Goal: Information Seeking & Learning: Learn about a topic

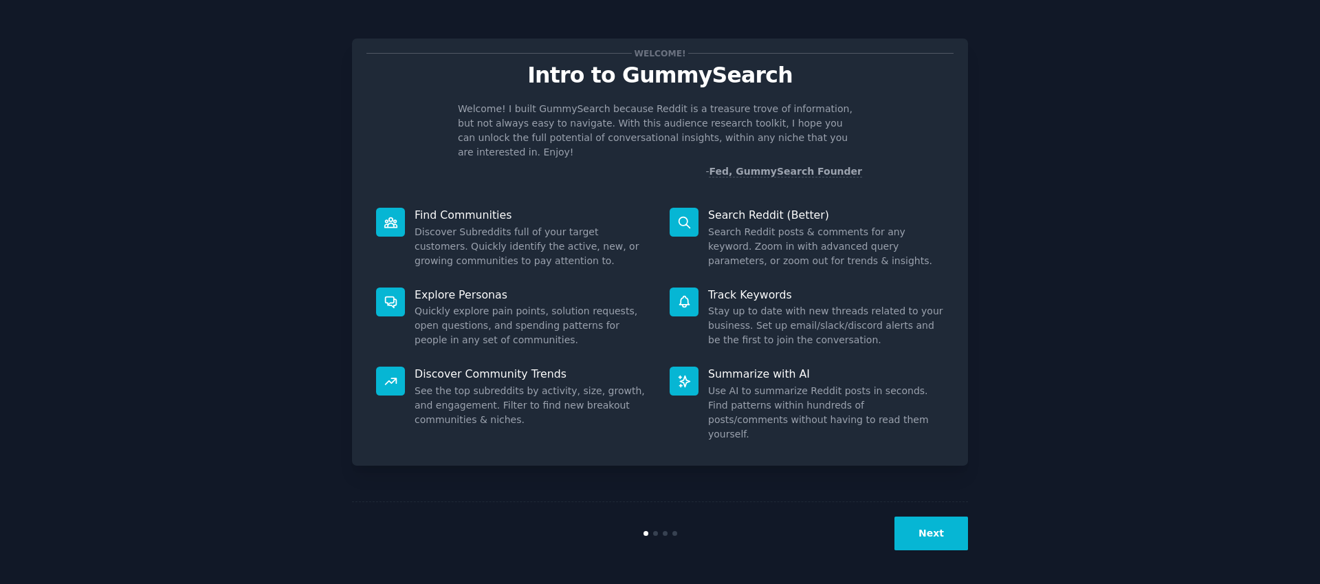
click at [935, 534] on button "Next" at bounding box center [932, 533] width 74 height 34
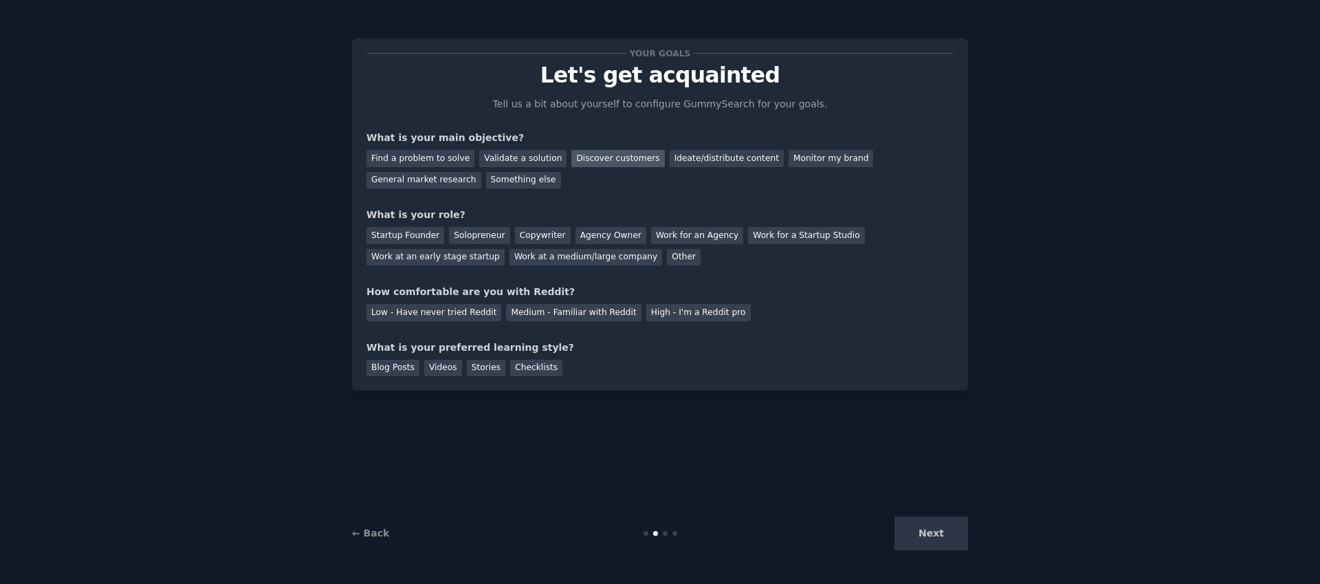
click at [603, 157] on div "Discover customers" at bounding box center [618, 158] width 93 height 17
click at [396, 235] on div "Startup Founder" at bounding box center [406, 235] width 78 height 17
click at [419, 314] on div "Low - Have never tried Reddit" at bounding box center [434, 312] width 135 height 17
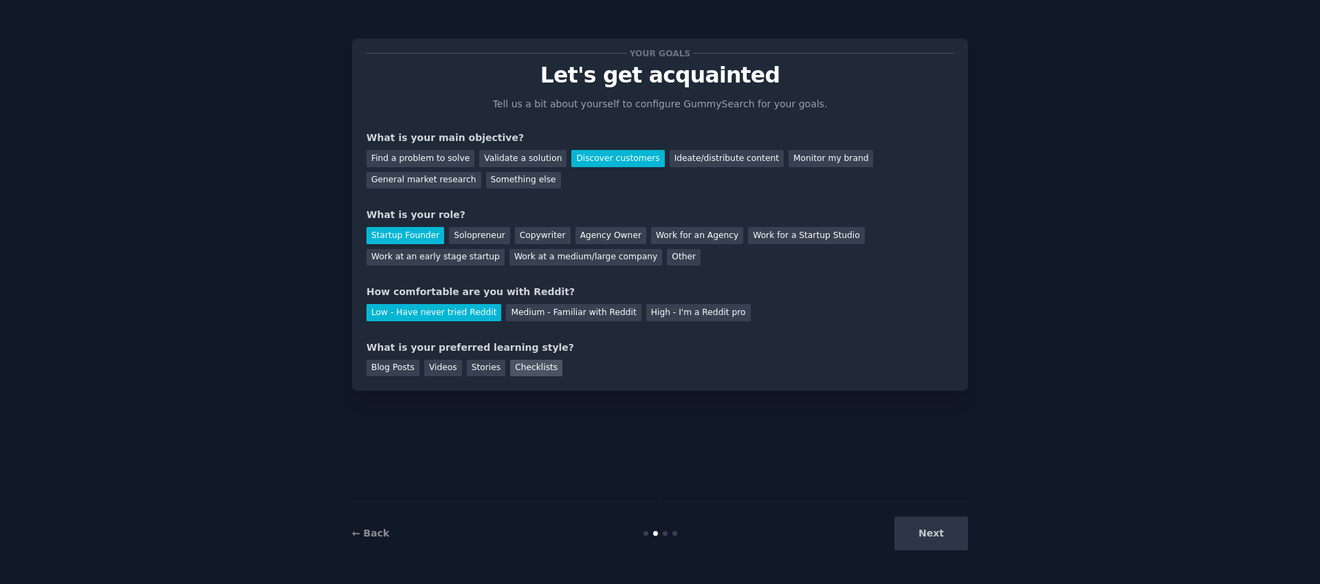
click at [538, 371] on div "Checklists" at bounding box center [536, 368] width 52 height 17
click at [931, 538] on button "Next" at bounding box center [932, 533] width 74 height 34
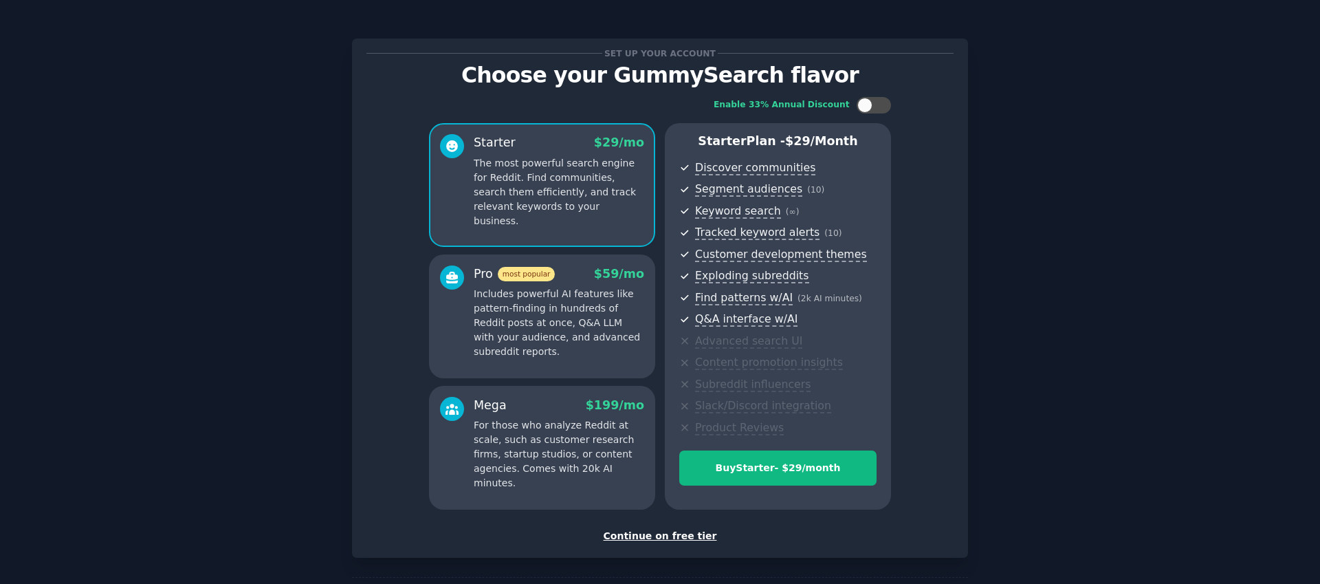
click at [655, 538] on div "Continue on free tier" at bounding box center [660, 536] width 587 height 14
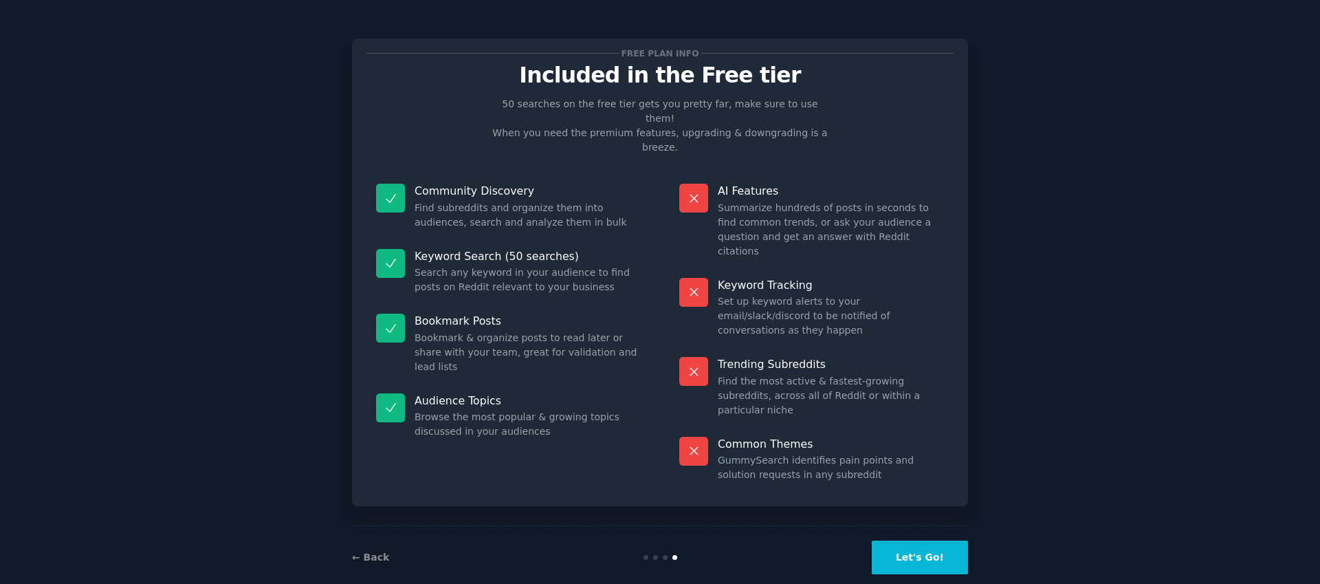
click at [928, 541] on button "Let's Go!" at bounding box center [920, 558] width 96 height 34
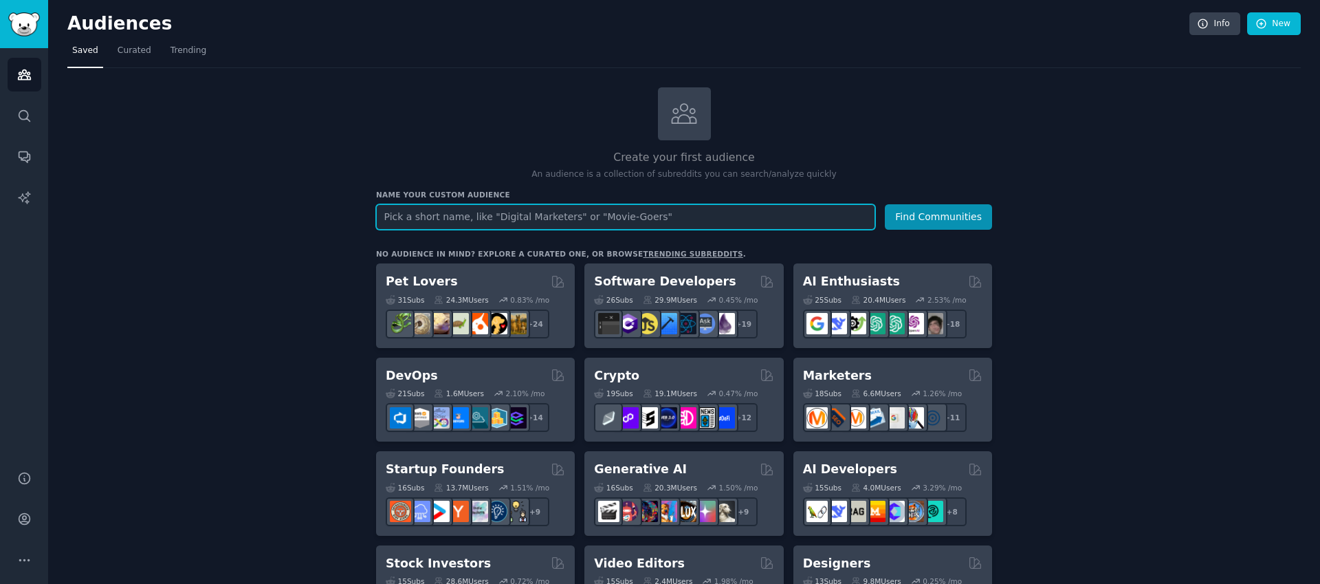
paste input "E-Commerce / DTC Brands"
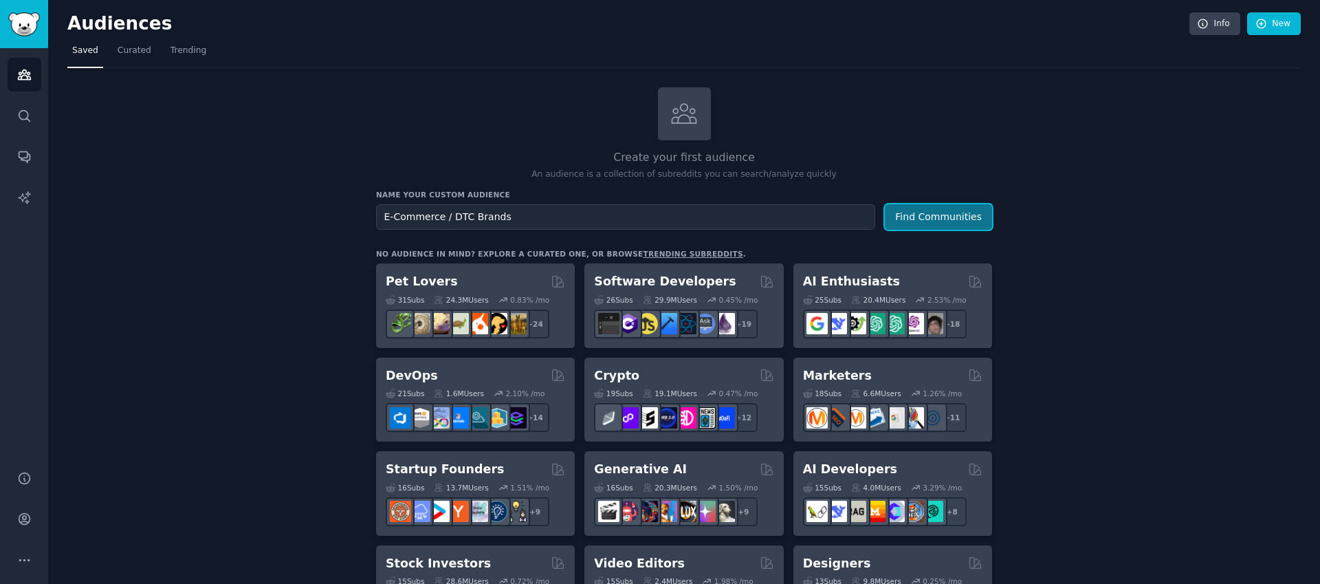
click at [955, 215] on button "Find Communities" at bounding box center [938, 216] width 107 height 25
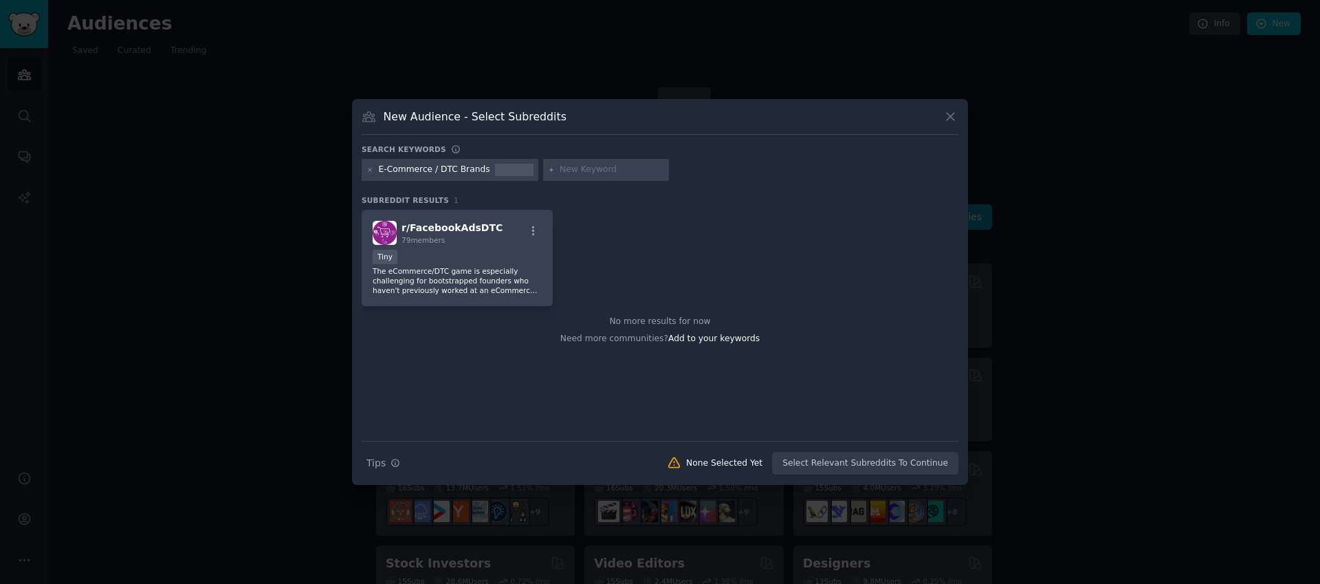
click at [953, 122] on icon at bounding box center [951, 116] width 14 height 14
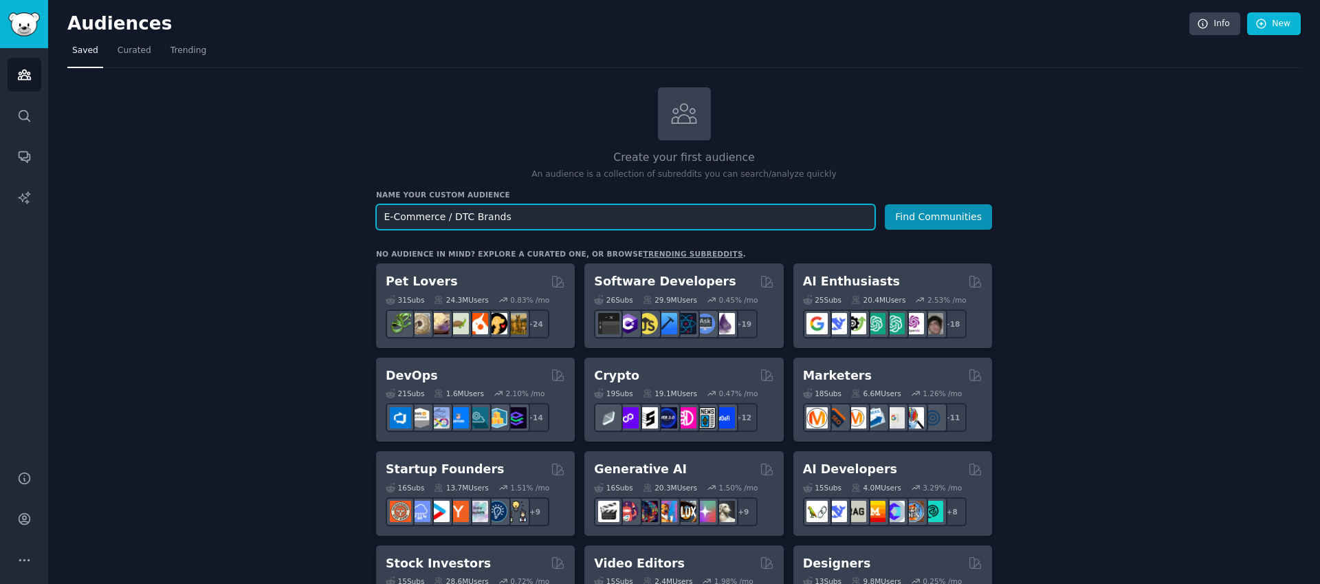
drag, startPoint x: 527, startPoint y: 219, endPoint x: 287, endPoint y: 213, distance: 240.1
type input "Ecommerce"
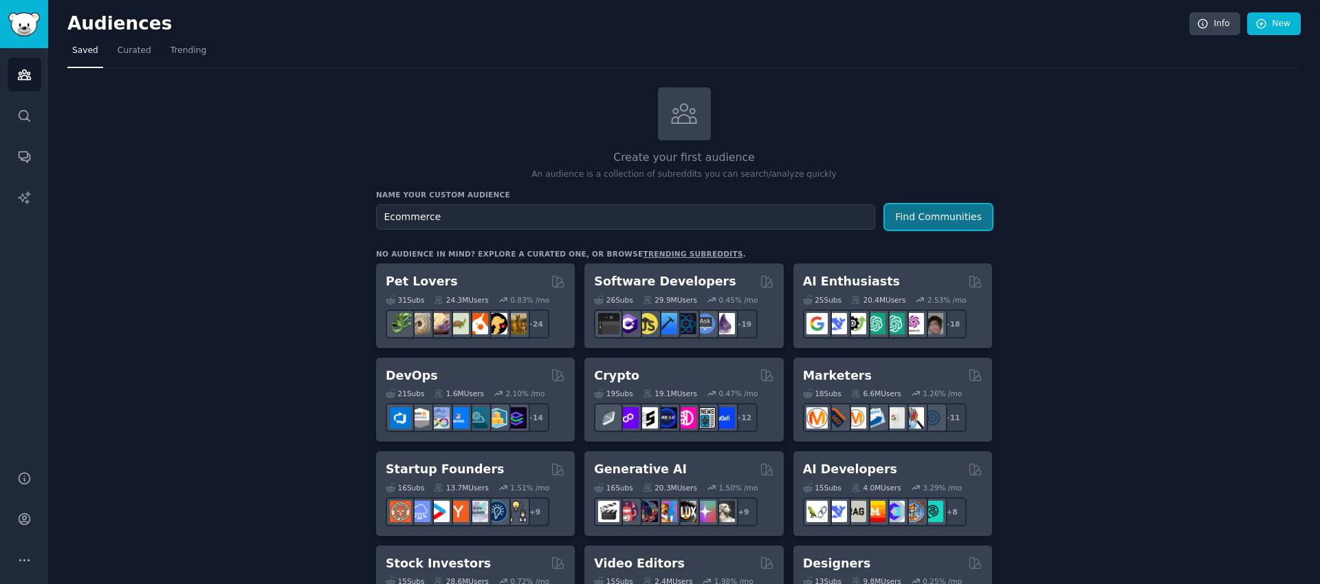
click at [941, 218] on button "Find Communities" at bounding box center [938, 216] width 107 height 25
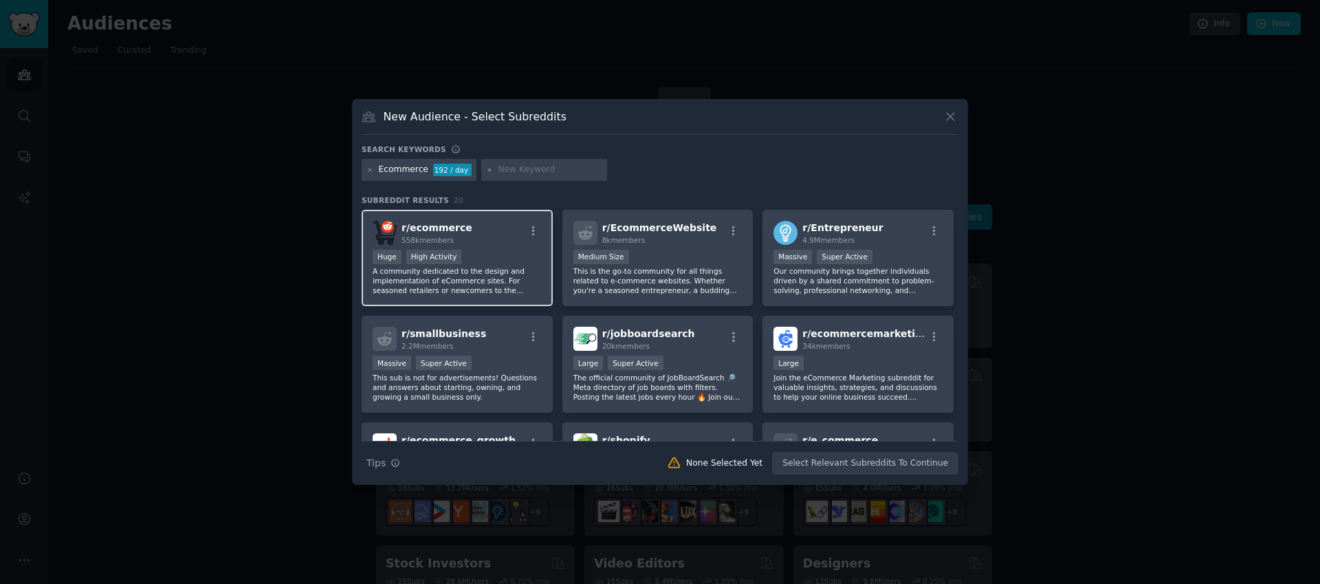
click at [489, 263] on div "Huge High Activity" at bounding box center [457, 258] width 169 height 17
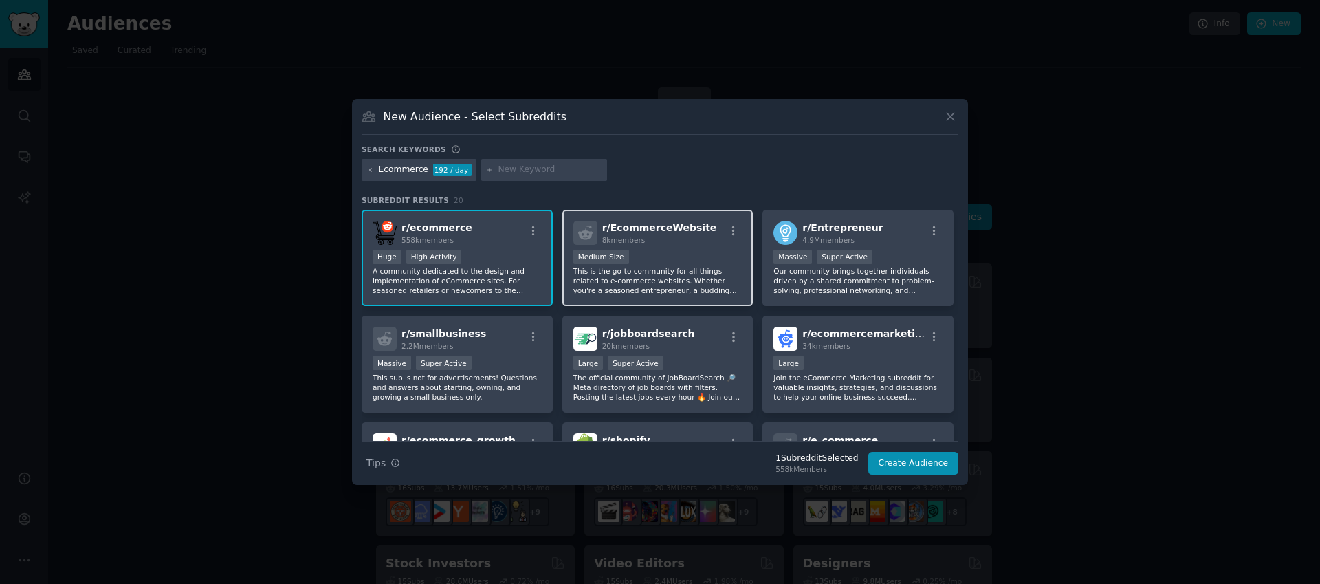
click at [666, 260] on div "1000 - 10,000 members Medium Size" at bounding box center [658, 258] width 169 height 17
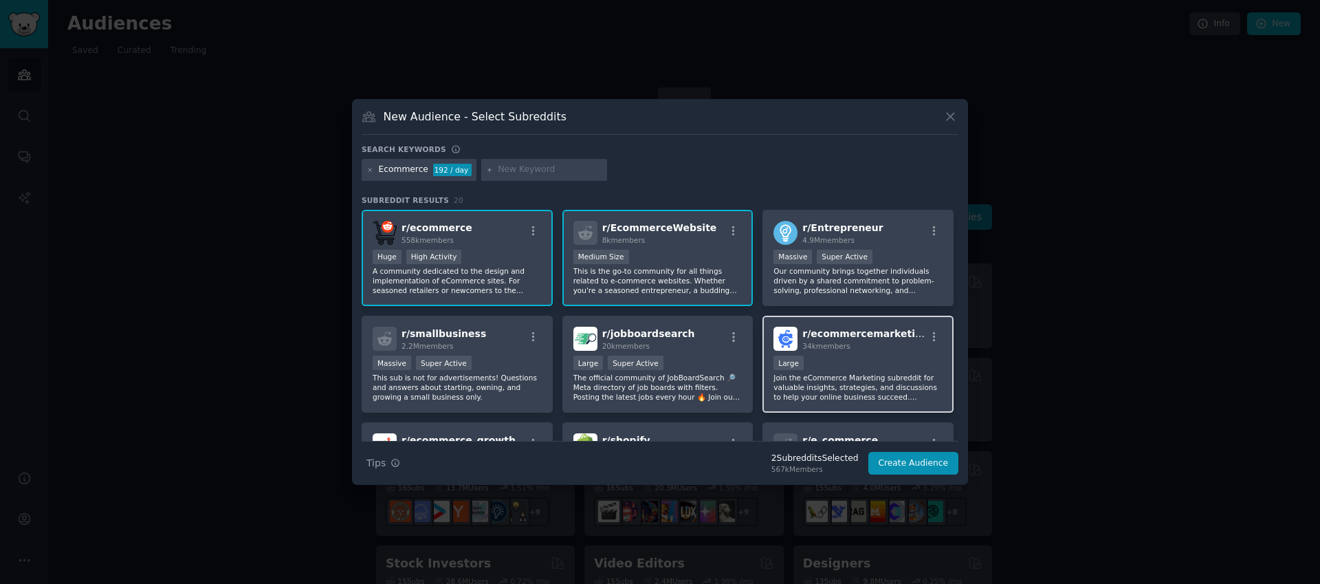
click at [911, 384] on p "Join the eCommerce Marketing subreddit for valuable insights, strategies, and d…" at bounding box center [858, 387] width 169 height 29
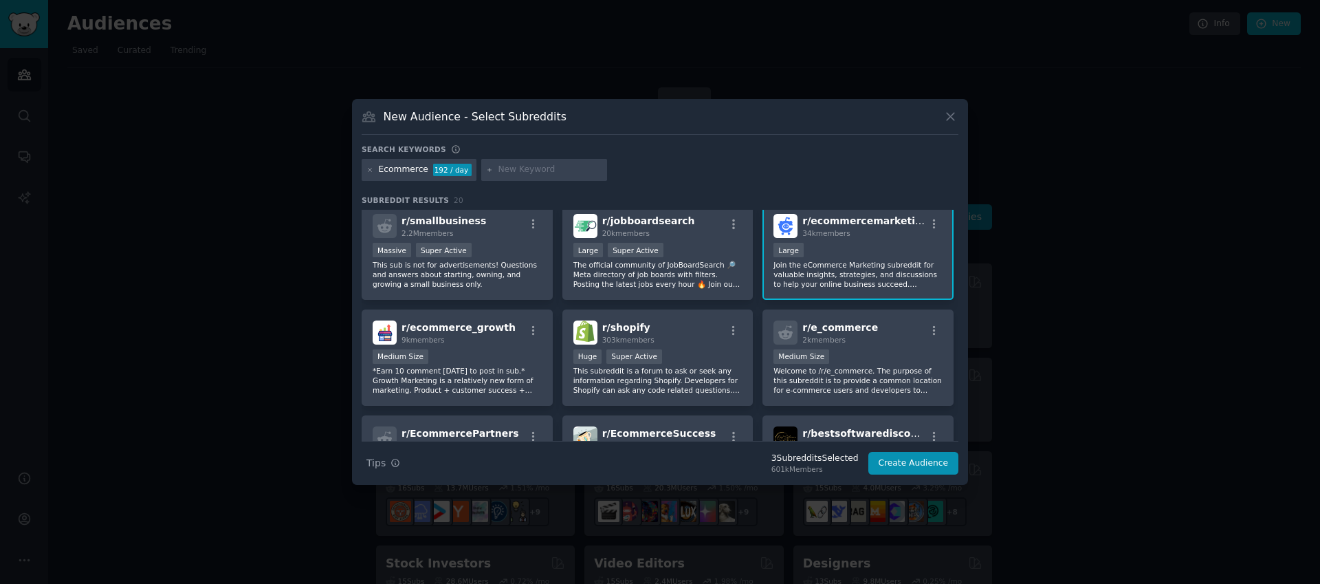
scroll to position [137, 0]
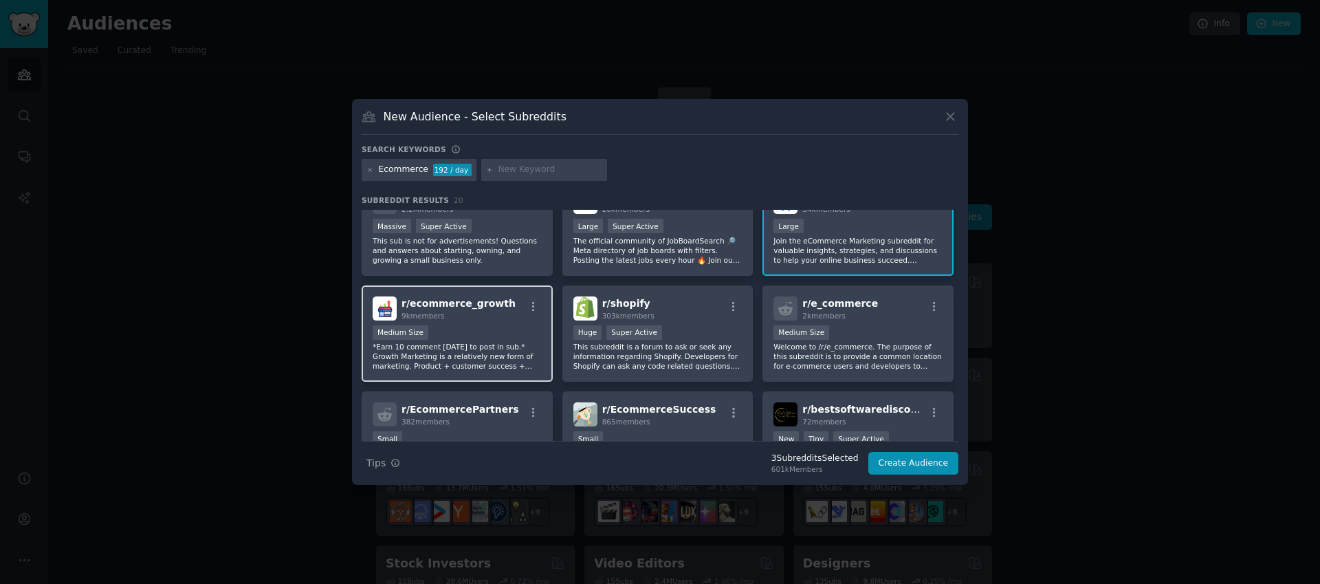
click at [497, 350] on p "*Earn 10 comment [DATE] to post in sub.* Growth Marketing is a relatively new f…" at bounding box center [457, 356] width 169 height 29
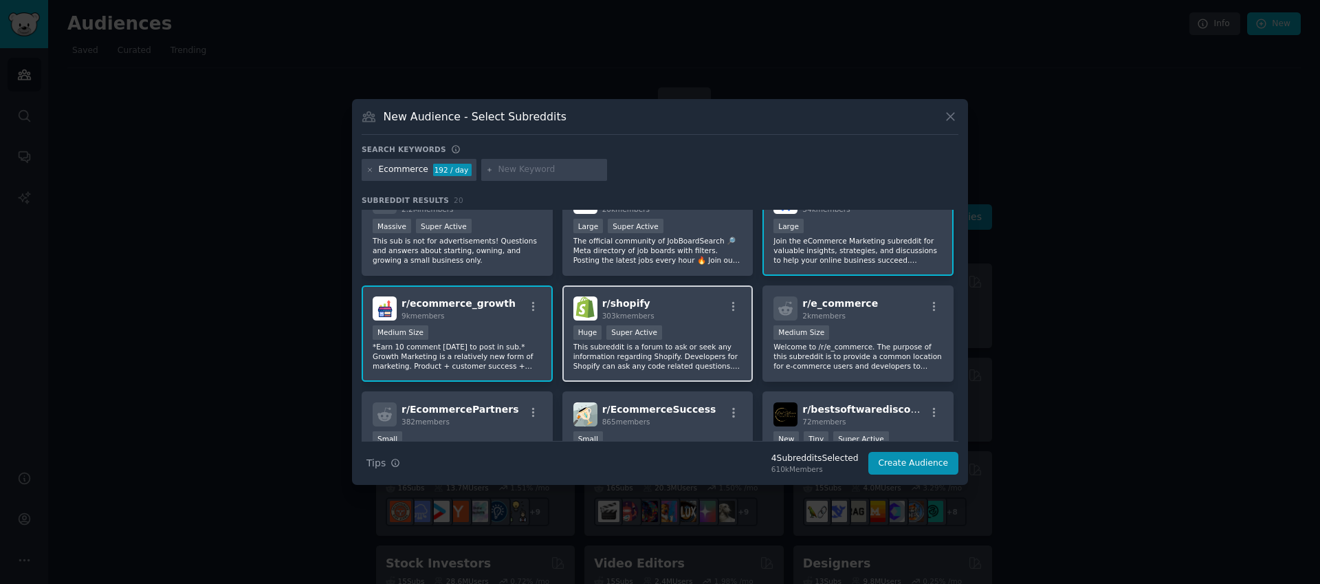
click at [704, 354] on p "This subreddit is a forum to ask or seek any information regarding Shopify. Dev…" at bounding box center [658, 356] width 169 height 29
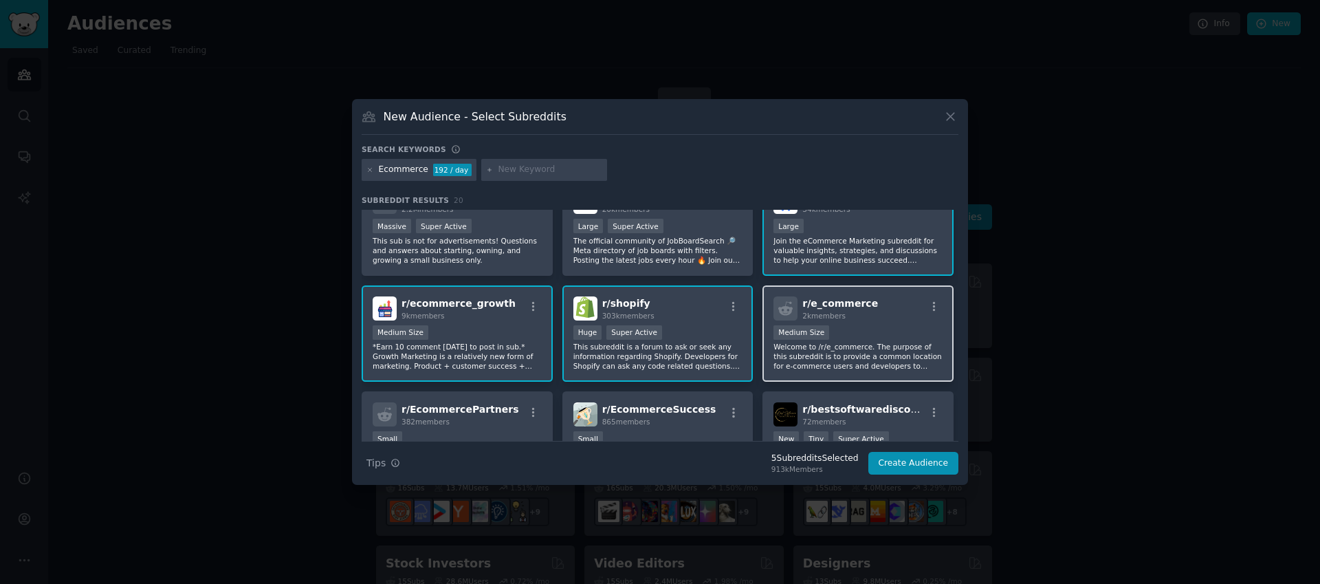
click at [897, 347] on p "Welcome to /r/e_commerce. The purpose of this subreddit is to provide a common …" at bounding box center [858, 356] width 169 height 29
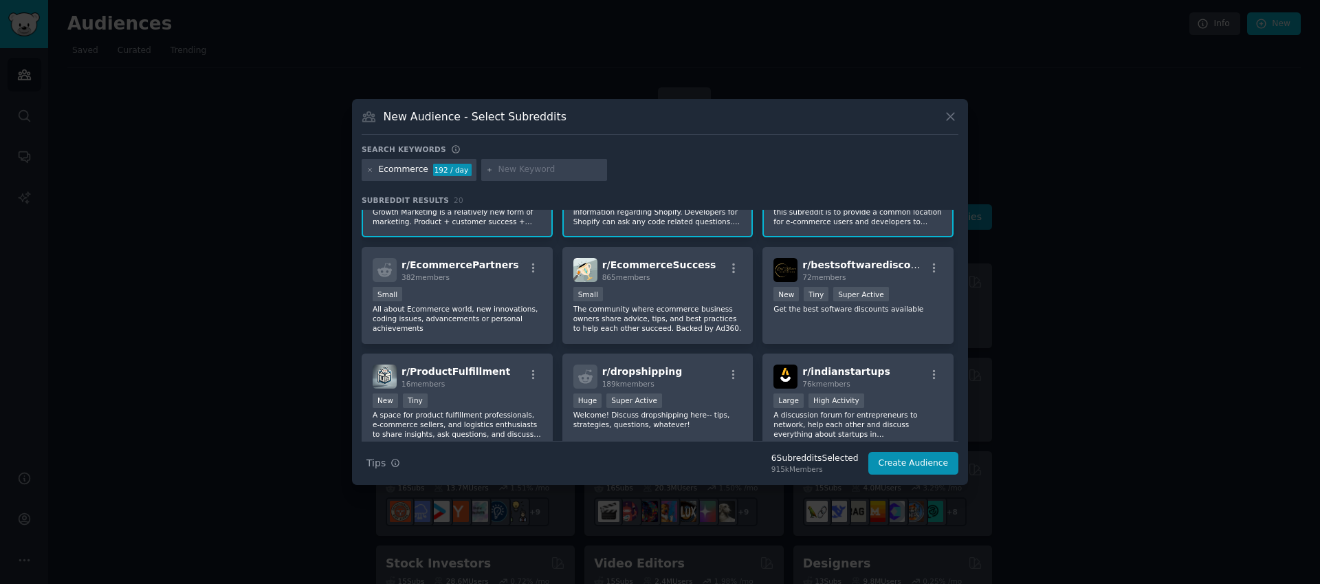
scroll to position [284, 0]
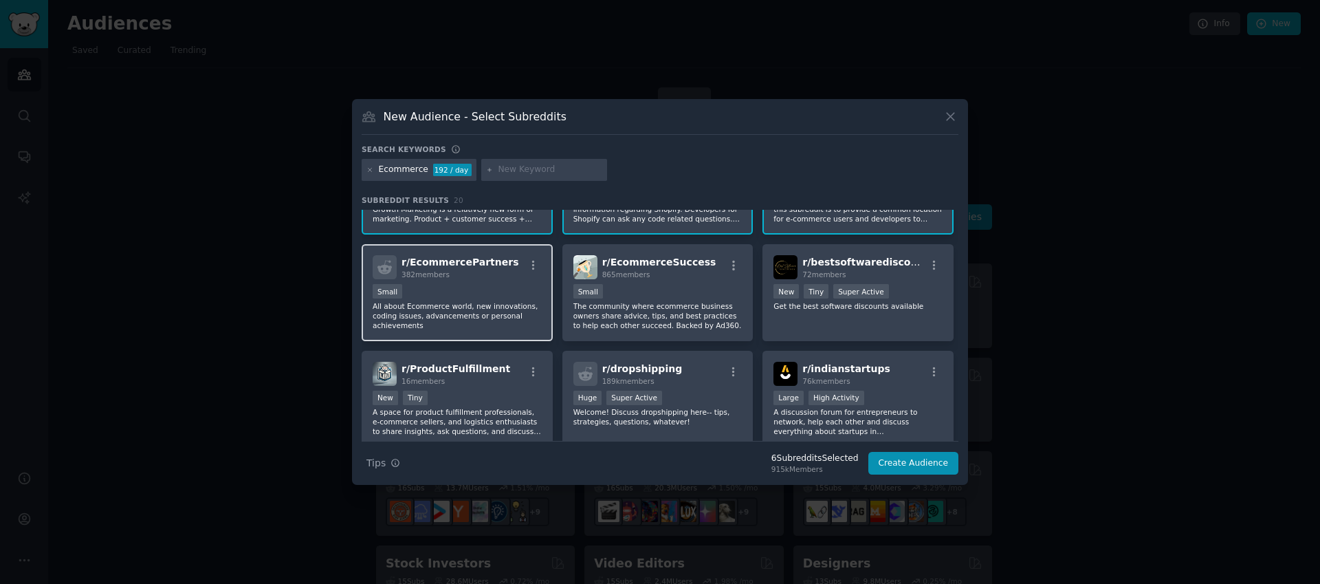
click at [483, 310] on p "All about Ecommerce world, new innovations, coding issues, advancements or pers…" at bounding box center [457, 315] width 169 height 29
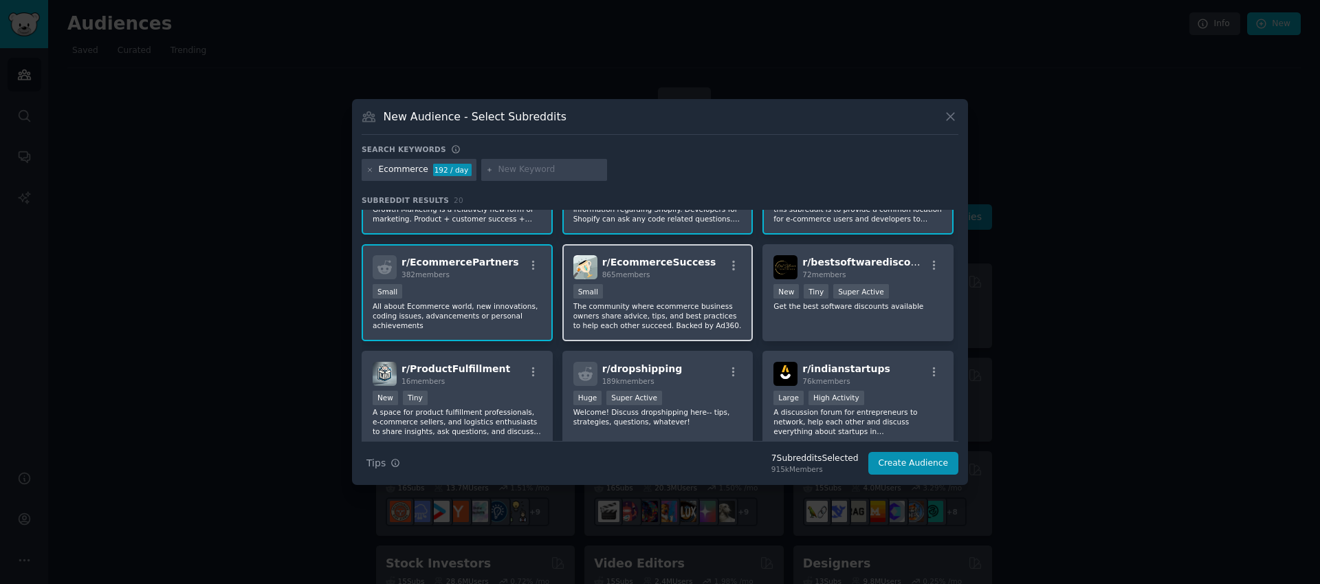
click at [651, 307] on p "The community where ecommerce business owners share advice, tips, and best prac…" at bounding box center [658, 315] width 169 height 29
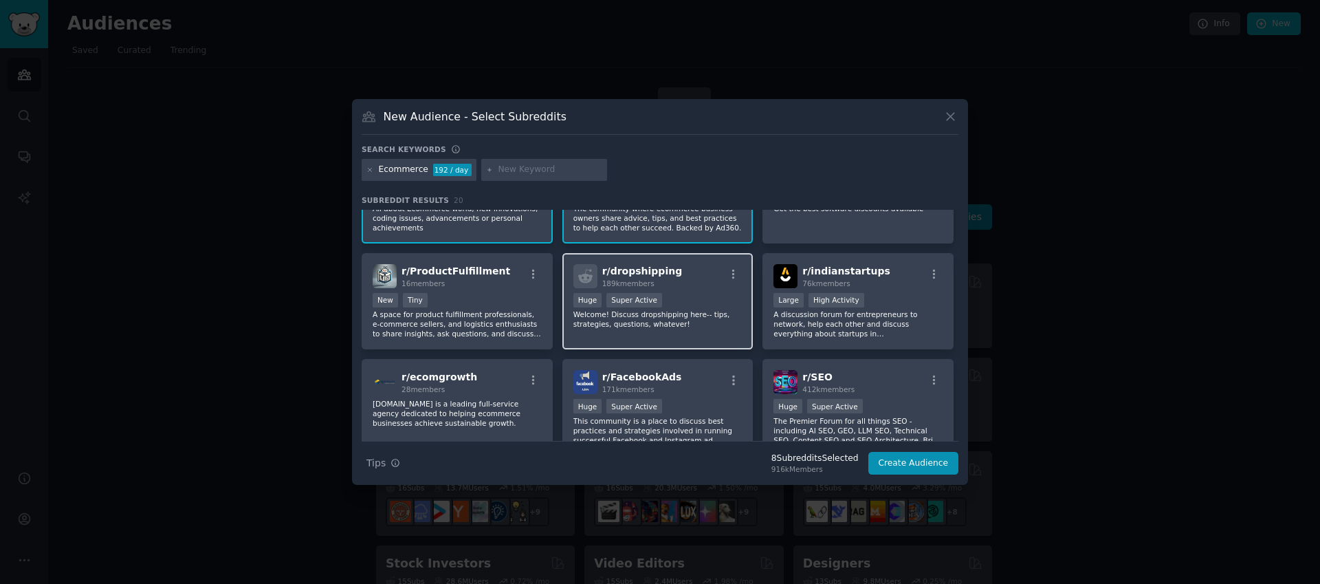
scroll to position [416, 0]
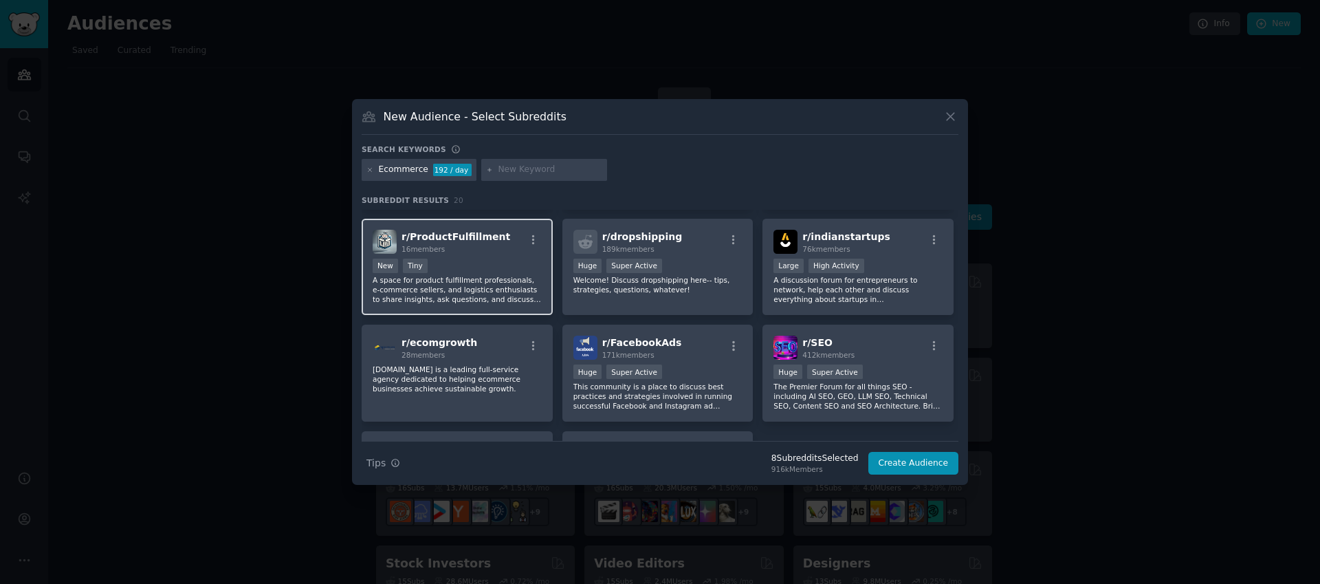
click at [493, 276] on p "A space for product fulfillment professionals, e-commerce sellers, and logistic…" at bounding box center [457, 289] width 169 height 29
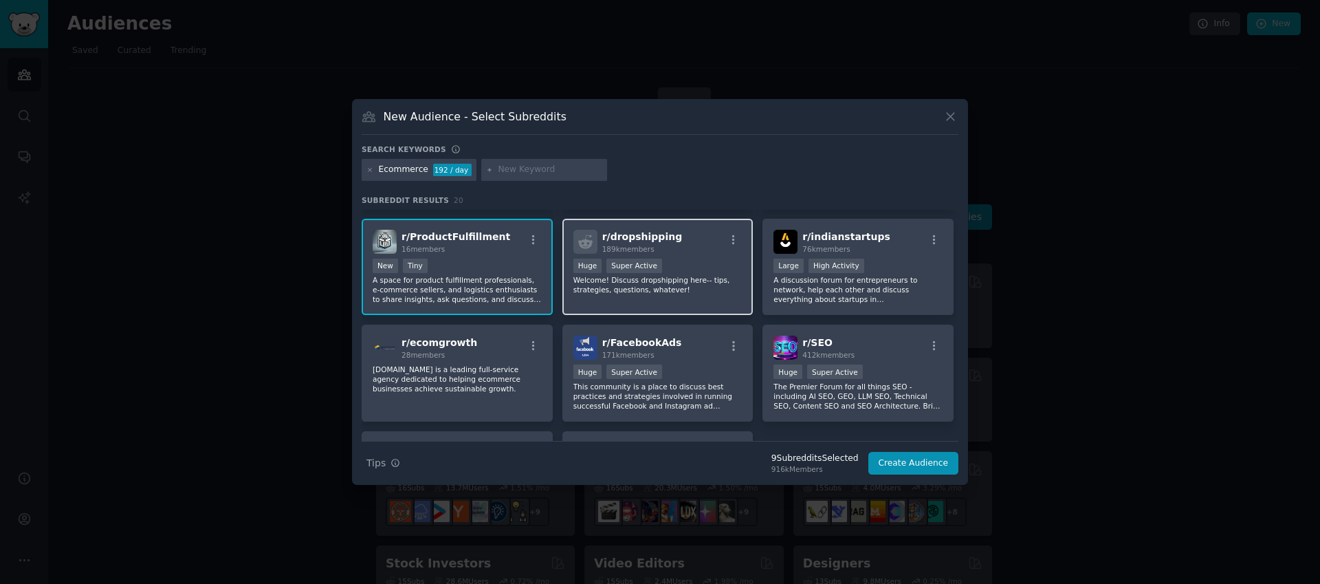
click at [721, 294] on p "Welcome! Discuss dropshipping here-- tips, strategies, questions, whatever!" at bounding box center [658, 284] width 169 height 19
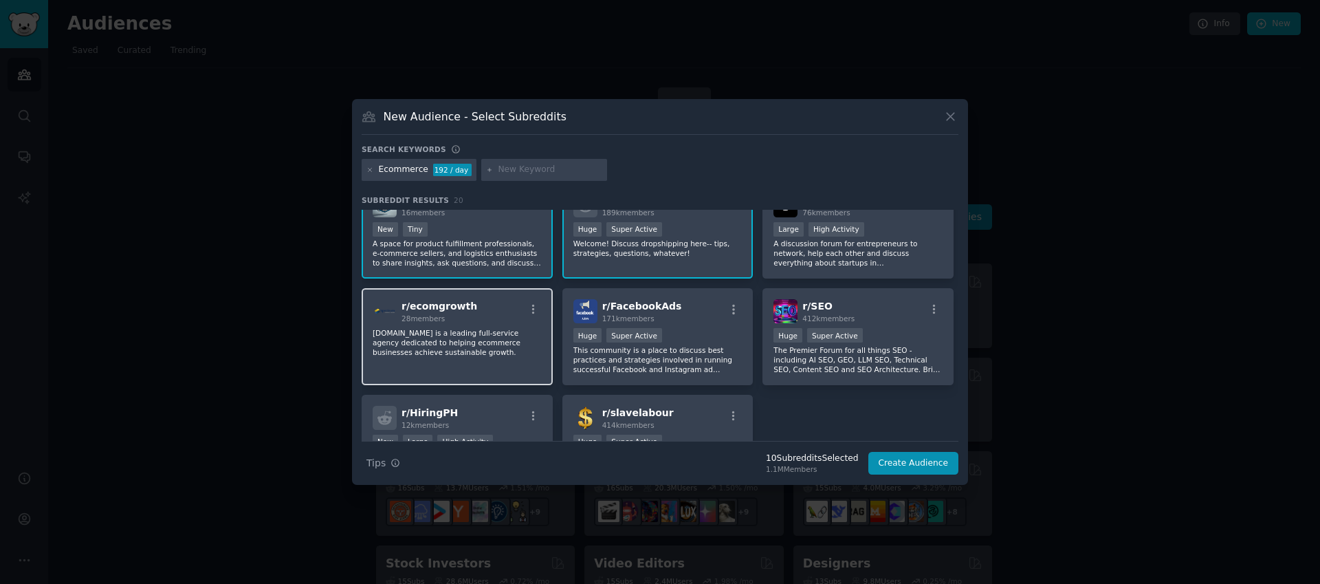
scroll to position [457, 0]
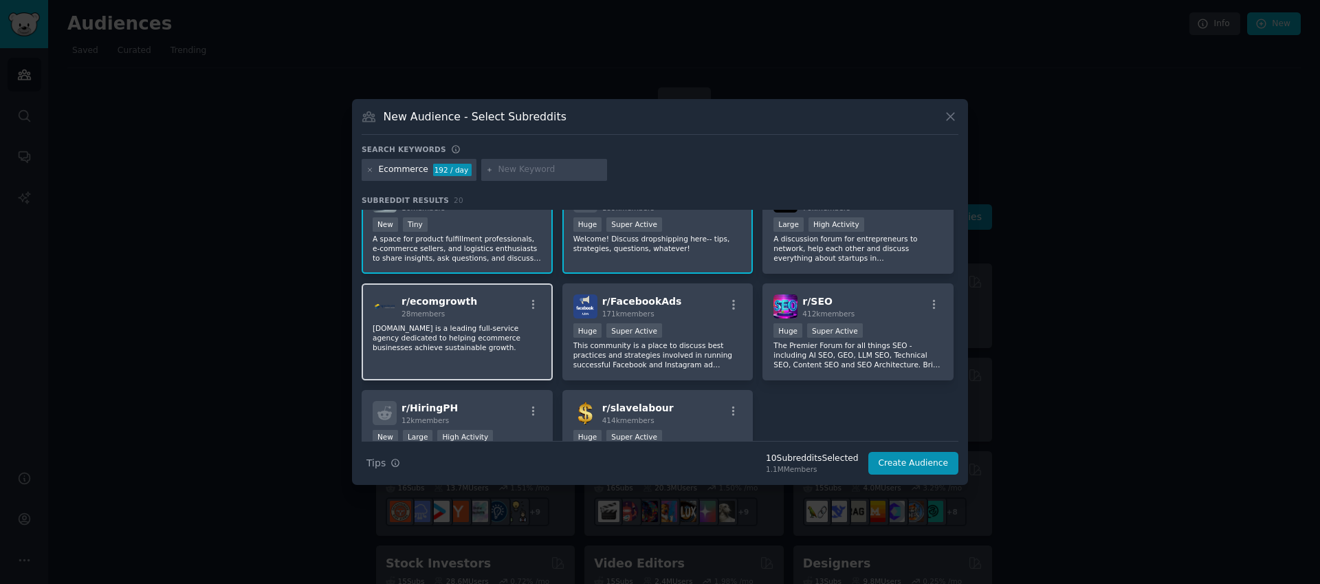
click at [490, 353] on div "r/ ecomgrowth 28 members [DOMAIN_NAME] is a leading full-service agency dedicat…" at bounding box center [457, 331] width 191 height 97
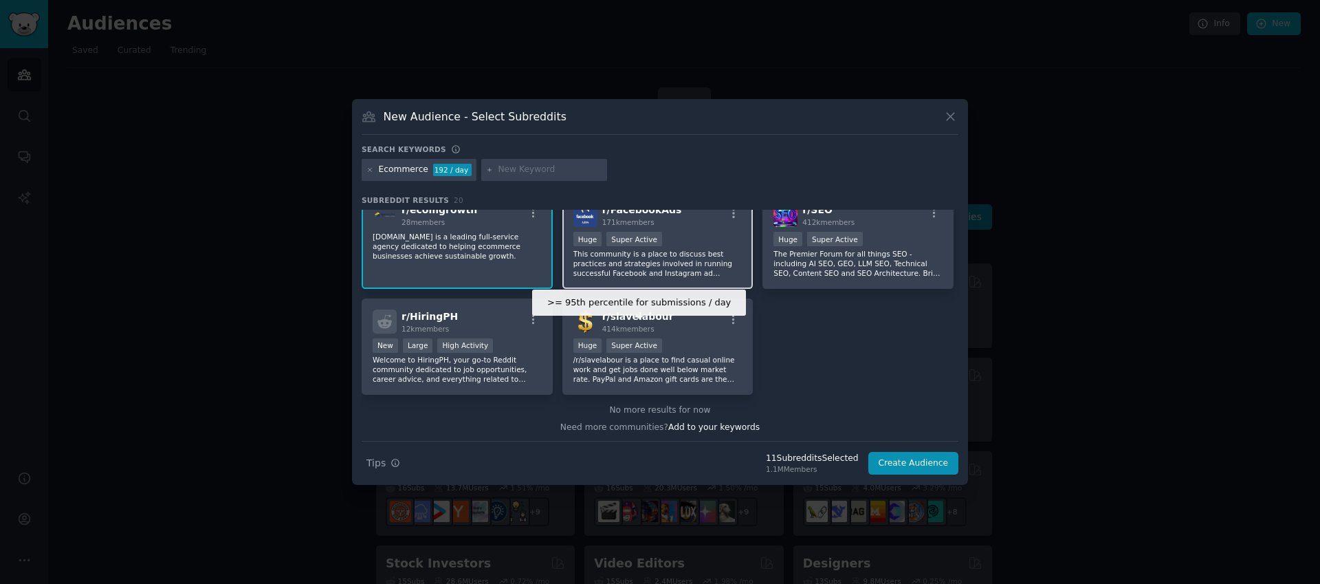
scroll to position [551, 0]
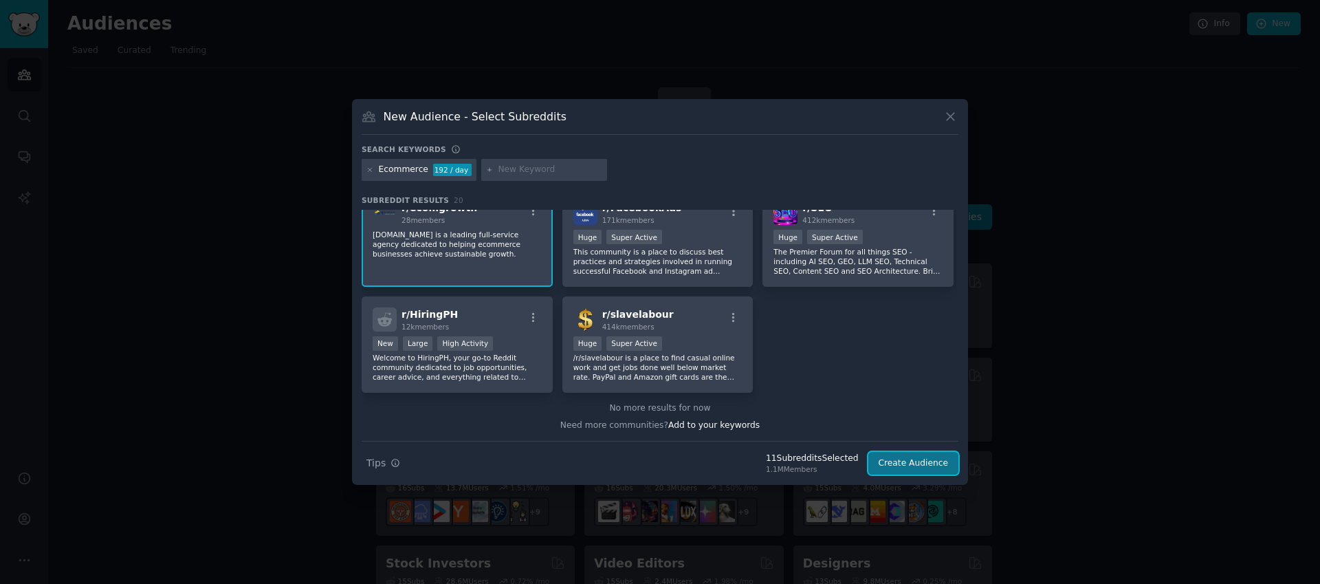
click at [917, 463] on button "Create Audience" at bounding box center [914, 463] width 91 height 23
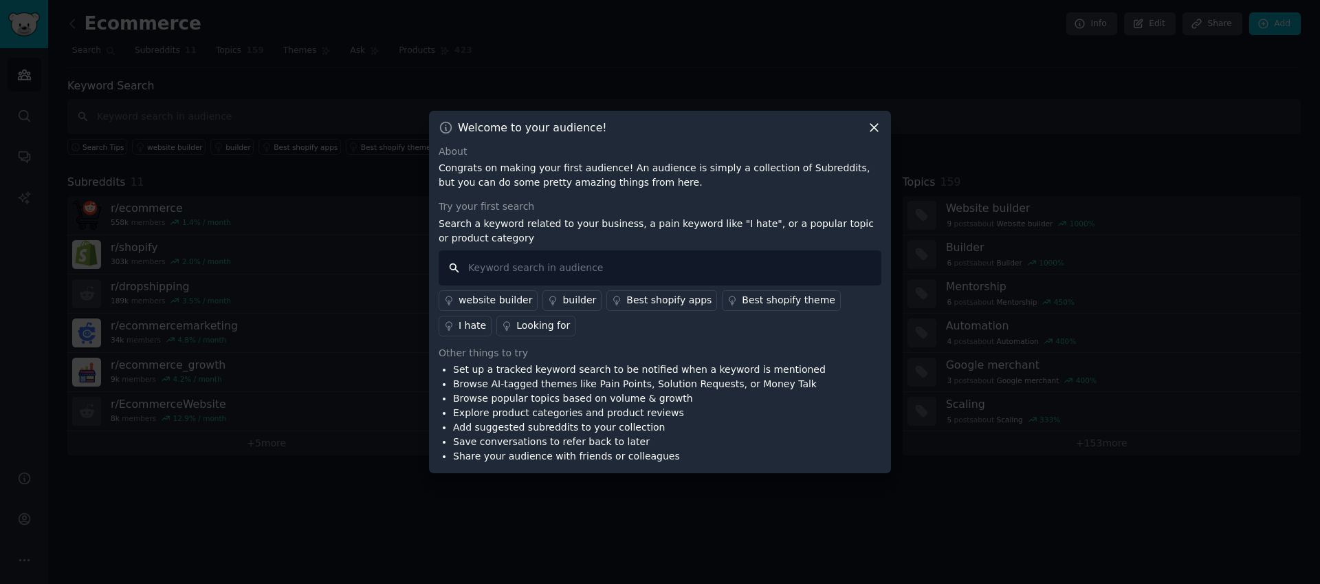
click at [527, 264] on input "text" at bounding box center [660, 267] width 443 height 35
type input "3PL"
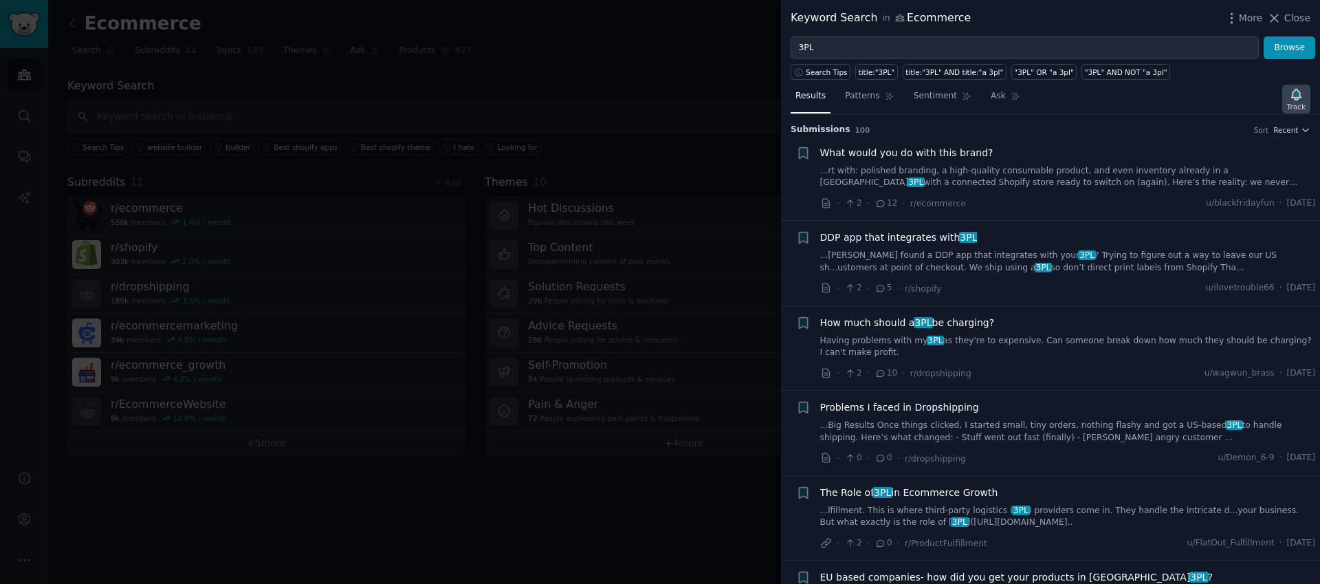
click at [1298, 95] on icon "button" at bounding box center [1297, 94] width 10 height 11
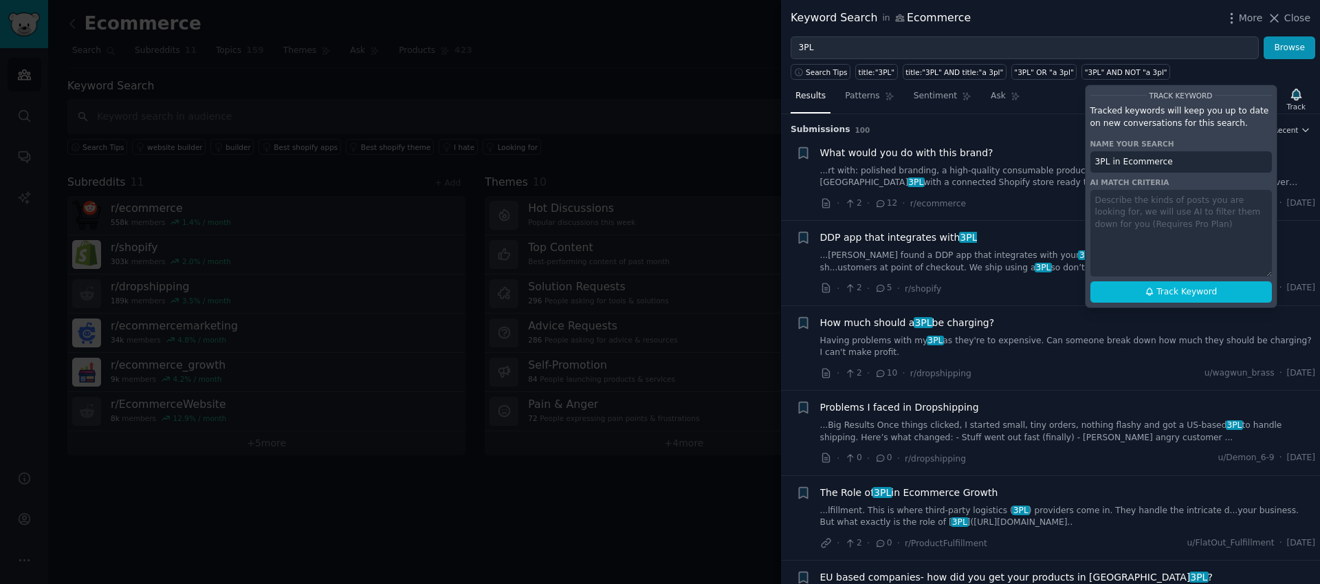
click at [1111, 163] on input "3PL in Ecommerce" at bounding box center [1182, 162] width 182 height 22
click at [1189, 292] on span "Track Keyword" at bounding box center [1187, 292] width 61 height 12
type input ""3PL" in Ecommerce"
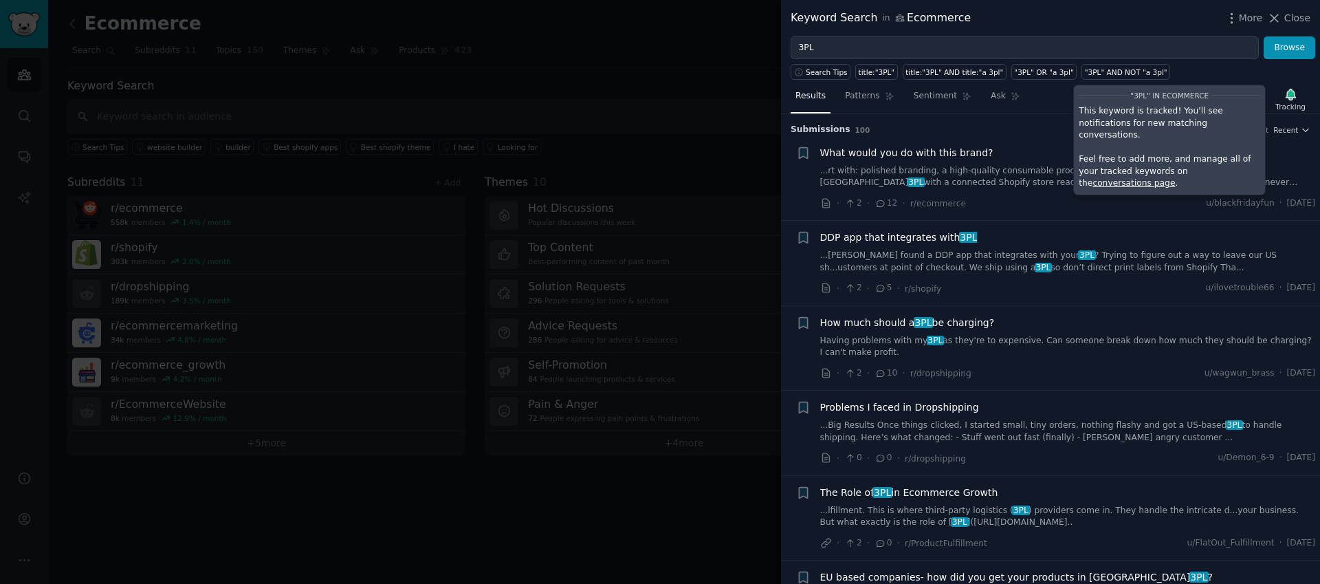
click at [1175, 178] on link "conversations page" at bounding box center [1134, 183] width 83 height 10
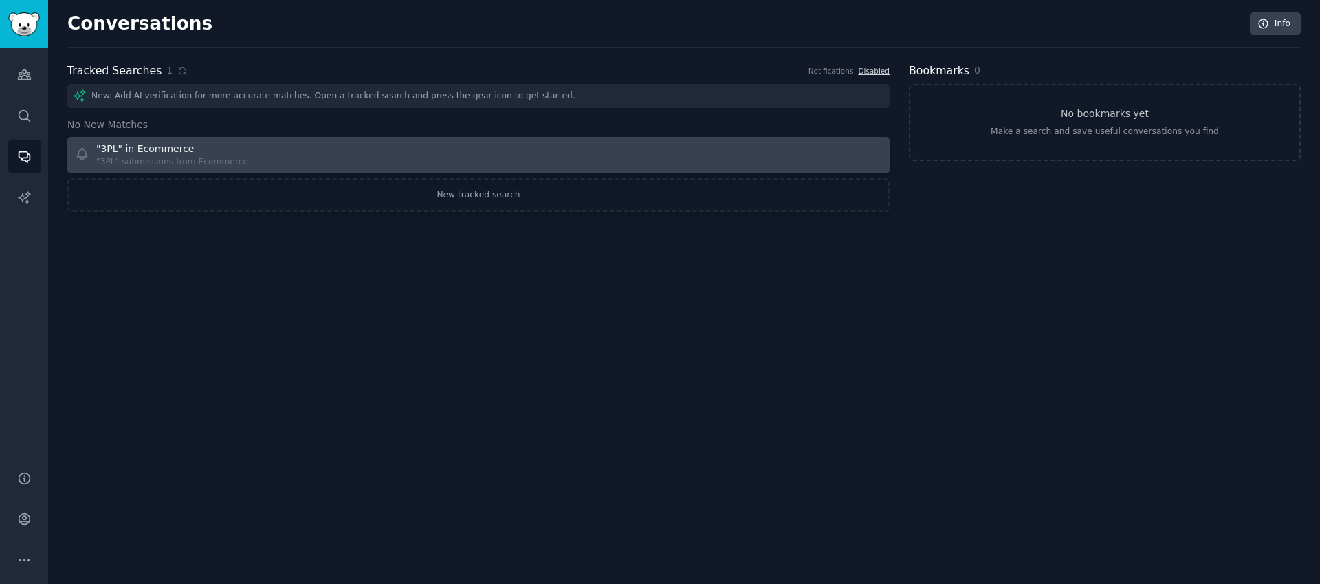
click at [371, 164] on div ""3PL" in Ecommerce "3PL" submissions from Ecommerce" at bounding box center [272, 155] width 395 height 27
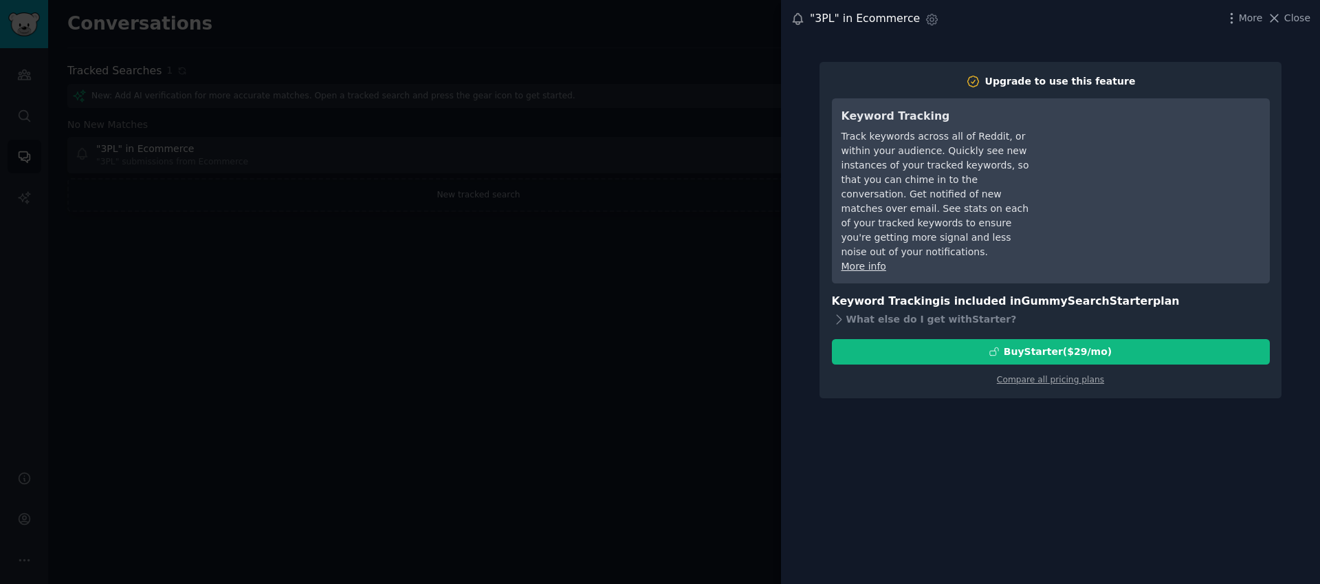
click at [972, 503] on div ""3PL" in Ecommerce Settings More Close Upgrade to use this feature Keyword Trac…" at bounding box center [1050, 292] width 539 height 584
click at [1306, 20] on span "Close" at bounding box center [1298, 18] width 26 height 14
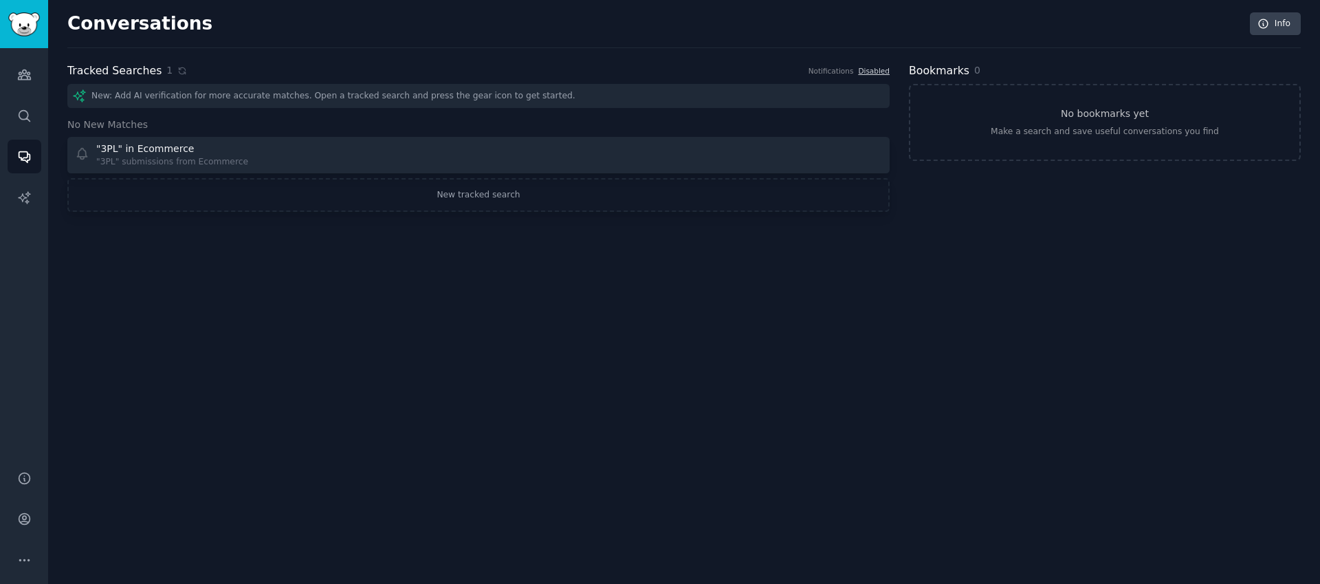
click at [469, 344] on div "Conversations Info Tracked Searches 1 Notifications Disabled New: Add AI verifi…" at bounding box center [684, 292] width 1272 height 584
click at [876, 72] on link "Disabled" at bounding box center [874, 71] width 32 height 8
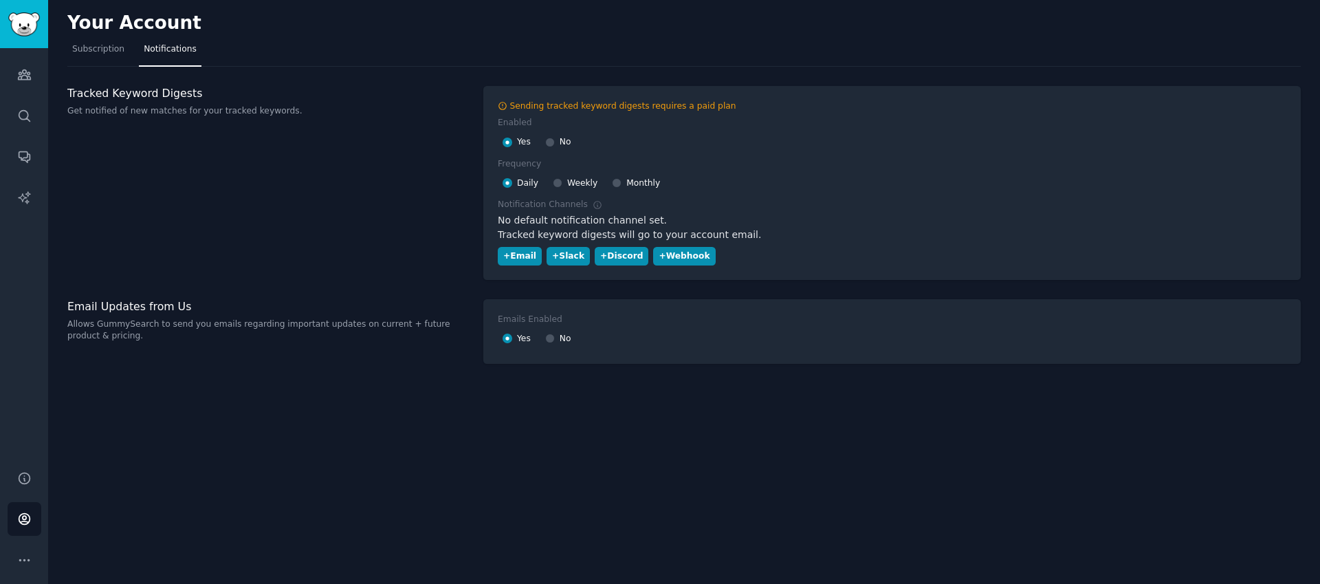
click at [627, 432] on div "Your Account Subscription Notifications Tracked Keyword Digests Get notified of…" at bounding box center [684, 292] width 1272 height 584
click at [554, 144] on input "No" at bounding box center [550, 143] width 10 height 10
radio input "false"
radio input "true"
click at [550, 338] on input "No" at bounding box center [550, 339] width 10 height 10
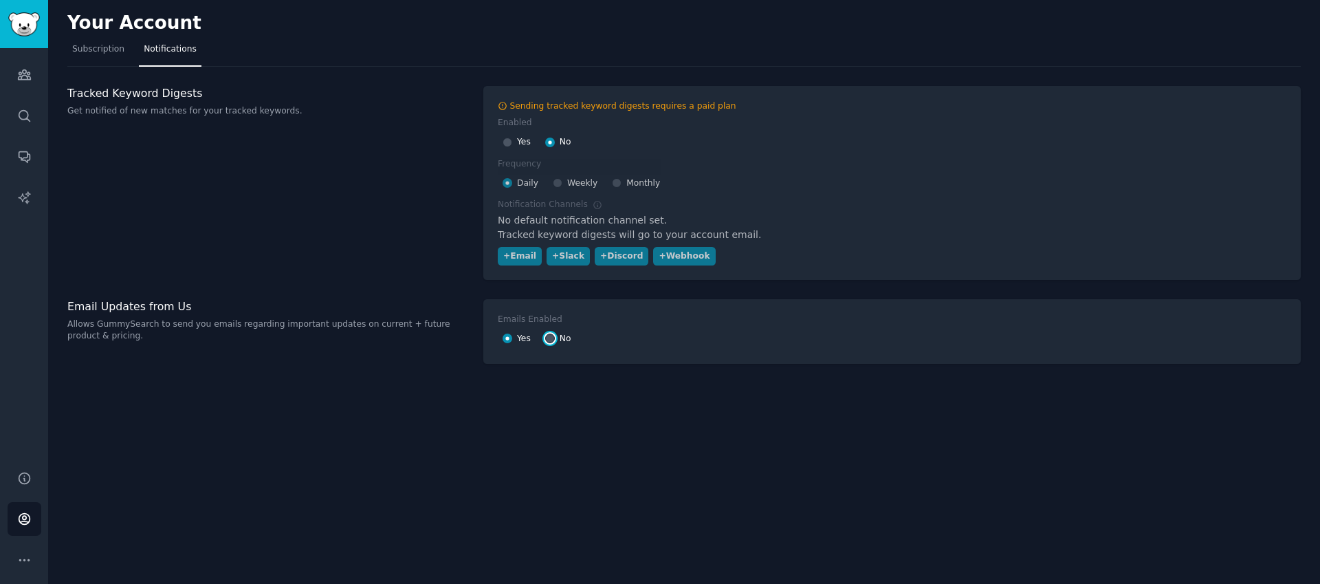
radio input "false"
radio input "true"
click at [551, 417] on div "Your Account Subscription Notifications Tracked Keyword Digests Get notified of…" at bounding box center [684, 292] width 1272 height 584
click at [428, 373] on div "Tracked Keyword Digests Get notified of new matches for your tracked keywords. …" at bounding box center [684, 235] width 1234 height 298
click at [100, 49] on span "Subscription" at bounding box center [98, 49] width 52 height 12
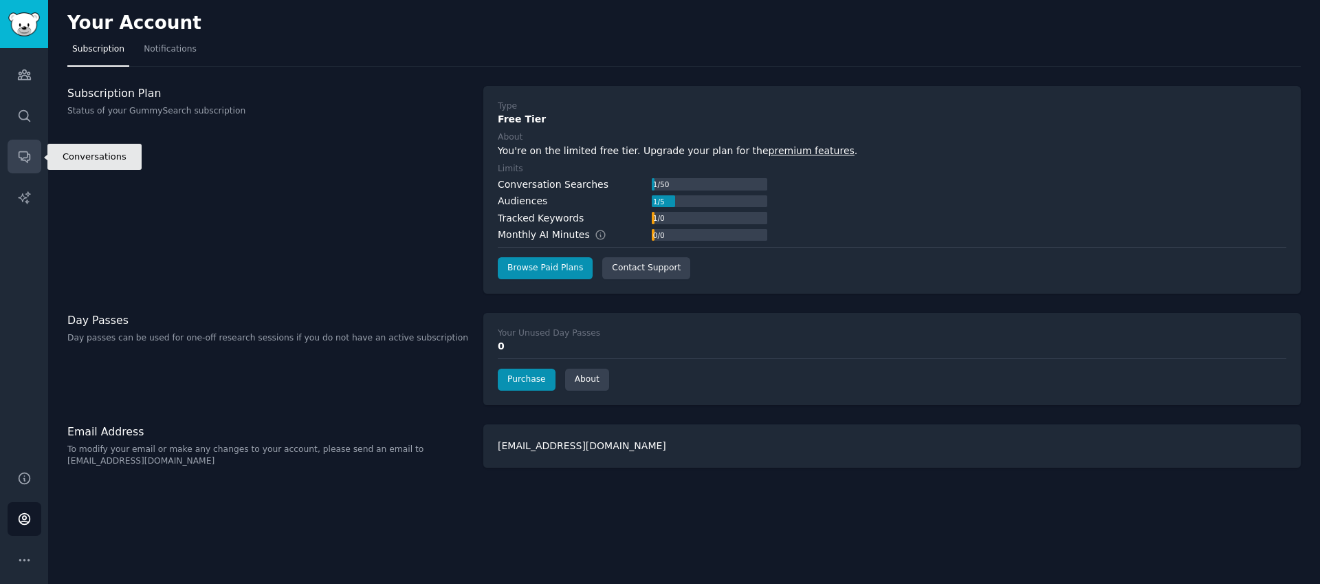
click at [24, 155] on icon "Sidebar" at bounding box center [24, 156] width 14 height 14
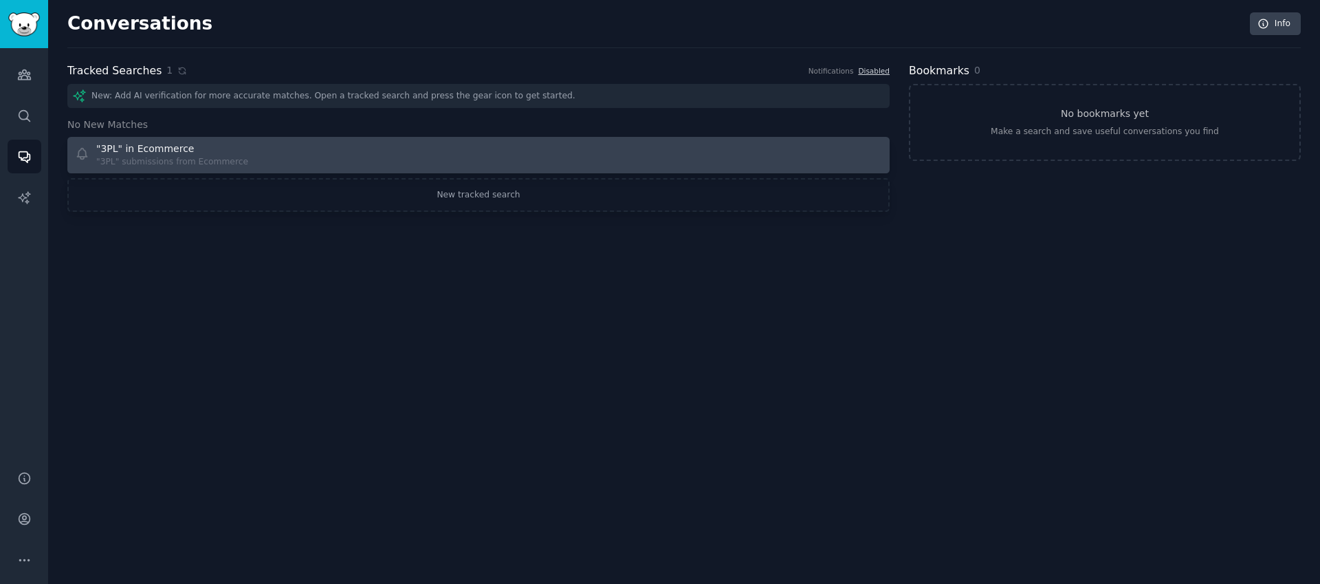
click at [287, 155] on div ""3PL" in Ecommerce "3PL" submissions from Ecommerce" at bounding box center [272, 155] width 395 height 27
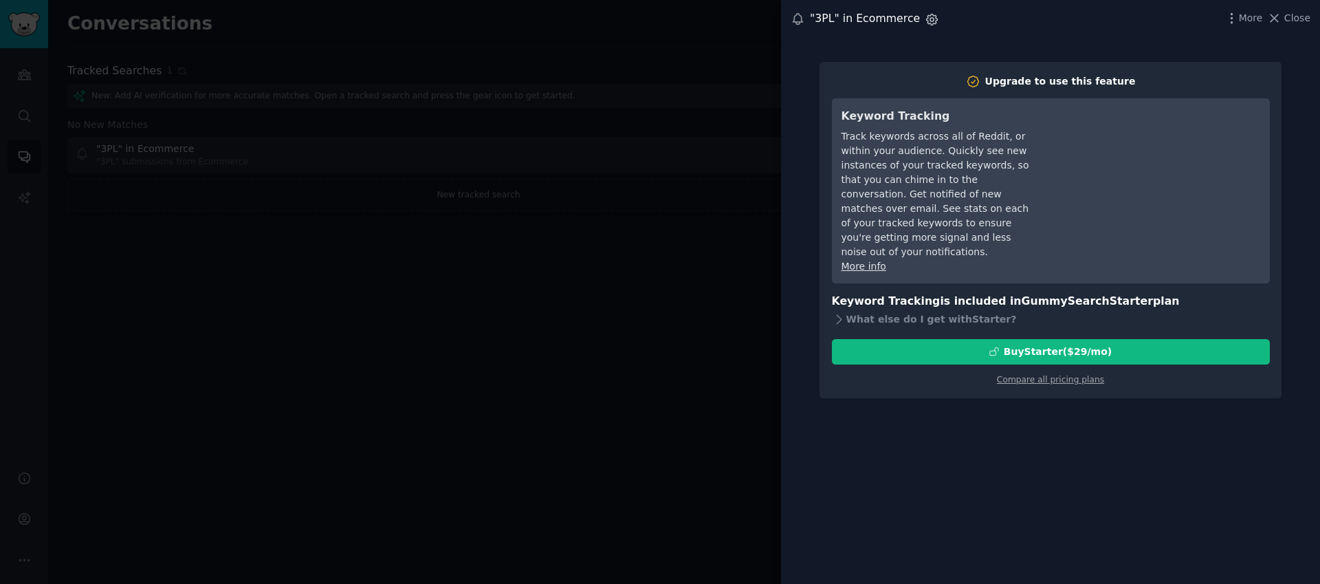
click at [931, 20] on icon "button" at bounding box center [932, 18] width 3 height 3
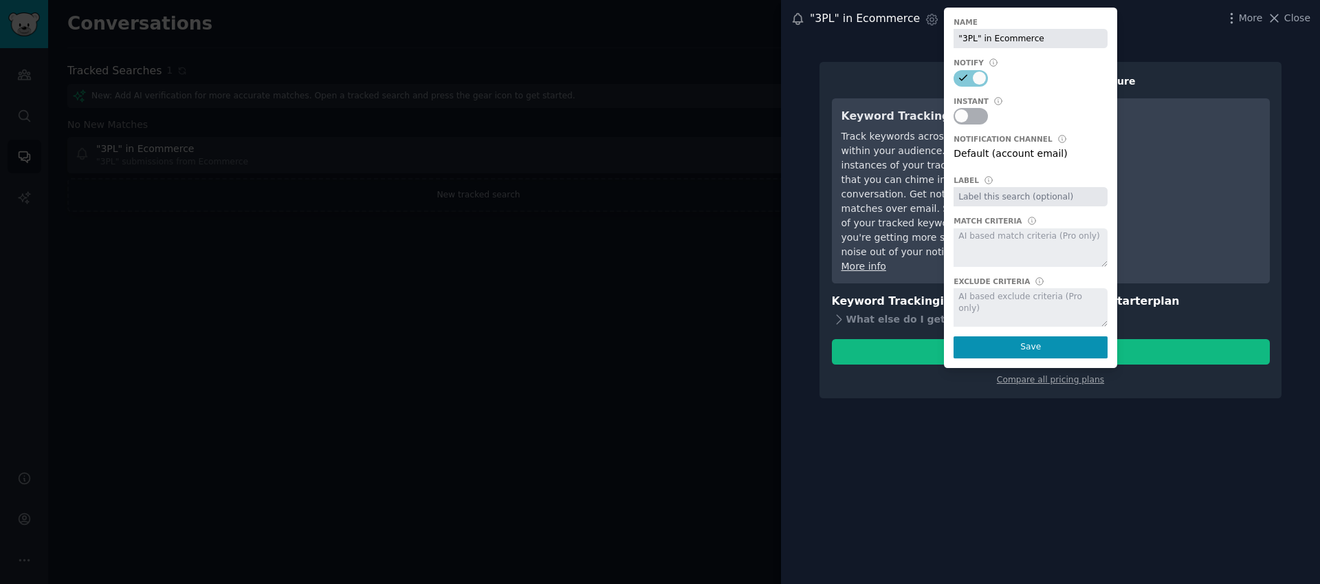
drag, startPoint x: 1049, startPoint y: 42, endPoint x: 908, endPoint y: 31, distance: 142.1
click at [908, 31] on div ""3PL" in Ecommerce Settings Notify new keyword matches right away, as opposed t…" at bounding box center [1050, 19] width 539 height 38
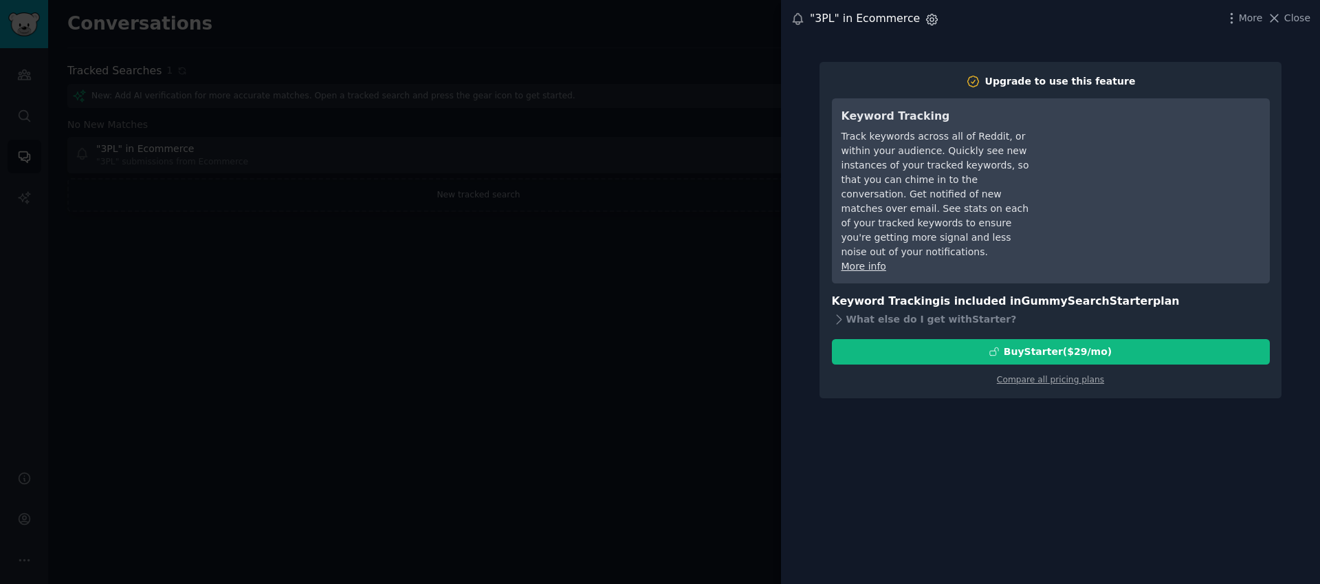
click at [925, 25] on icon "button" at bounding box center [932, 19] width 14 height 14
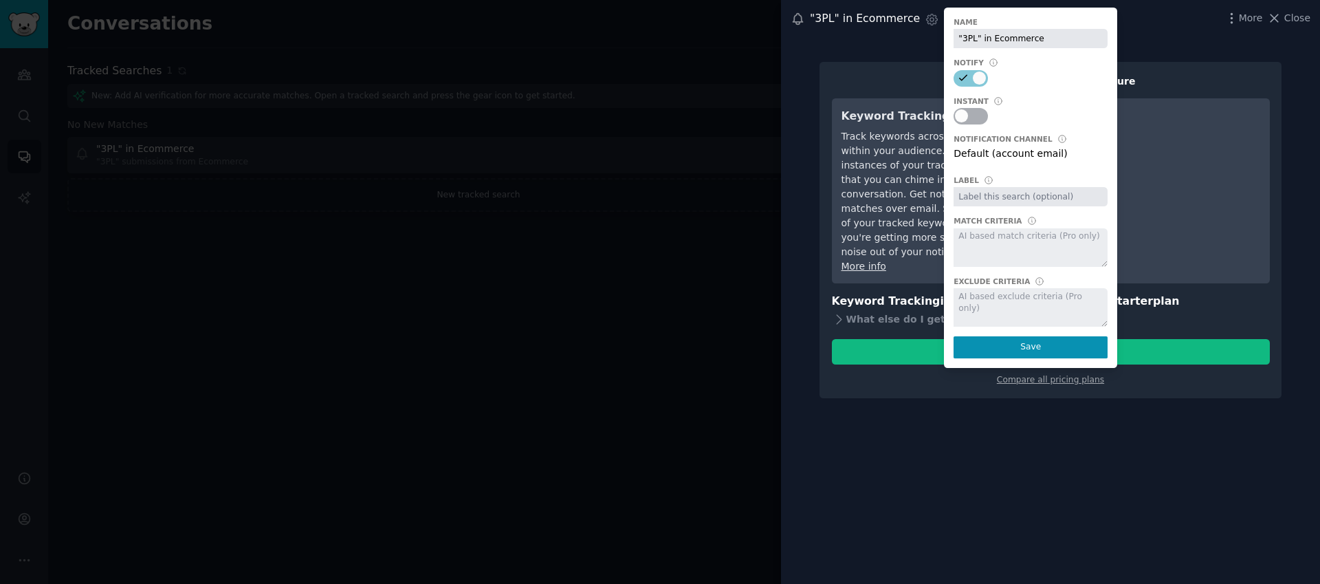
click at [666, 274] on div at bounding box center [660, 292] width 1320 height 584
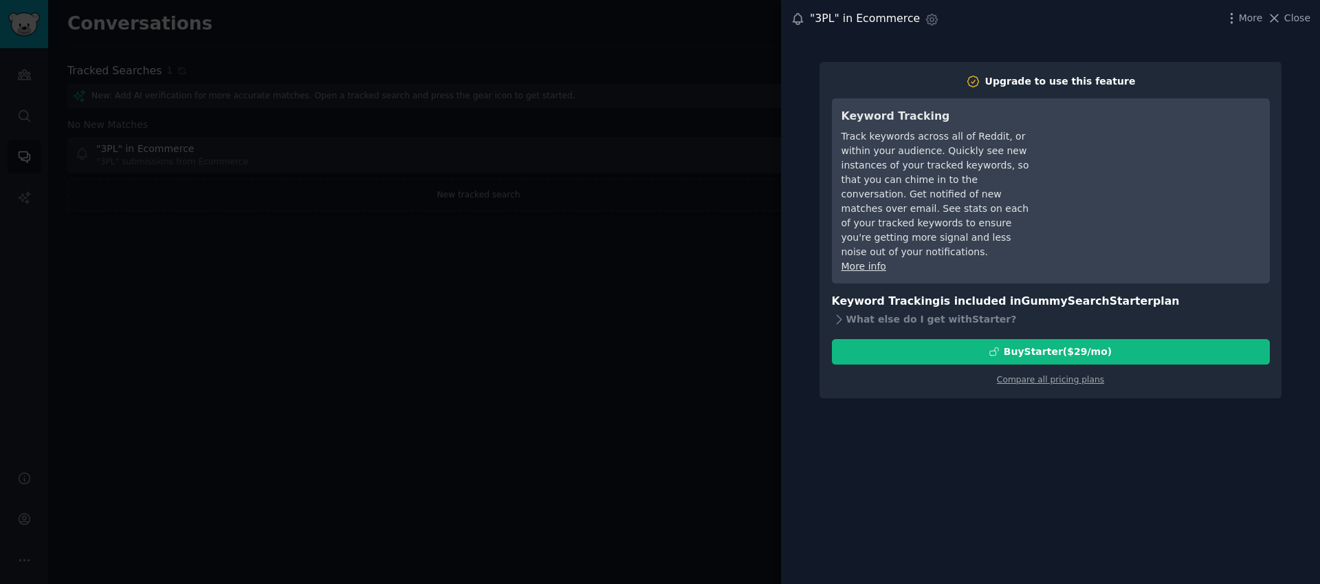
click at [646, 262] on div at bounding box center [660, 292] width 1320 height 584
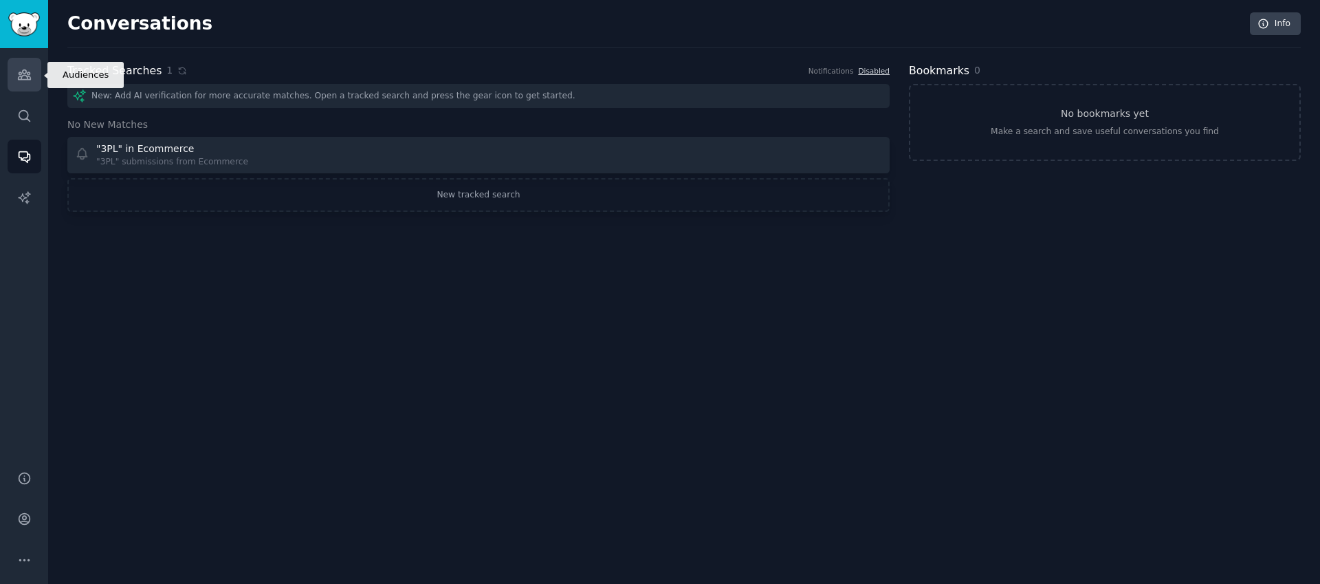
click at [23, 72] on icon "Sidebar" at bounding box center [24, 74] width 14 height 14
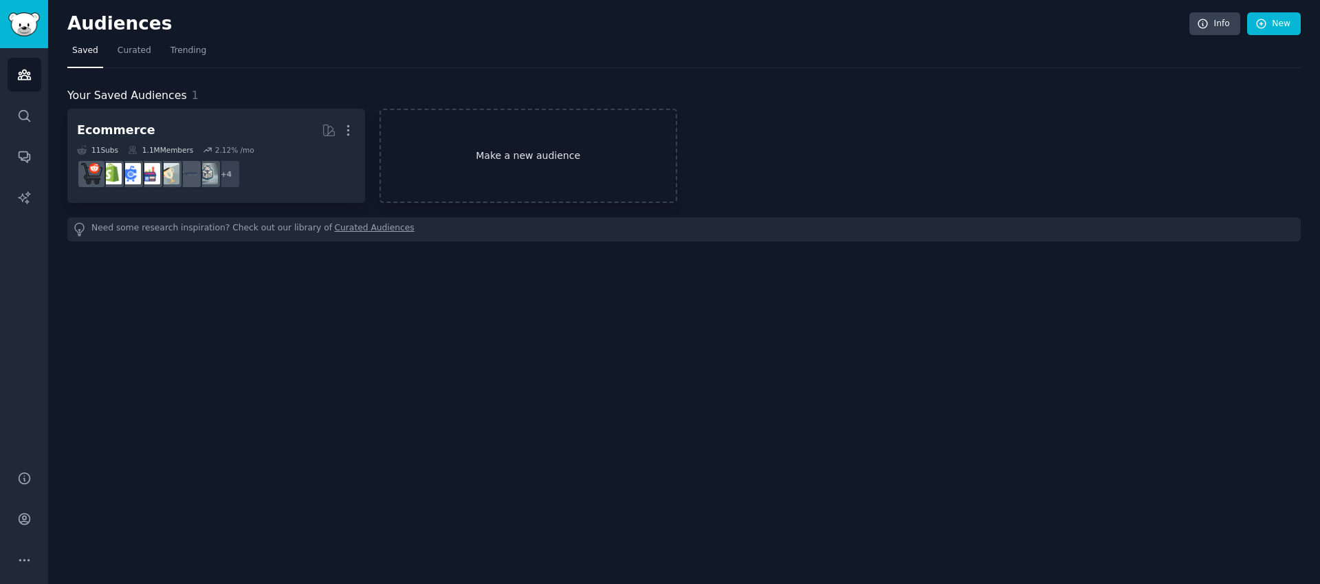
click at [544, 160] on link "Make a new audience" at bounding box center [529, 156] width 298 height 94
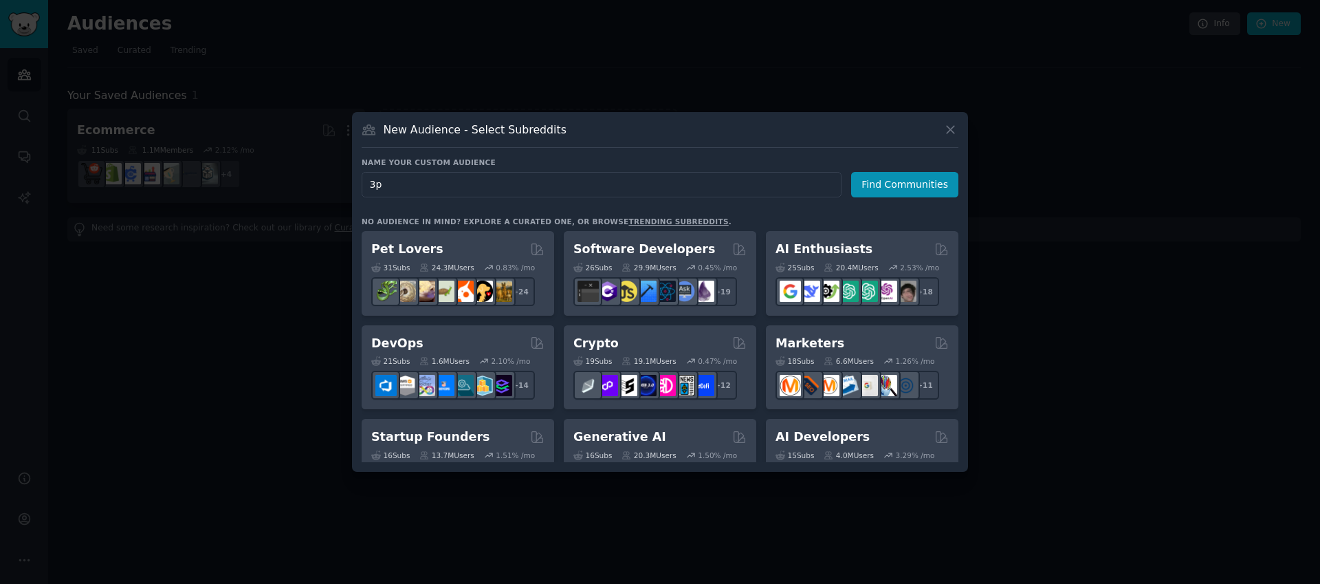
type input "3pl"
click button "Find Communities" at bounding box center [904, 184] width 107 height 25
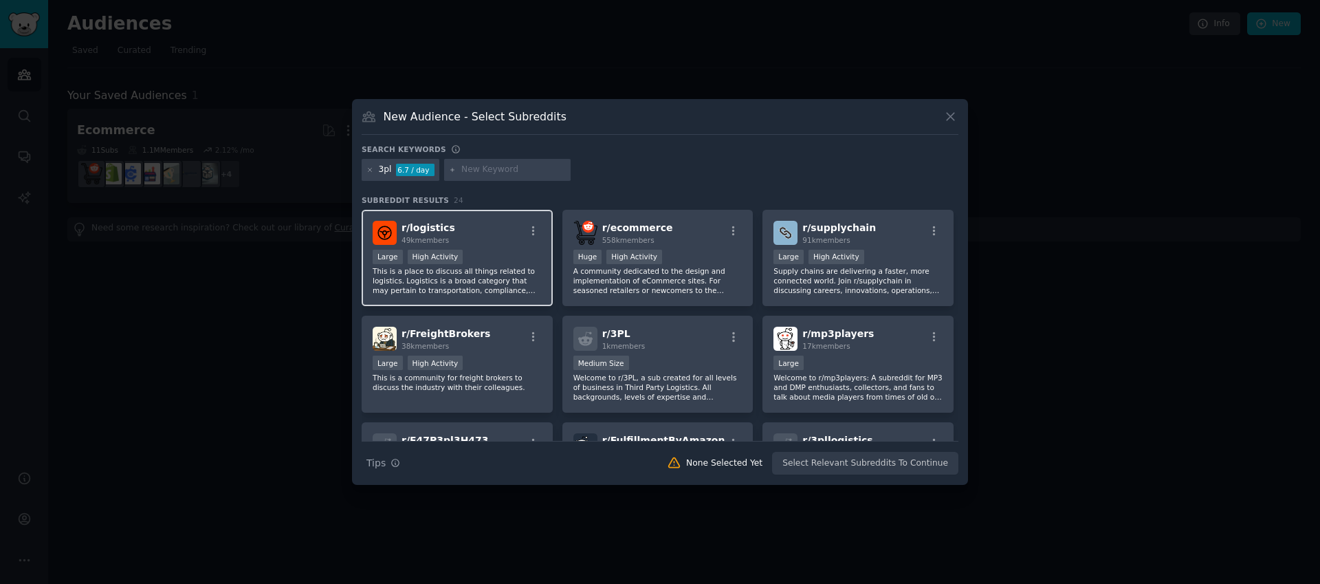
click at [501, 273] on p "This is a place to discuss all things related to logistics. Logistics is a broa…" at bounding box center [457, 280] width 169 height 29
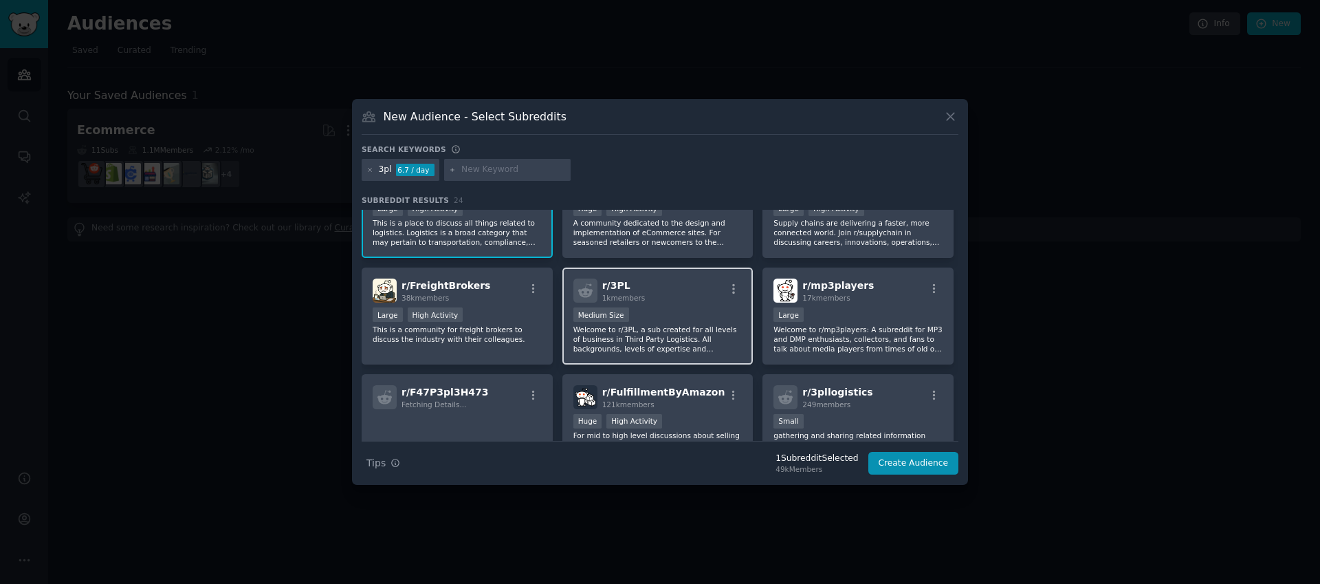
scroll to position [50, 0]
click at [694, 340] on p "Welcome to r/3PL, a sub created for all levels of business in Third Party Logis…" at bounding box center [658, 337] width 169 height 29
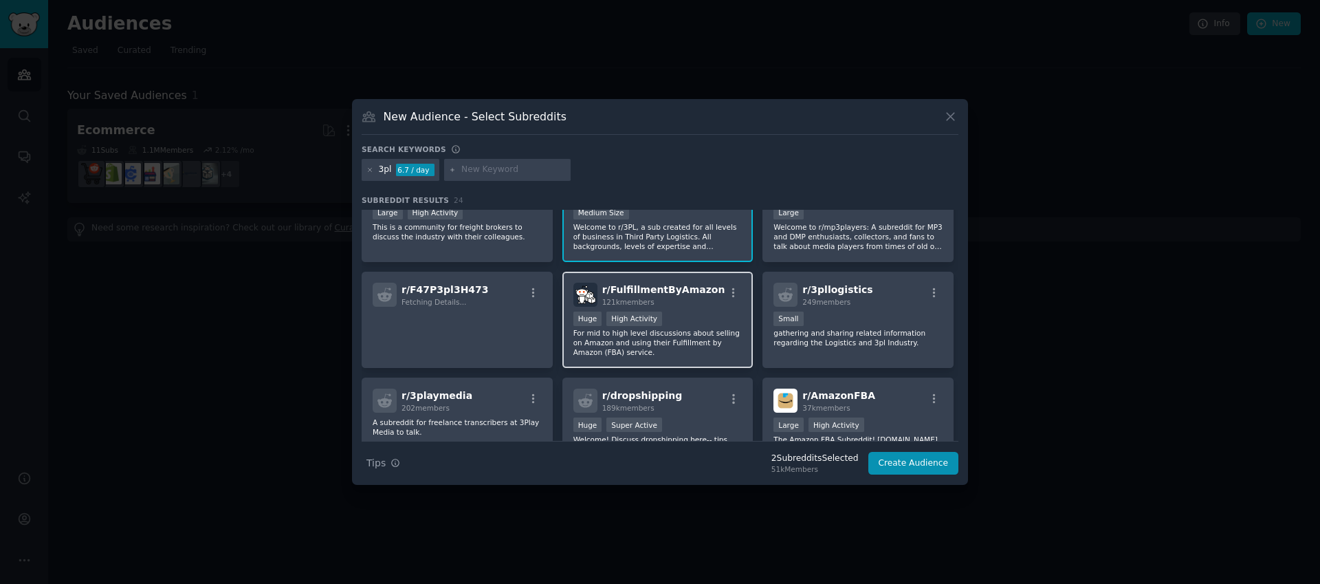
scroll to position [166, 0]
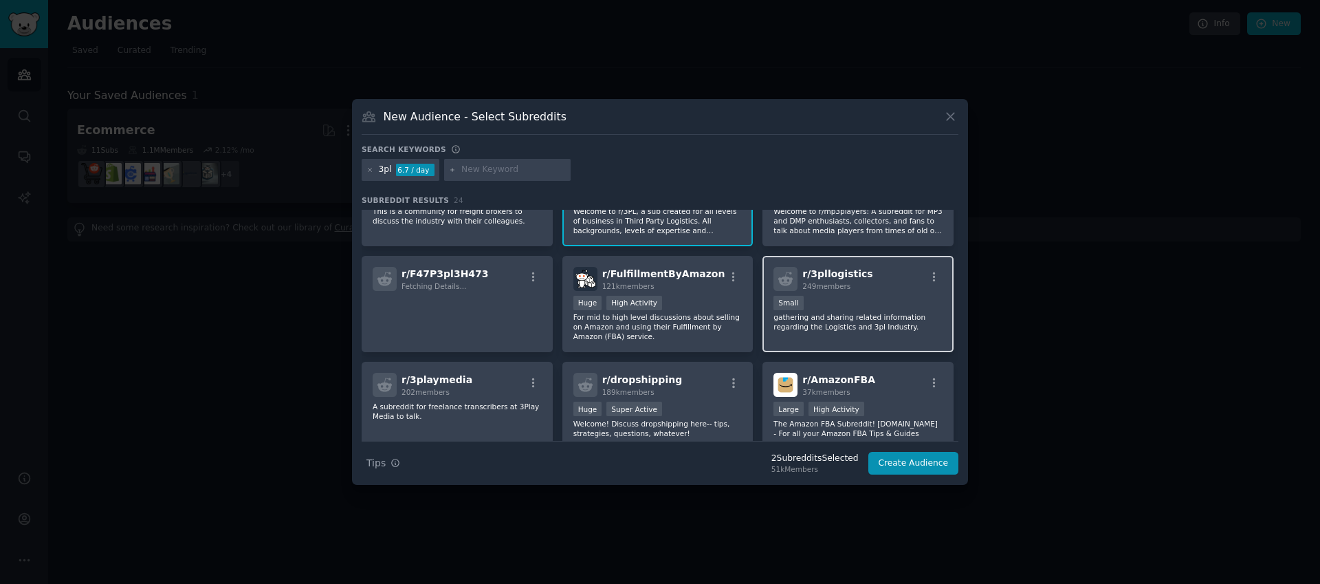
click at [902, 305] on div "Small" at bounding box center [858, 304] width 169 height 17
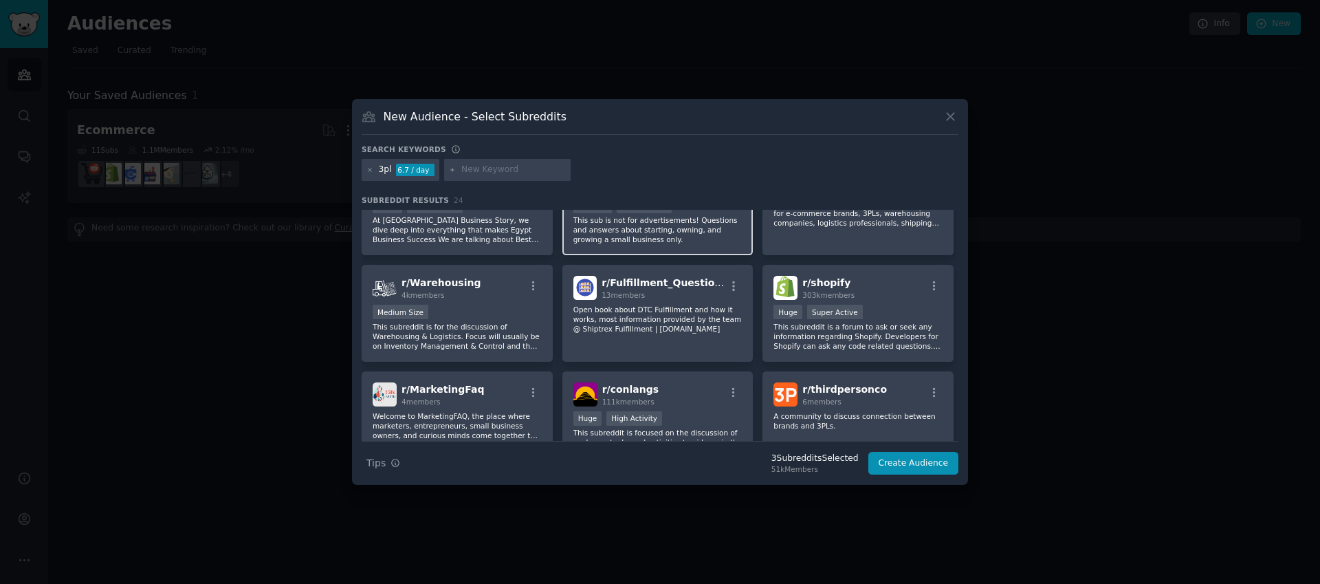
scroll to position [472, 0]
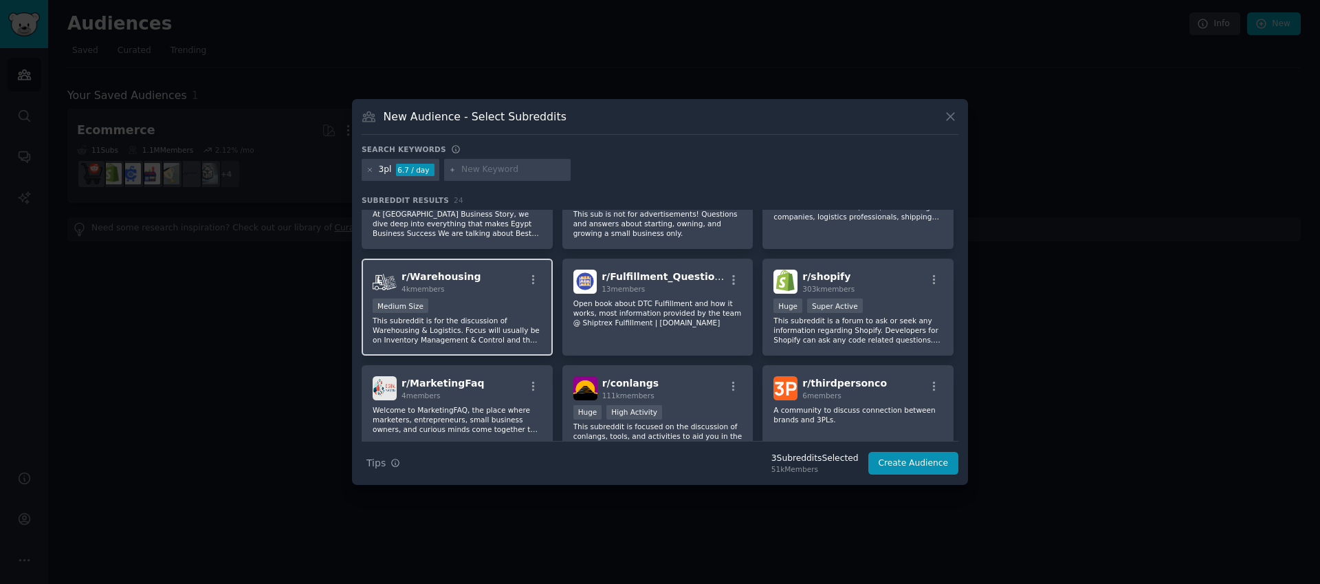
click at [499, 334] on p "This subreddit is for the discussion of Warehousing & Logistics. Focus will usu…" at bounding box center [457, 330] width 169 height 29
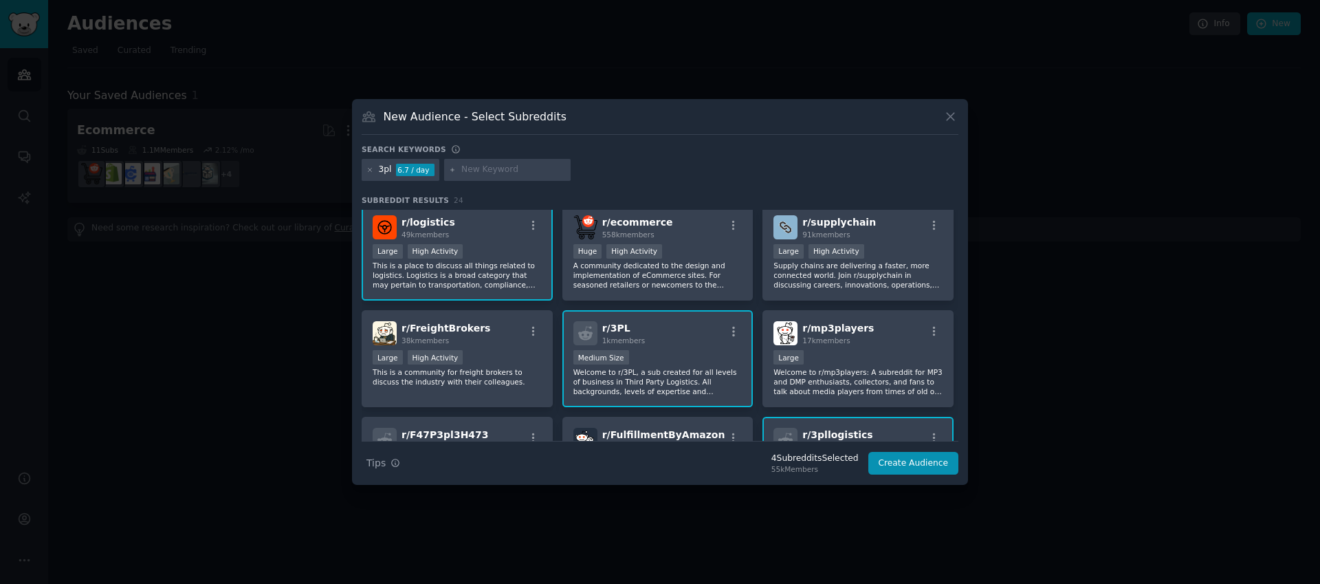
scroll to position [0, 0]
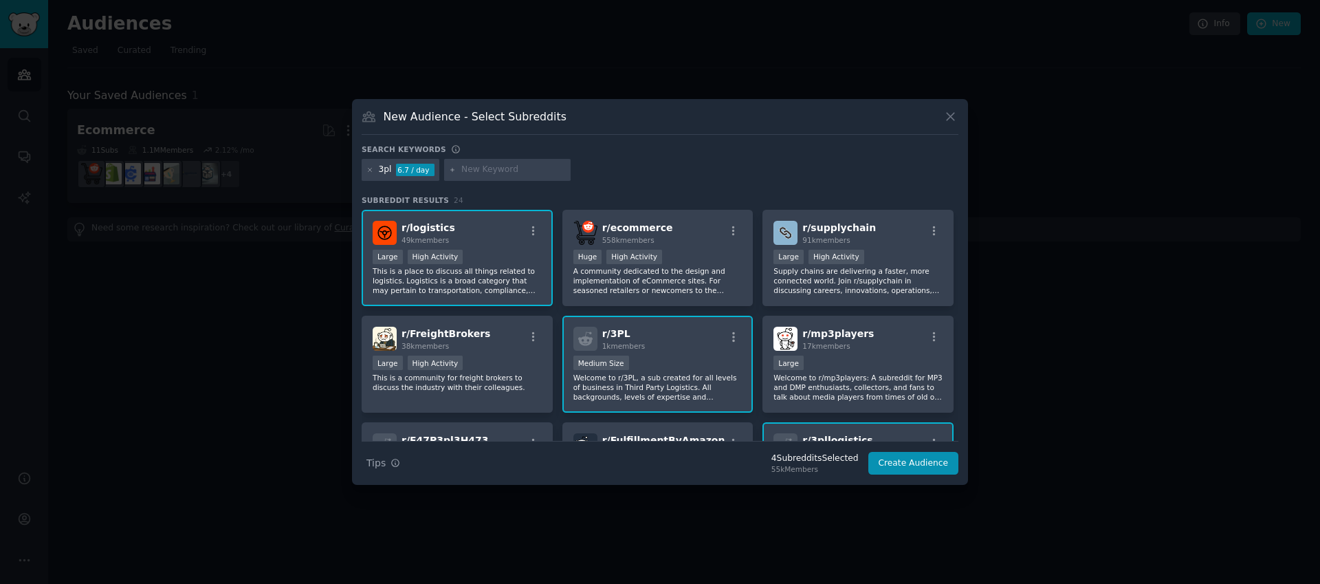
click at [501, 171] on input "text" at bounding box center [513, 170] width 105 height 12
type input "f"
type input "order fulfillment"
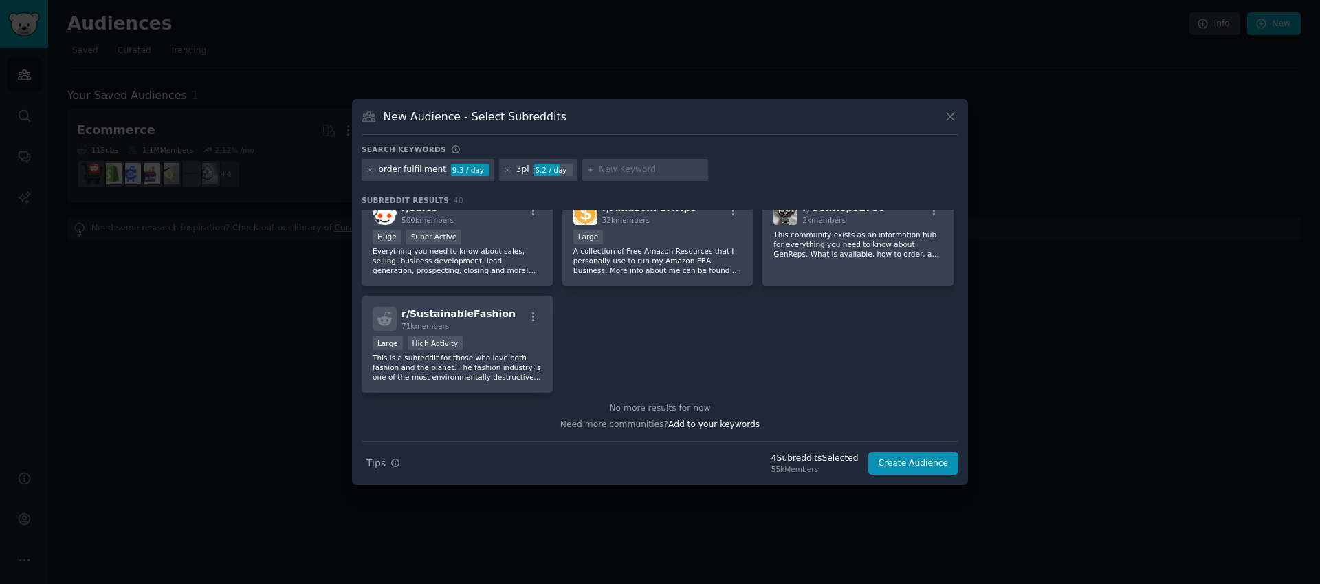
scroll to position [1283, 0]
click at [922, 463] on button "Create Audience" at bounding box center [914, 463] width 91 height 23
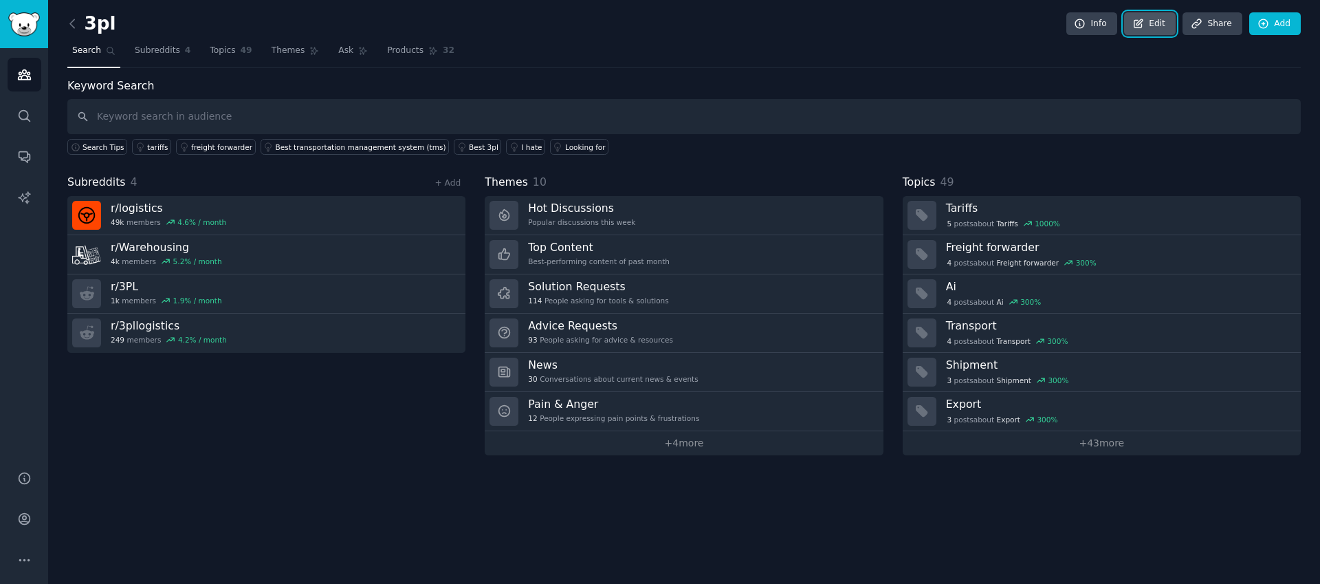
click at [1151, 21] on link "Edit" at bounding box center [1150, 23] width 52 height 23
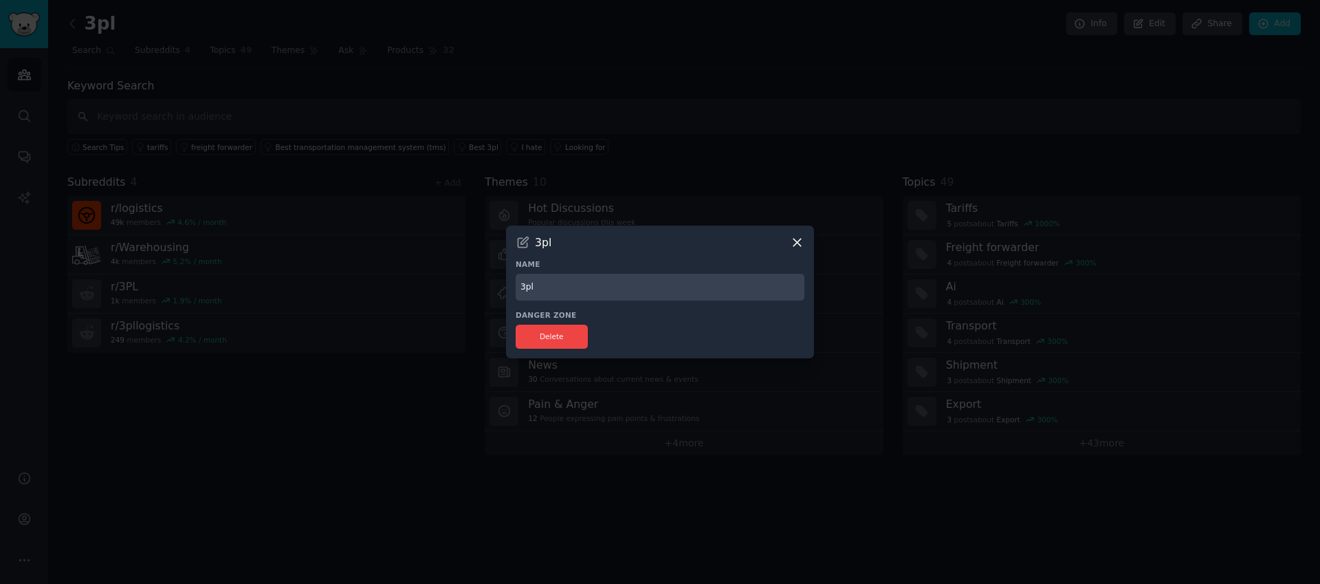
click at [560, 290] on input "3pl" at bounding box center [660, 287] width 289 height 27
type input "3PL / Order Fulfillment"
click at [800, 240] on icon at bounding box center [797, 242] width 14 height 14
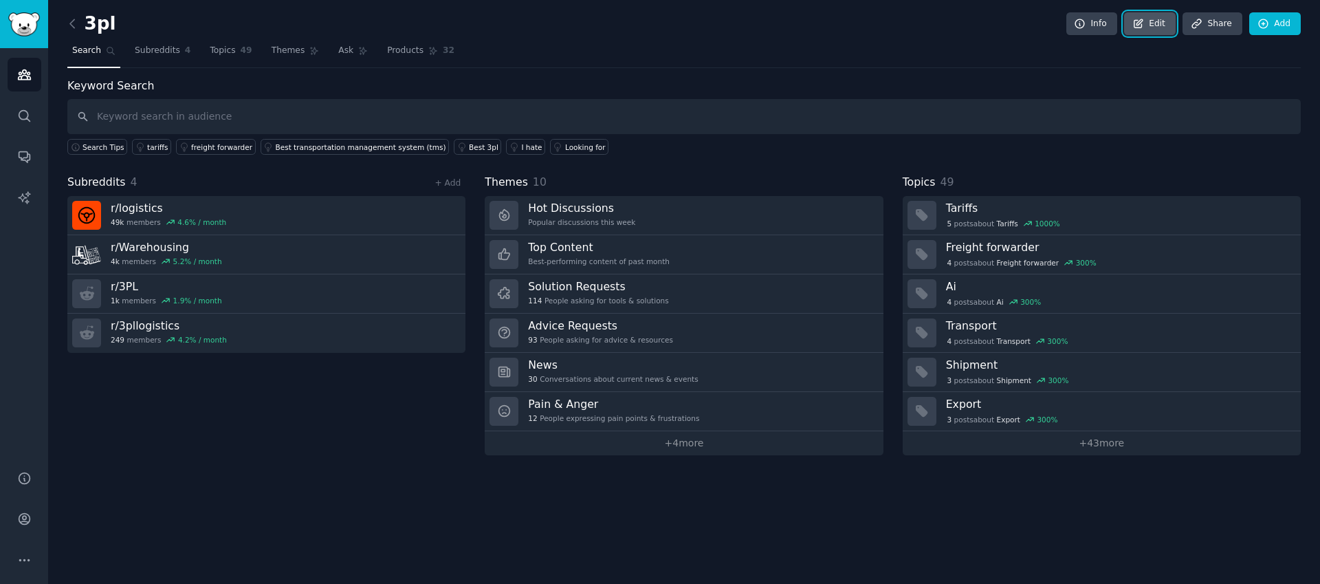
click at [1143, 23] on icon at bounding box center [1139, 24] width 12 height 12
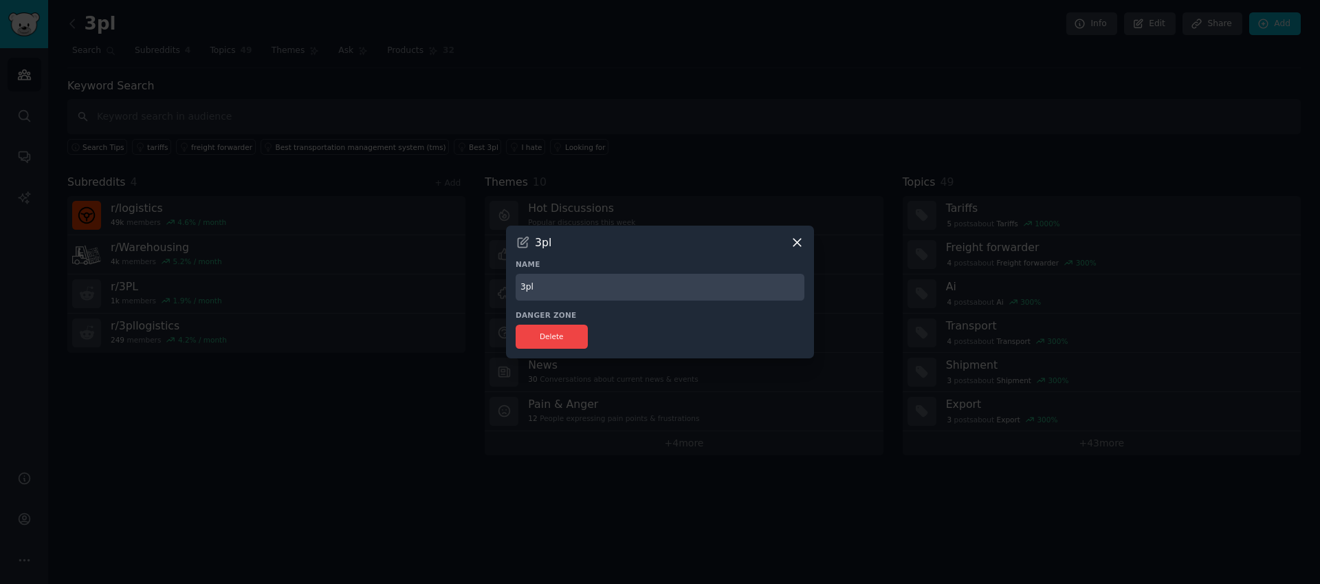
click at [611, 283] on input "3pl" at bounding box center [660, 287] width 289 height 27
type input "3"
click at [525, 243] on icon at bounding box center [524, 242] width 10 height 10
click at [545, 247] on h3 "3pl" at bounding box center [543, 242] width 17 height 14
click at [798, 250] on div "3pl Name 3 Danger Zone Delete" at bounding box center [660, 292] width 308 height 133
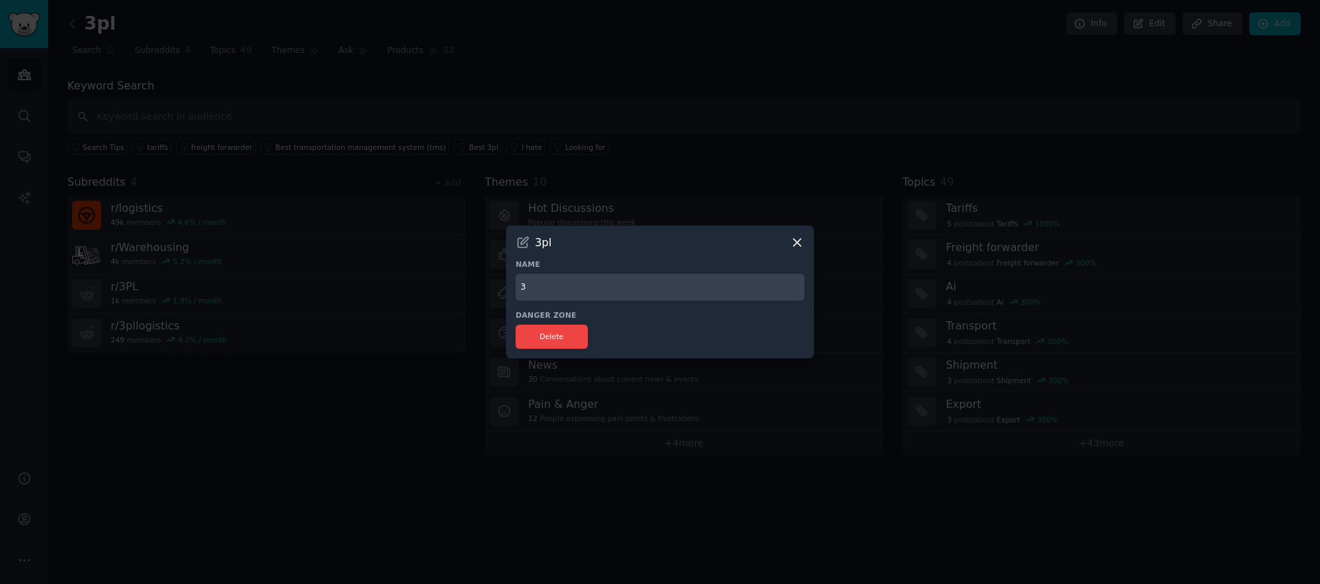
click at [797, 241] on icon at bounding box center [798, 243] width 8 height 8
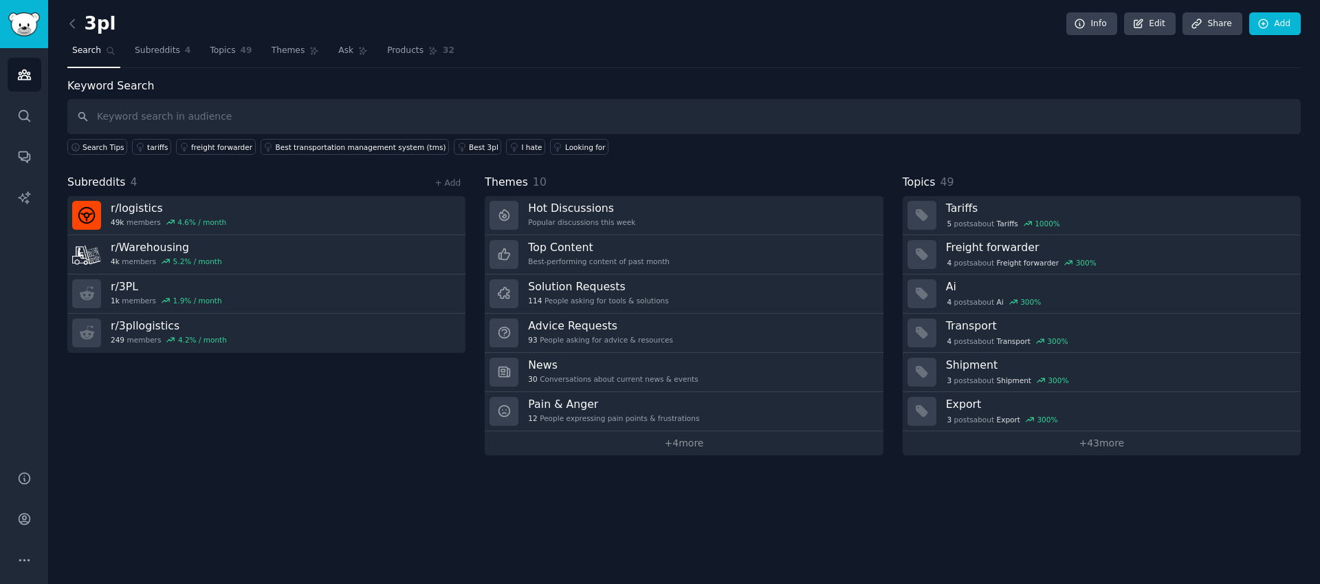
click at [91, 24] on h2 "3pl" at bounding box center [91, 24] width 49 height 22
click at [115, 24] on div "3pl Info Edit Share Add" at bounding box center [684, 26] width 1234 height 28
click at [72, 25] on icon at bounding box center [72, 23] width 4 height 8
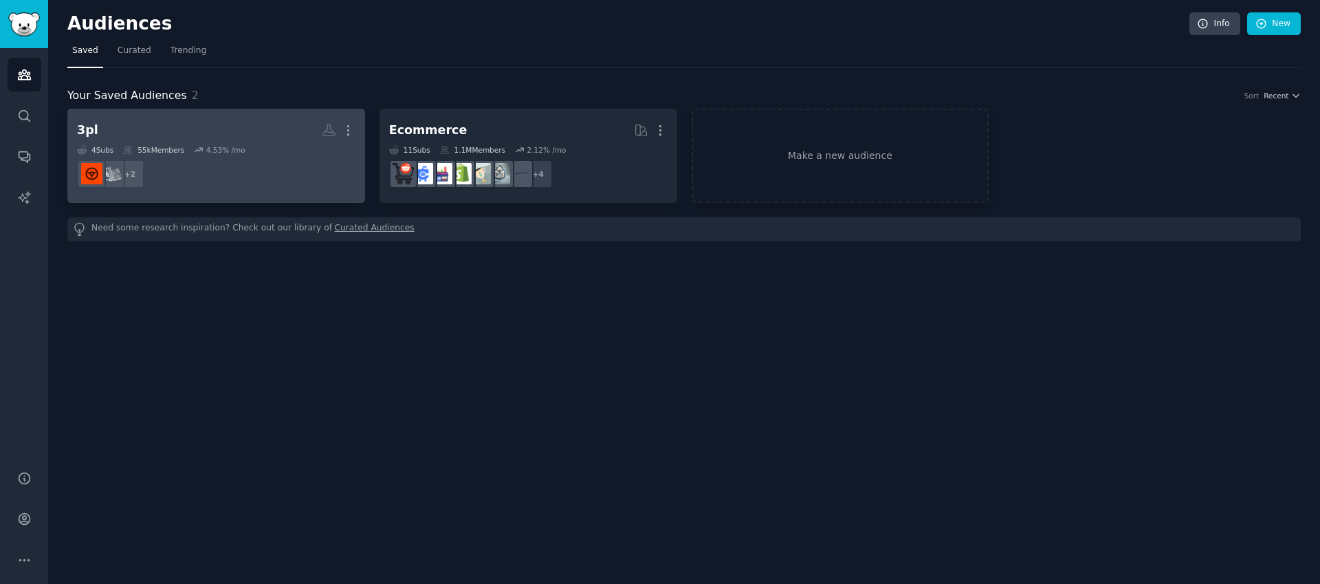
click at [84, 131] on div "3pl" at bounding box center [87, 130] width 21 height 17
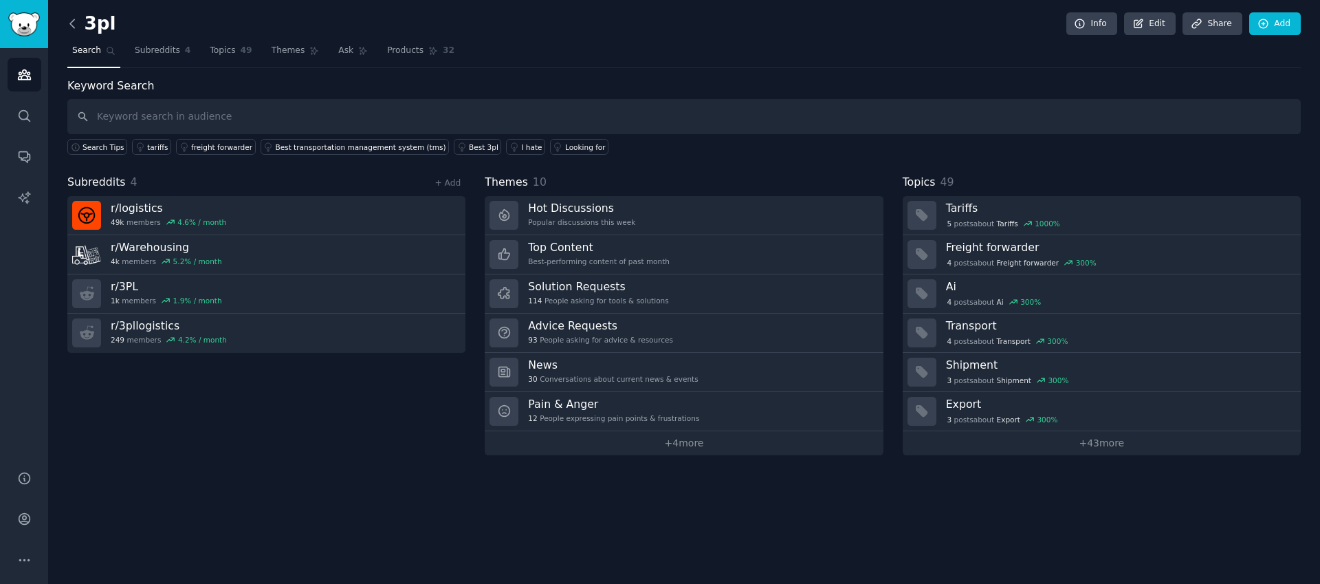
click at [76, 22] on icon at bounding box center [72, 24] width 14 height 14
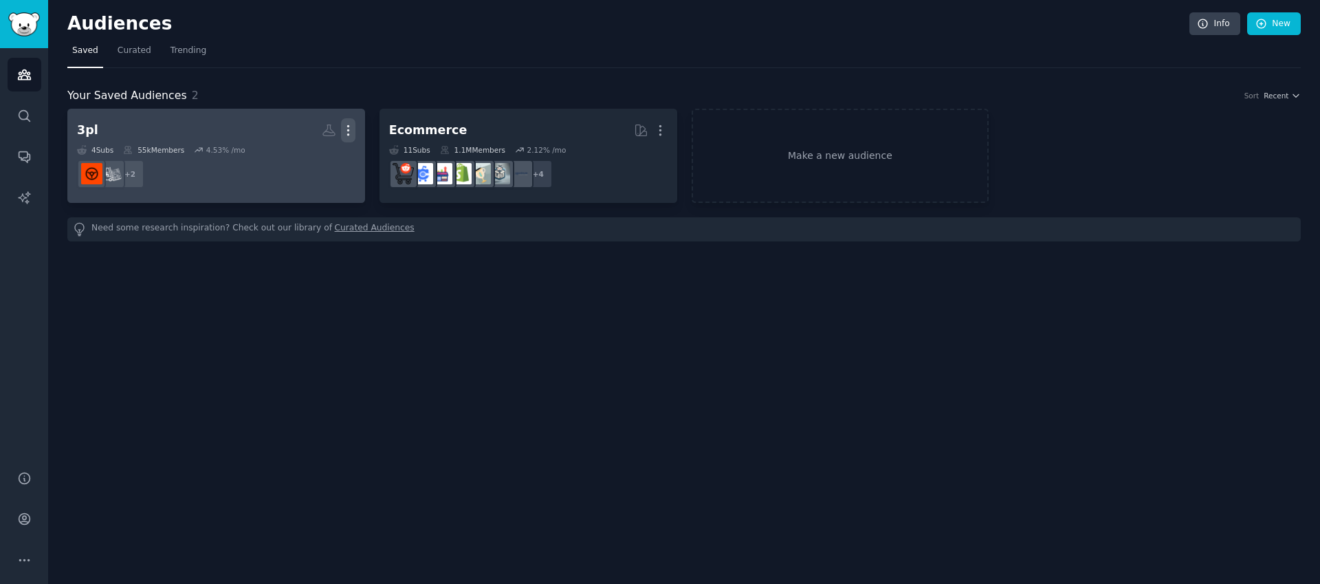
click at [351, 130] on icon "button" at bounding box center [348, 130] width 14 height 14
click at [303, 133] on p "View" at bounding box center [306, 135] width 23 height 14
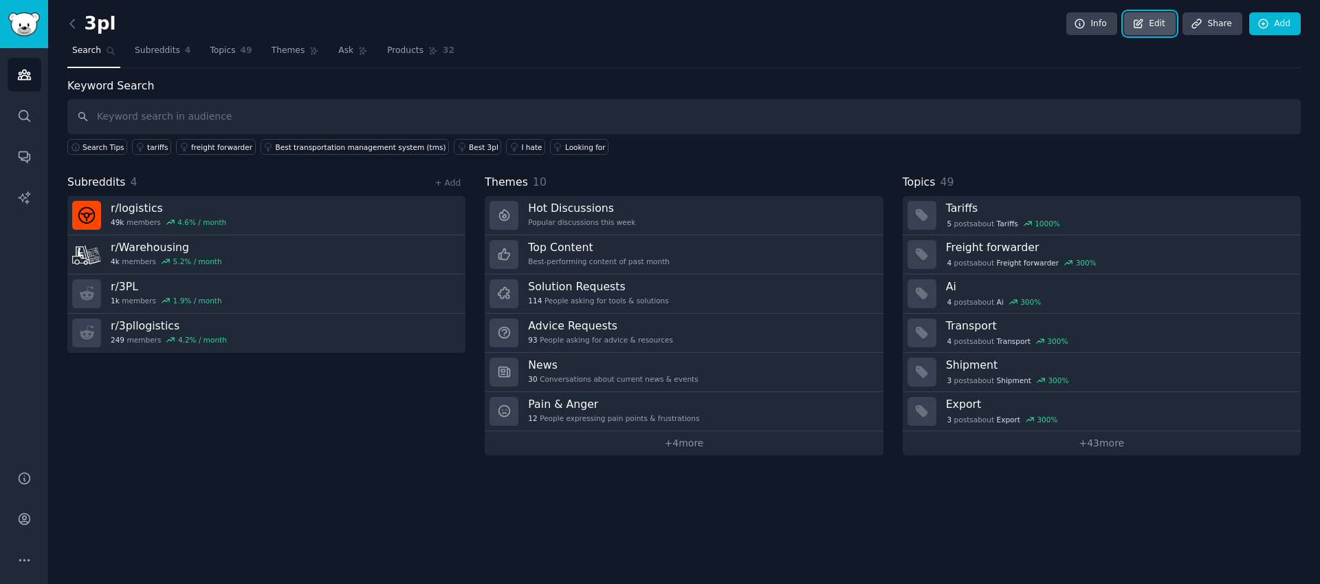
click at [1144, 26] on icon at bounding box center [1139, 24] width 12 height 12
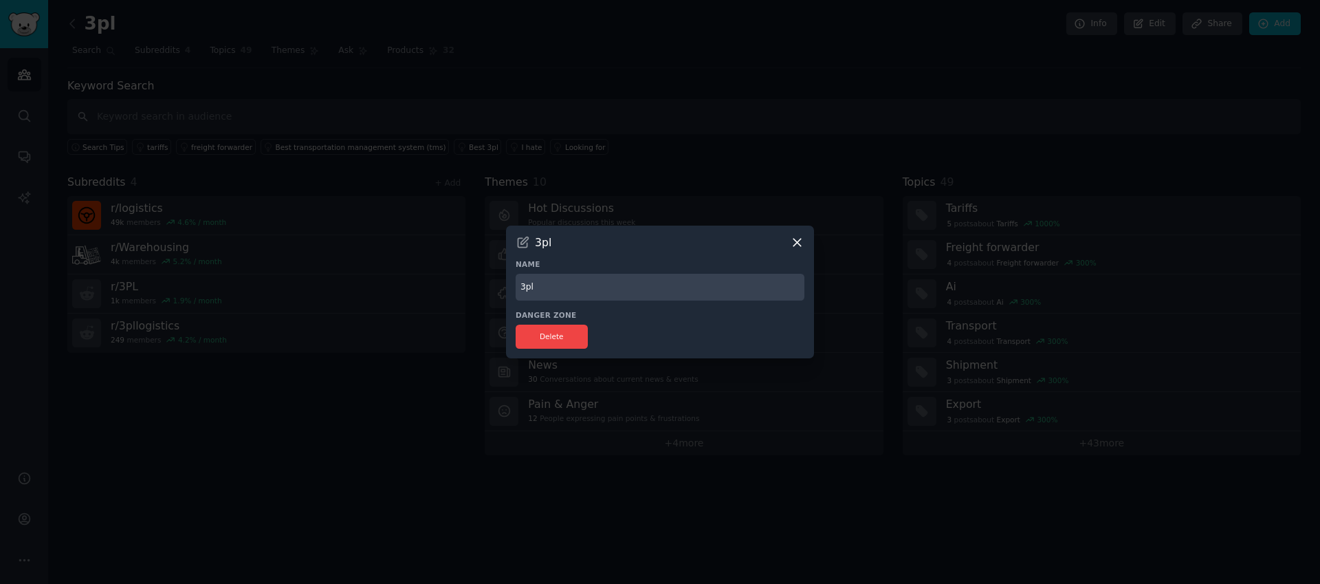
click at [574, 301] on div "3pl Name 3pl Danger Zone Delete" at bounding box center [660, 292] width 308 height 133
click at [549, 292] on input "3pl" at bounding box center [660, 287] width 289 height 27
type input "3PL and order fulfillment"
click at [679, 327] on div "Delete" at bounding box center [660, 337] width 289 height 24
click at [704, 275] on input "3PL and order fulfillment" at bounding box center [660, 287] width 289 height 27
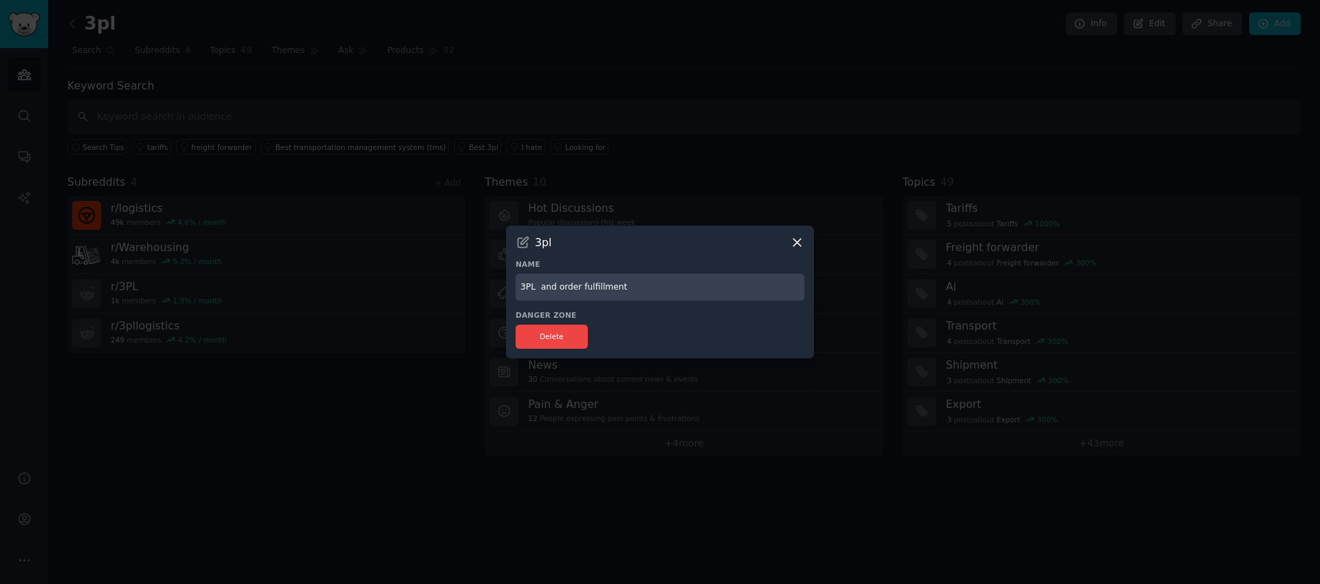
click at [536, 243] on h3 "3pl" at bounding box center [543, 242] width 17 height 14
click at [521, 239] on icon at bounding box center [523, 242] width 14 height 14
click at [540, 243] on h3 "3pl" at bounding box center [543, 242] width 17 height 14
click at [563, 249] on div "3pl" at bounding box center [660, 242] width 289 height 14
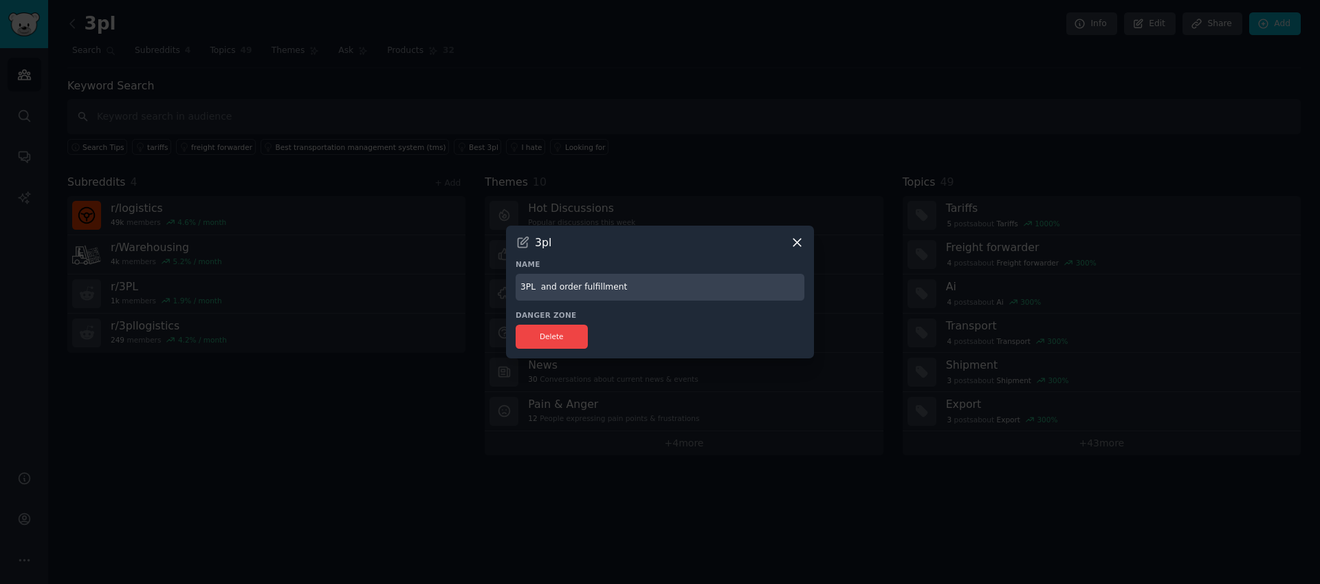
click at [799, 242] on icon at bounding box center [797, 242] width 14 height 14
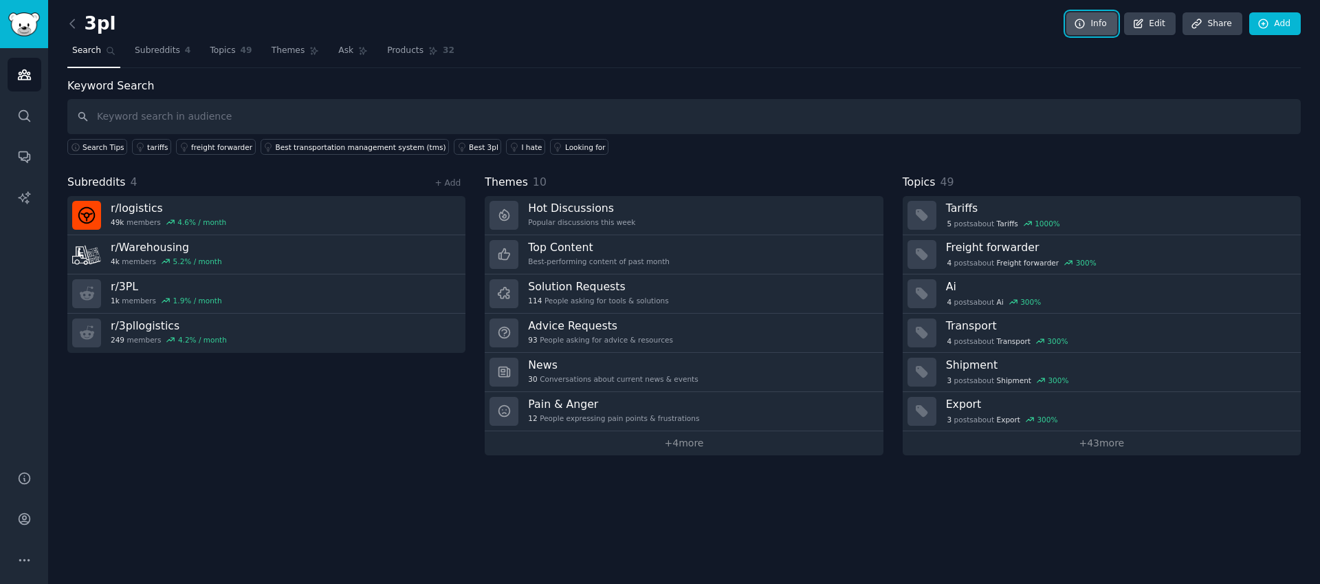
click at [1087, 30] on link "Info" at bounding box center [1092, 23] width 51 height 23
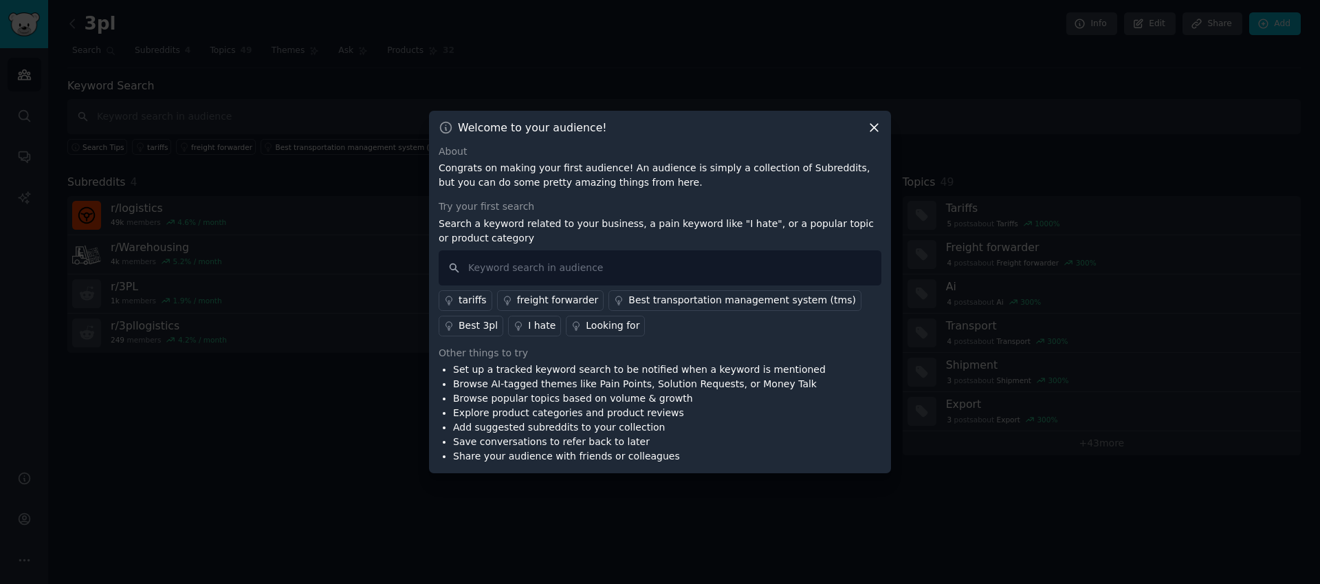
click at [875, 129] on icon at bounding box center [874, 127] width 14 height 14
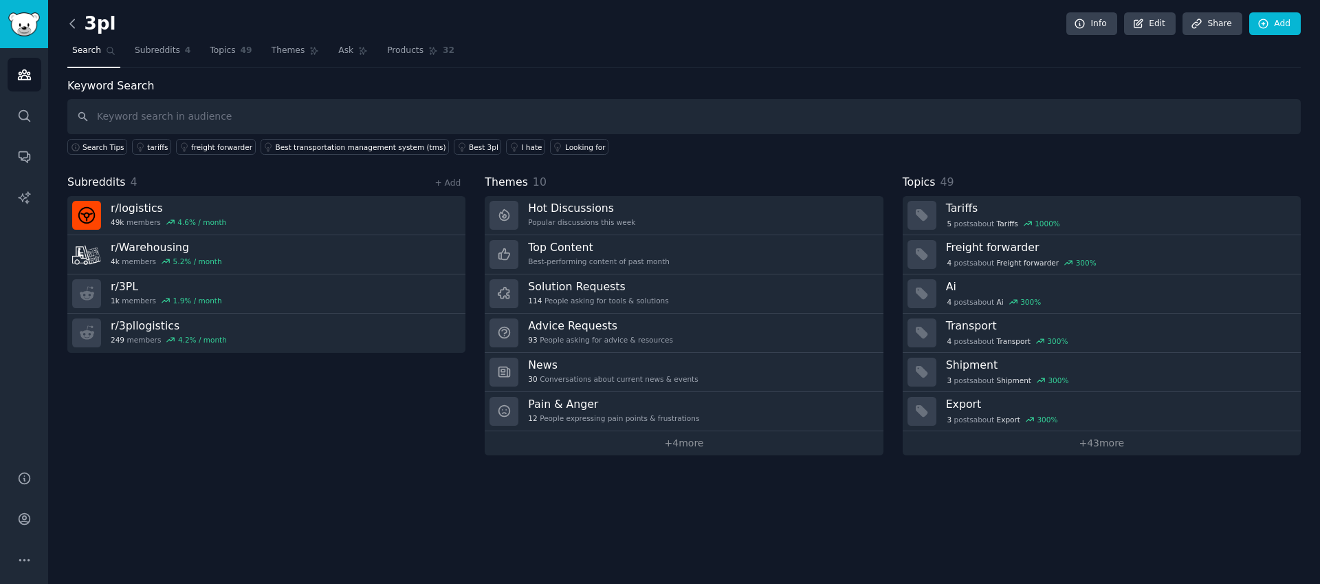
click at [75, 28] on icon at bounding box center [72, 24] width 14 height 14
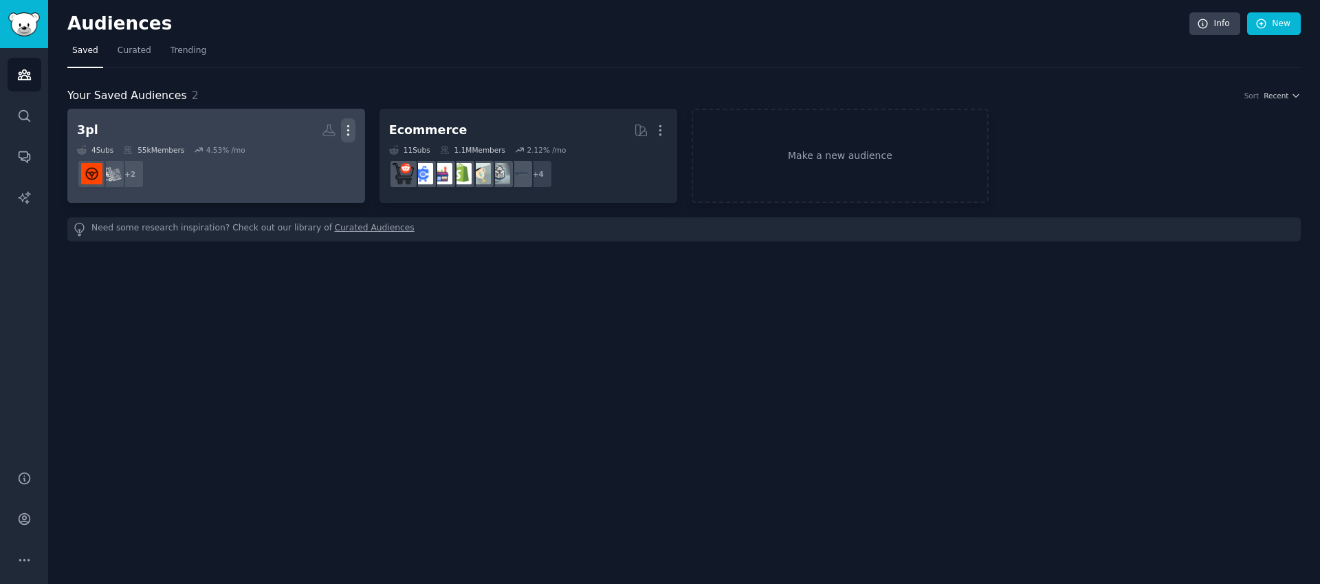
click at [347, 131] on icon "button" at bounding box center [348, 130] width 14 height 14
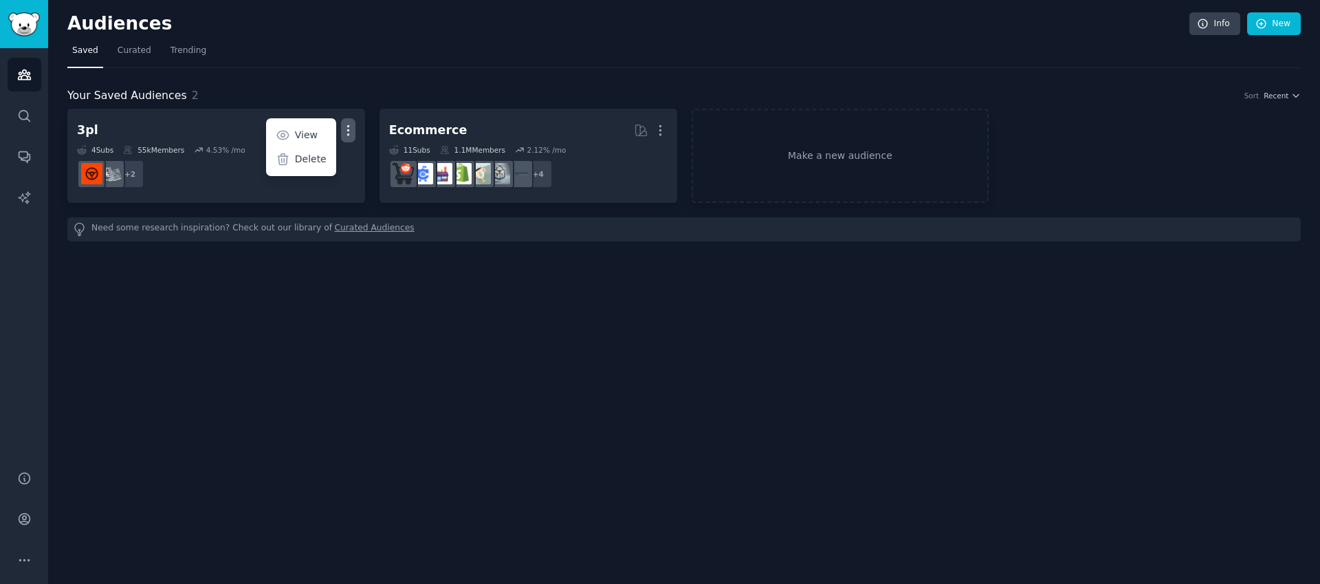
click at [400, 58] on nav "Saved Curated Trending" at bounding box center [684, 54] width 1234 height 28
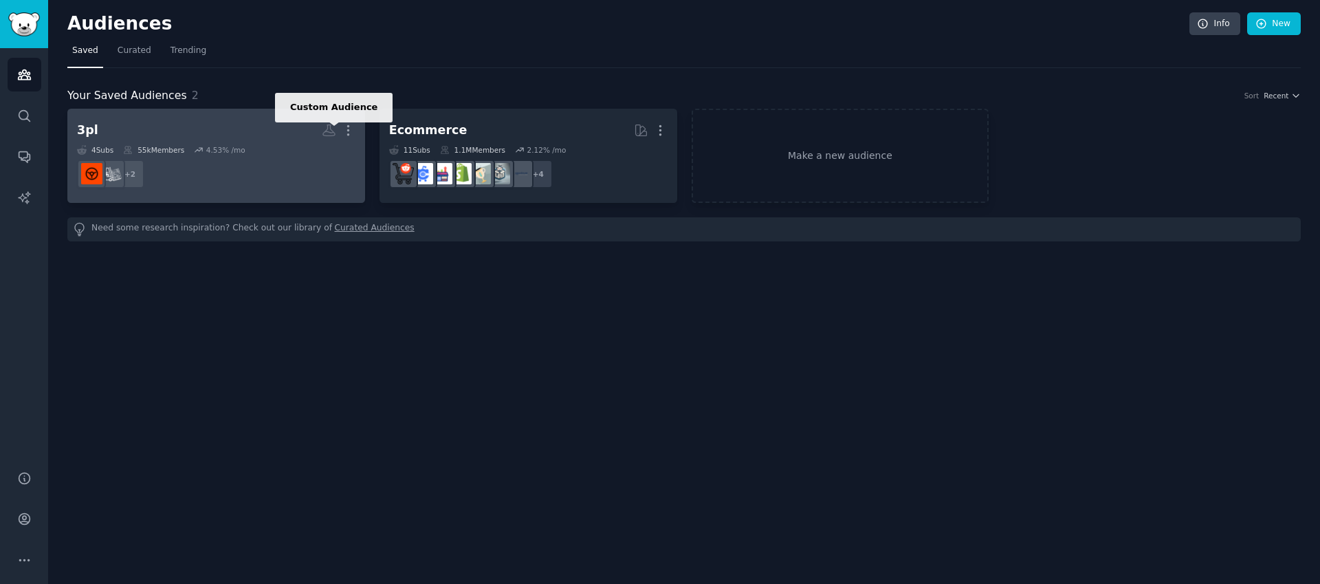
click at [327, 131] on icon at bounding box center [329, 130] width 12 height 11
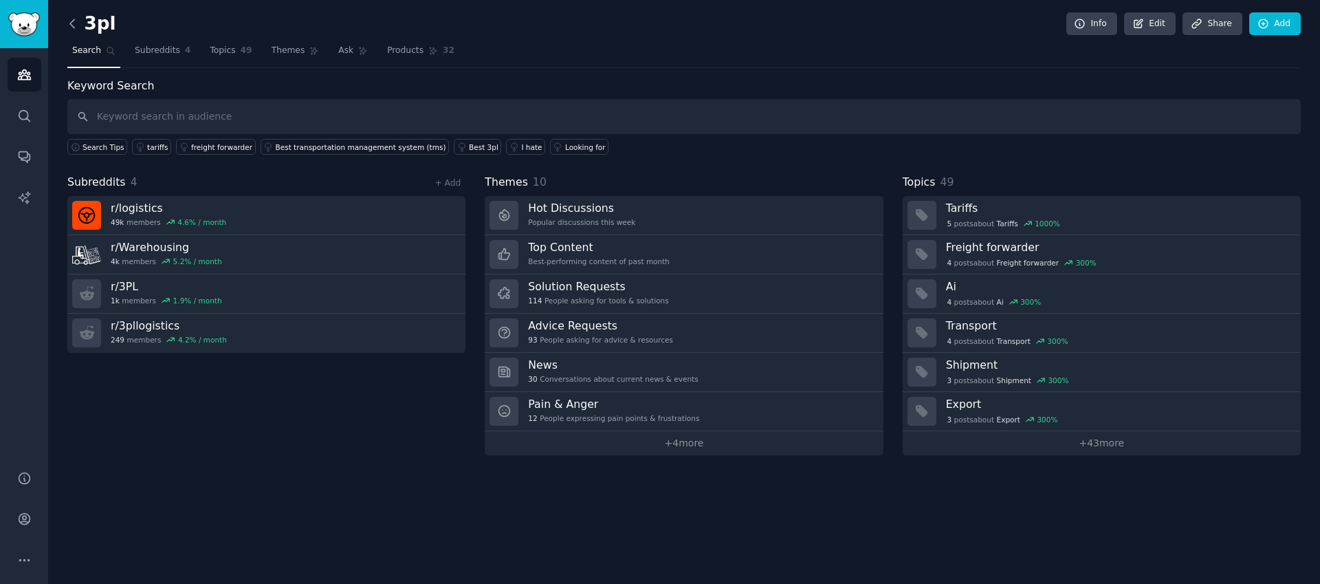
click at [78, 25] on icon at bounding box center [72, 24] width 14 height 14
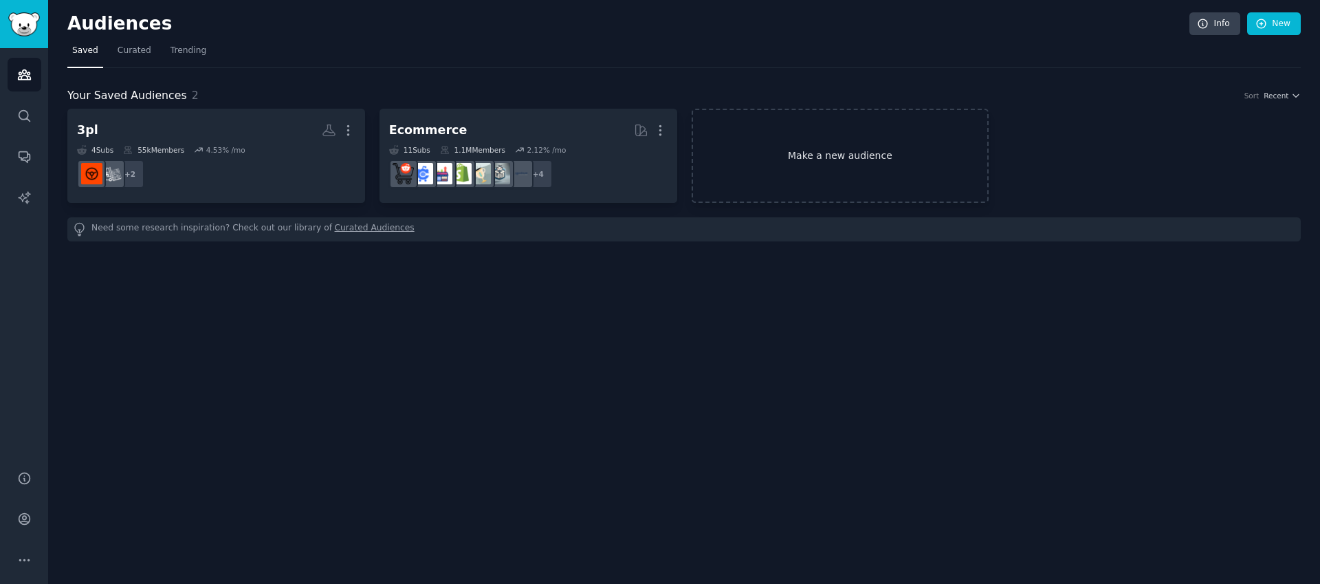
click at [876, 150] on link "Make a new audience" at bounding box center [841, 156] width 298 height 94
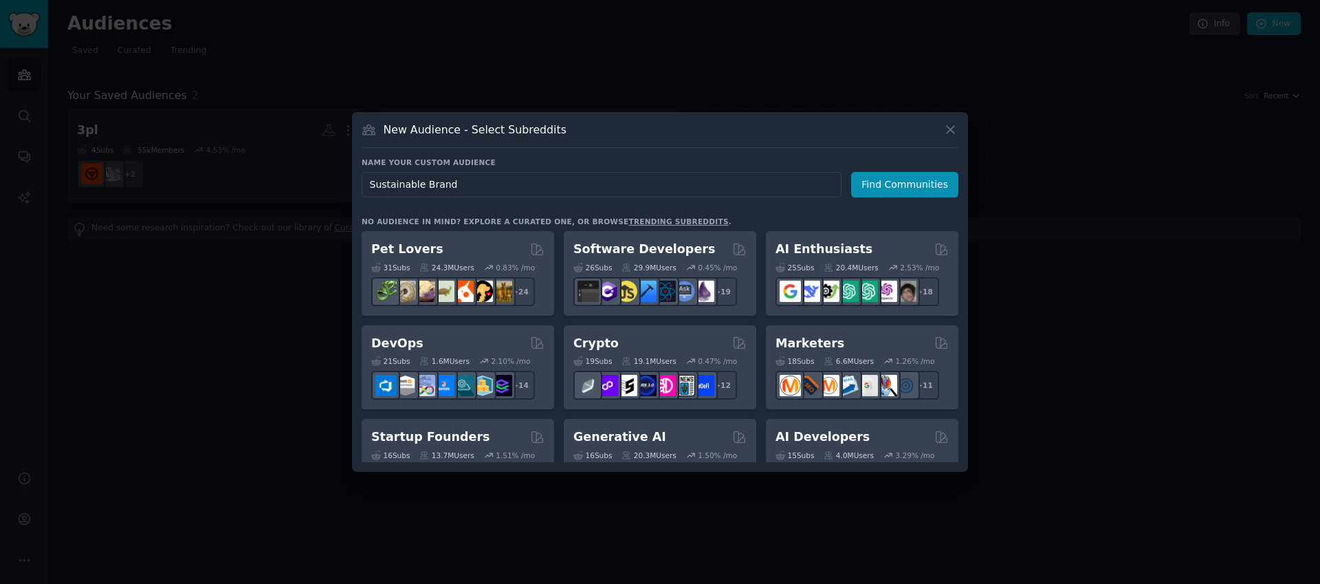
type input "Sustainable Brands"
click at [904, 181] on button "Find Communities" at bounding box center [904, 184] width 107 height 25
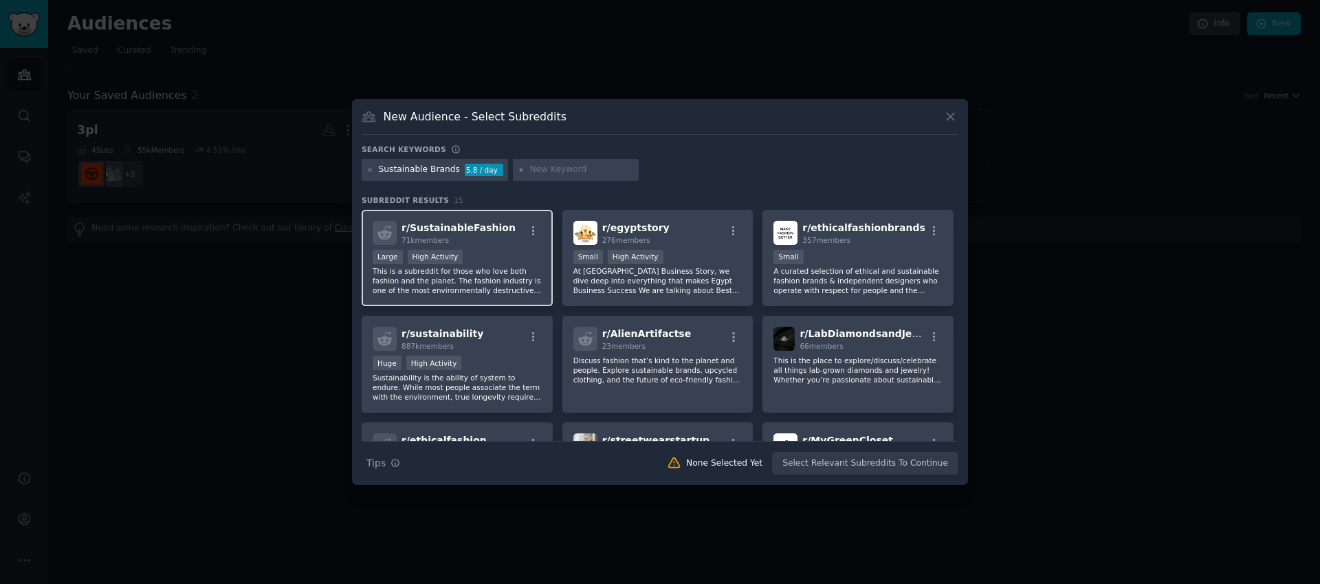
click at [506, 273] on p "This is a subreddit for those who love both fashion and the planet. The fashion…" at bounding box center [457, 280] width 169 height 29
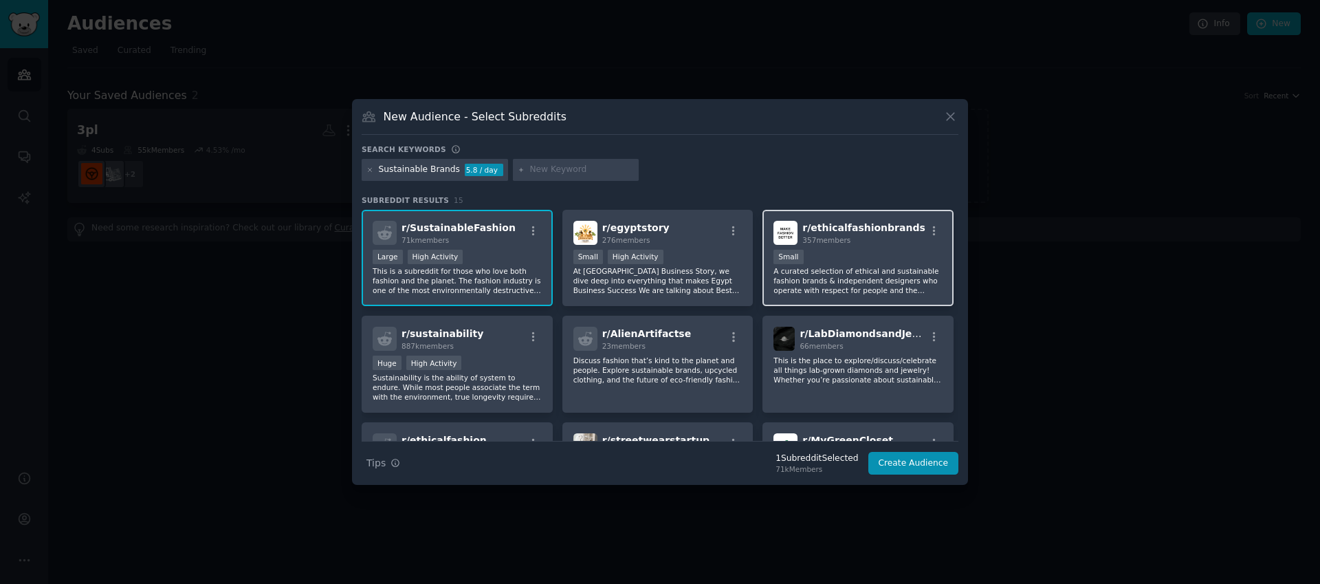
click at [857, 274] on p "A curated selection of ethical and sustainable fashion brands & independent des…" at bounding box center [858, 280] width 169 height 29
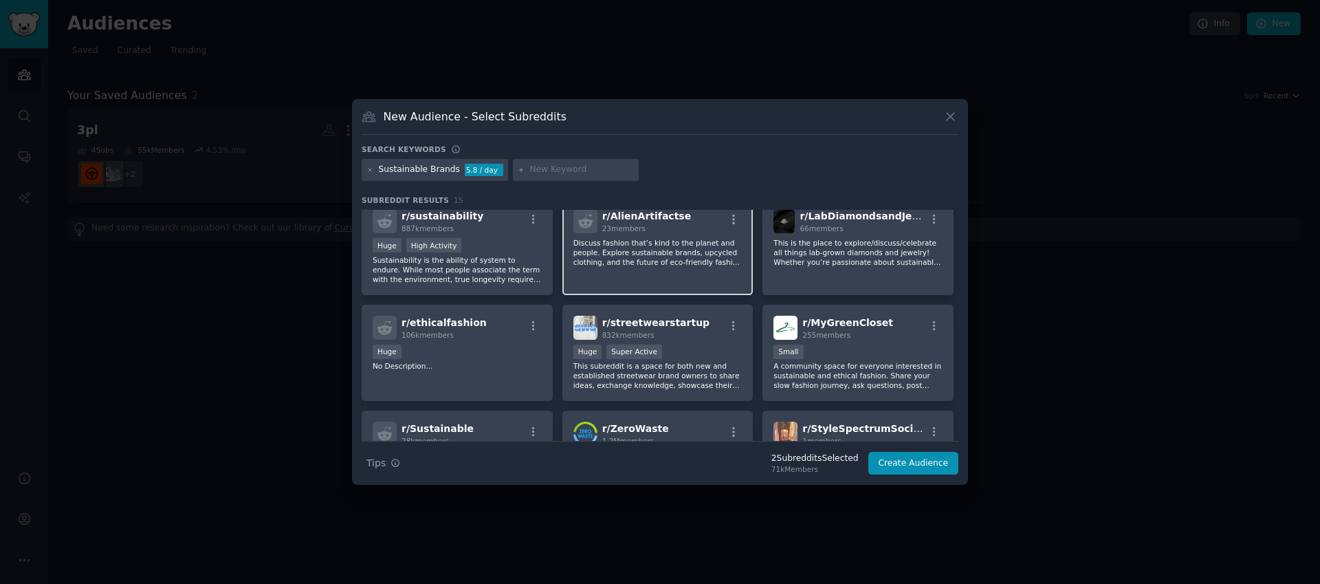
scroll to position [127, 0]
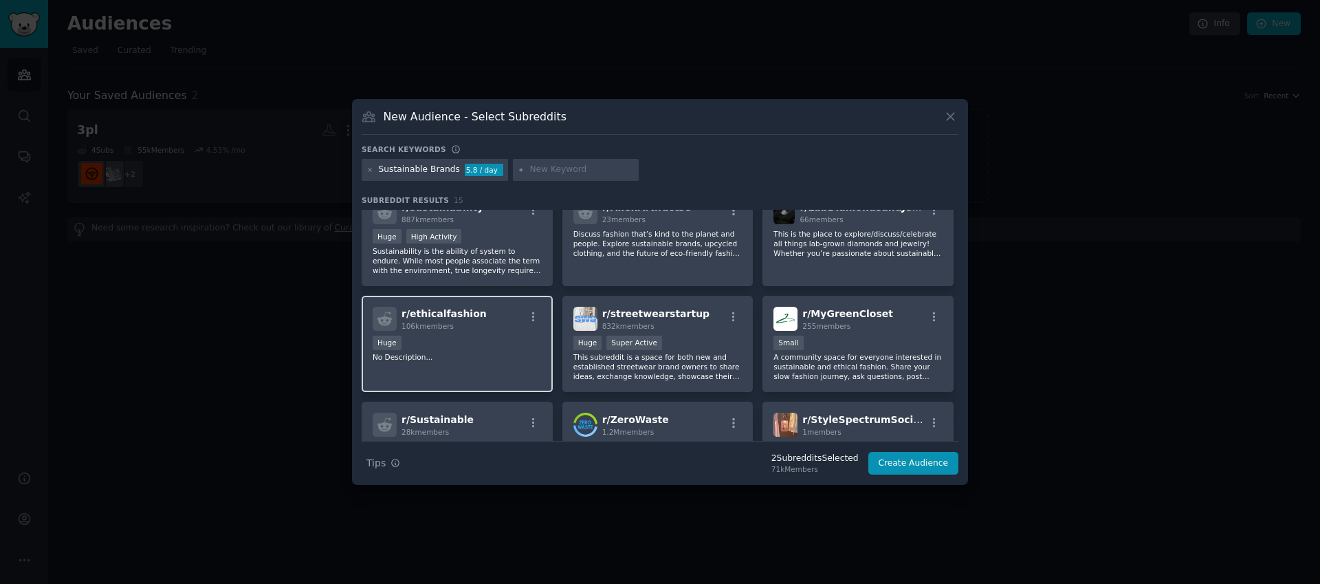
click at [519, 365] on div "r/ ethicalfashion 106k members Huge No Description..." at bounding box center [457, 344] width 191 height 97
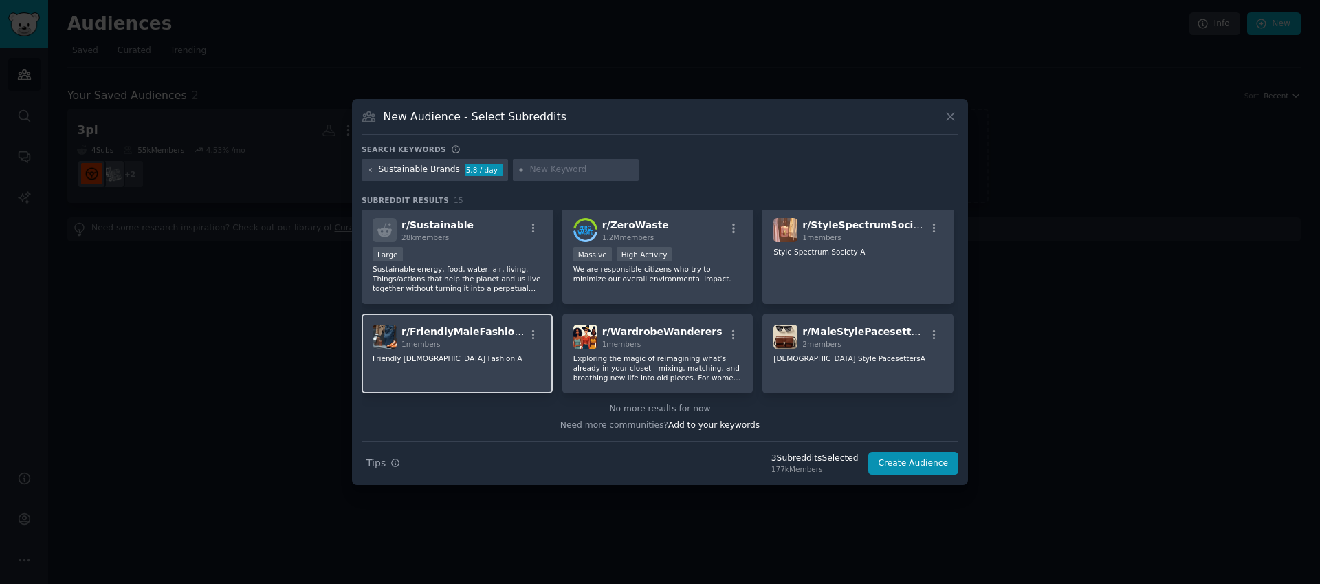
scroll to position [322, 0]
click at [926, 466] on button "Create Audience" at bounding box center [914, 463] width 91 height 23
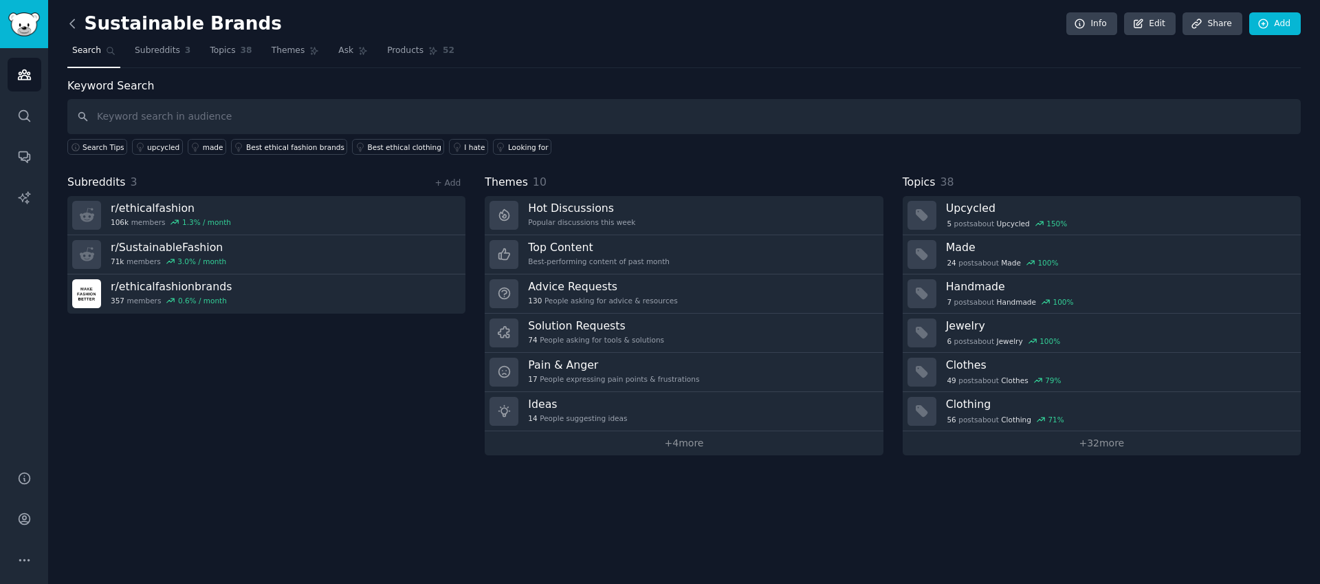
click at [72, 25] on icon at bounding box center [72, 23] width 4 height 8
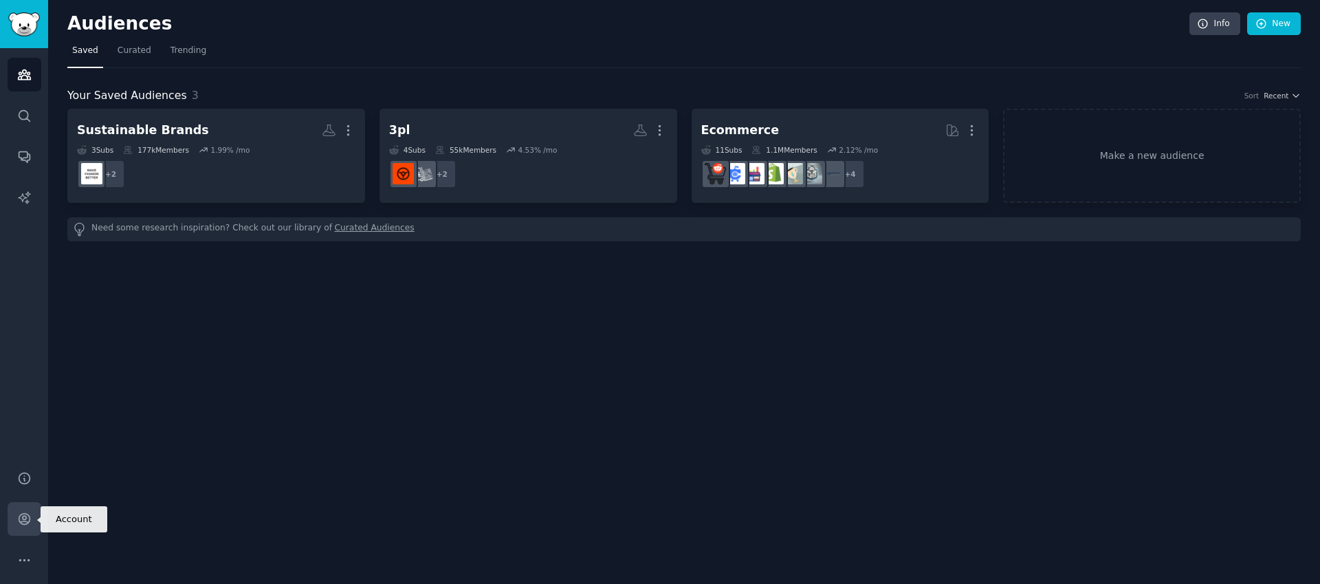
click at [23, 521] on icon "Sidebar" at bounding box center [24, 519] width 14 height 14
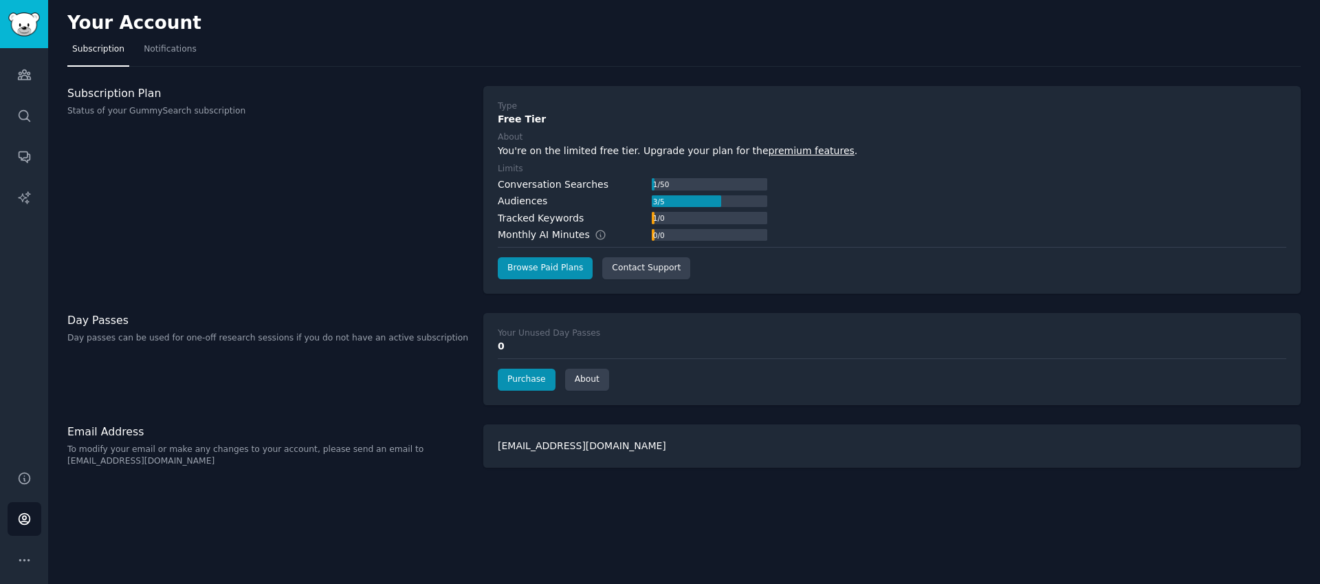
click at [336, 127] on div "Subscription Plan Status of your GummySearch subscription" at bounding box center [268, 190] width 402 height 208
click at [21, 157] on icon "Sidebar" at bounding box center [24, 156] width 14 height 14
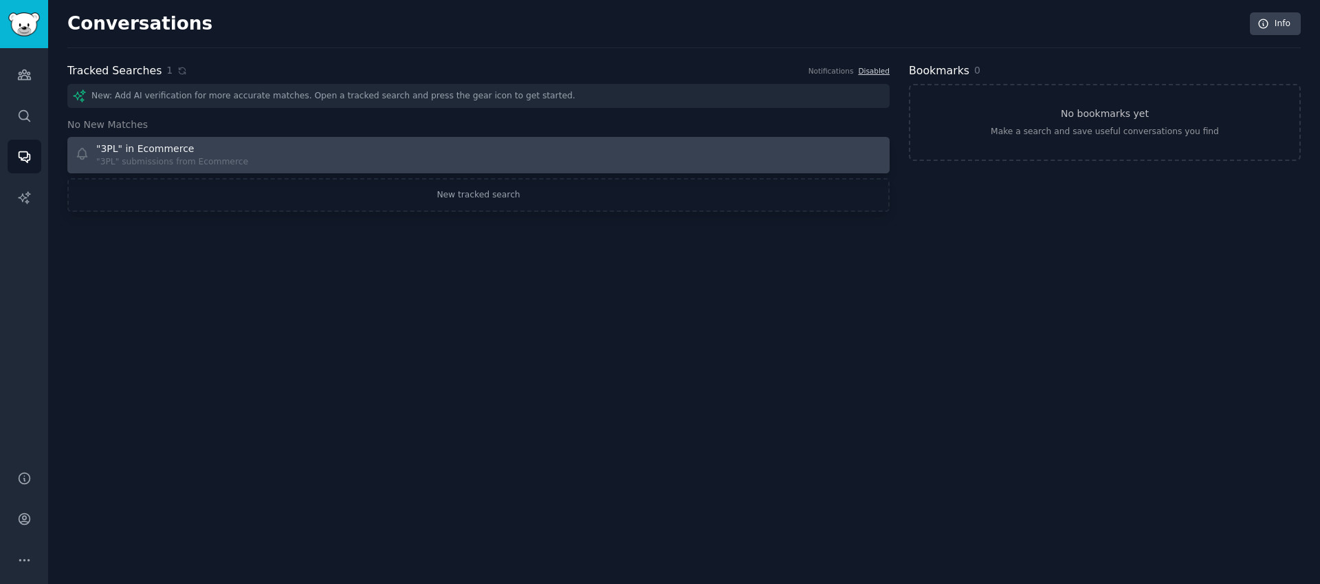
click at [224, 158] on div ""3PL" submissions from Ecommerce" at bounding box center [172, 162] width 152 height 12
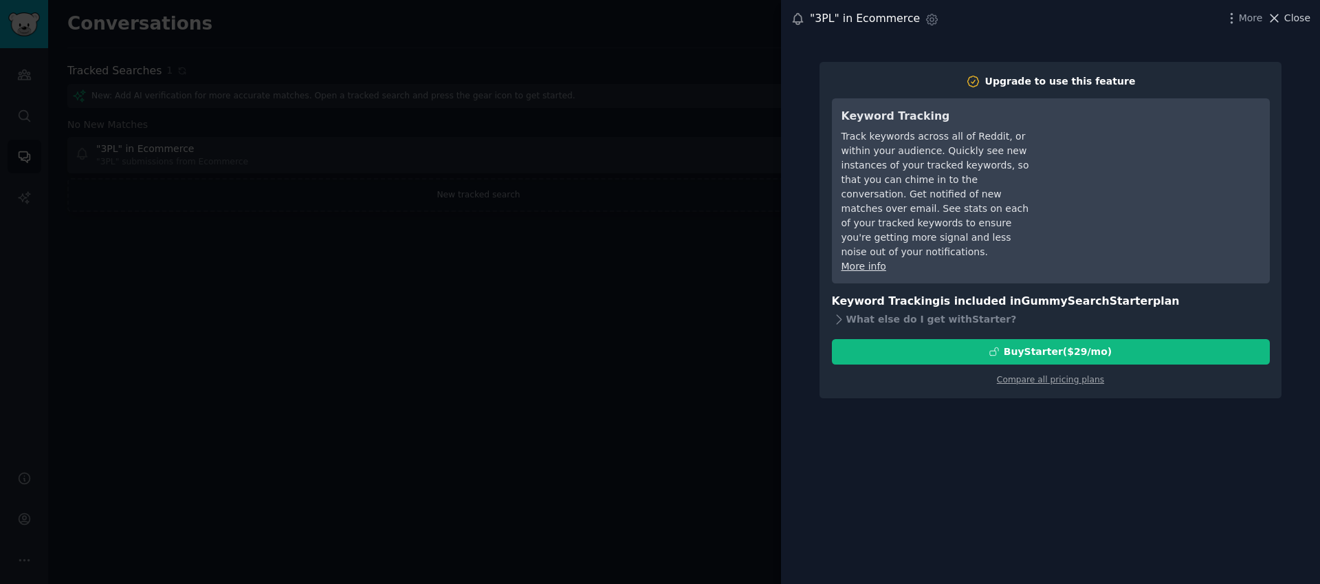
click at [1293, 18] on span "Close" at bounding box center [1298, 18] width 26 height 14
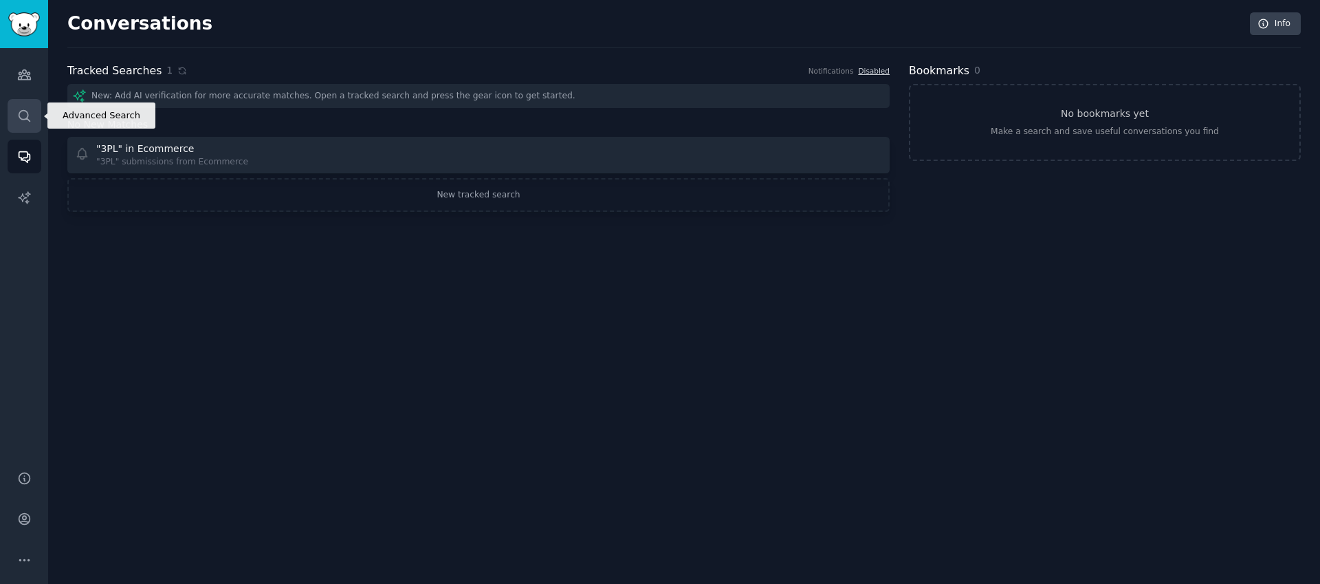
click at [20, 115] on icon "Sidebar" at bounding box center [24, 116] width 14 height 14
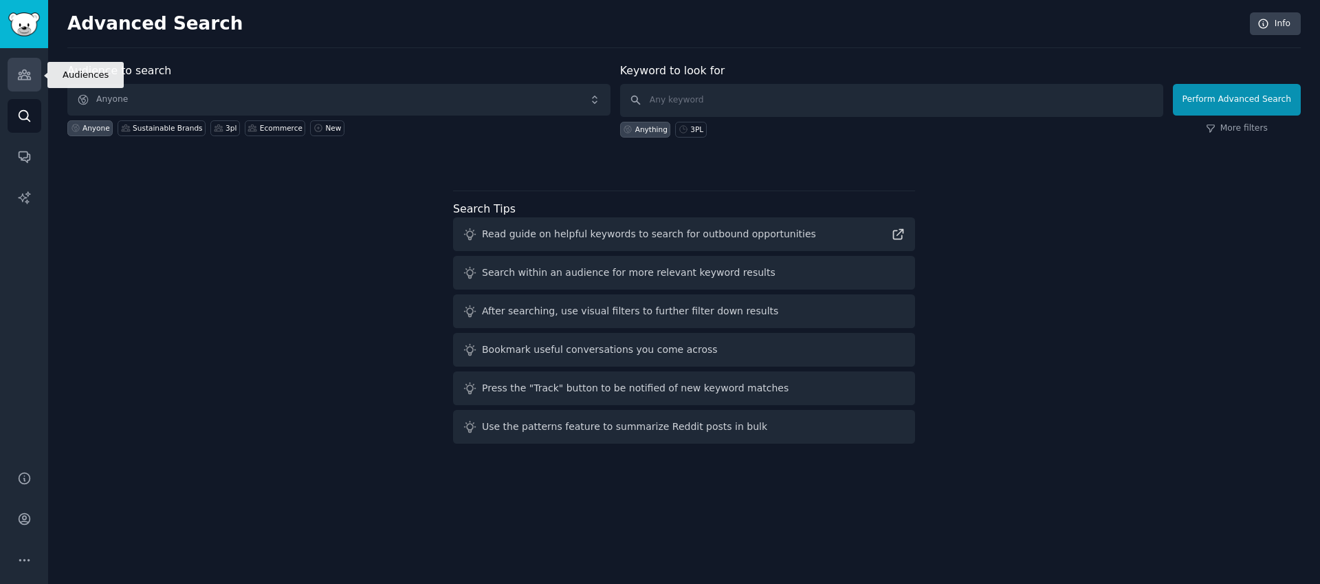
click at [25, 76] on icon "Sidebar" at bounding box center [24, 75] width 12 height 10
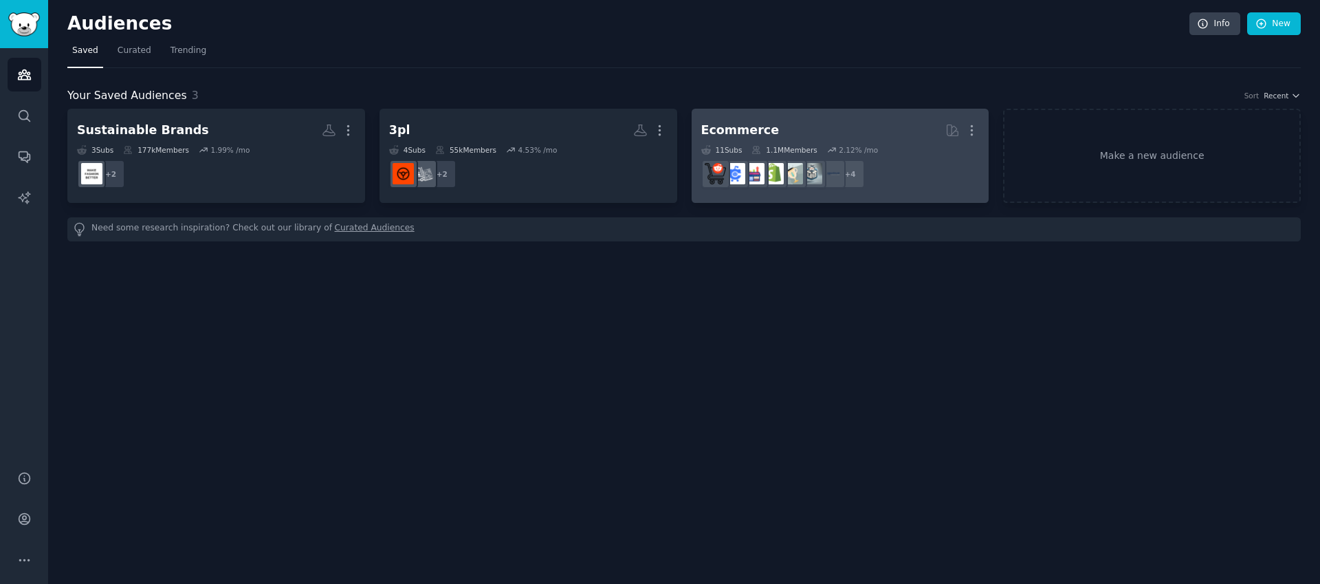
click at [832, 125] on h2 "Ecommerce More" at bounding box center [840, 130] width 279 height 24
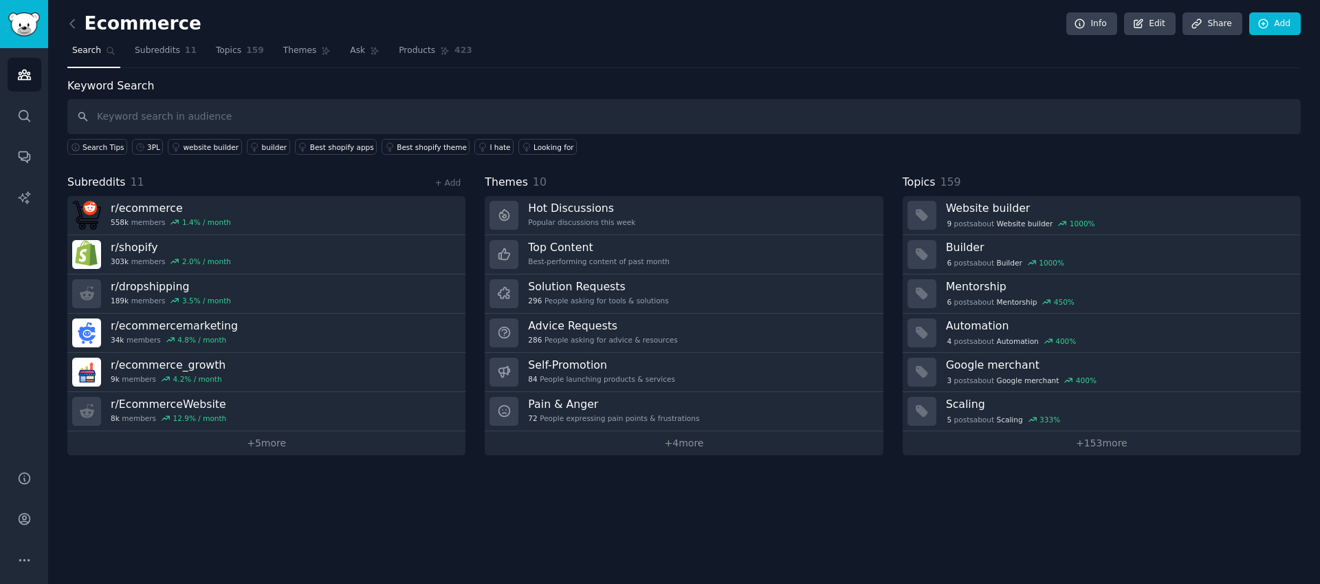
click at [89, 53] on span "Search" at bounding box center [86, 51] width 29 height 12
click at [27, 121] on icon "Sidebar" at bounding box center [24, 116] width 14 height 14
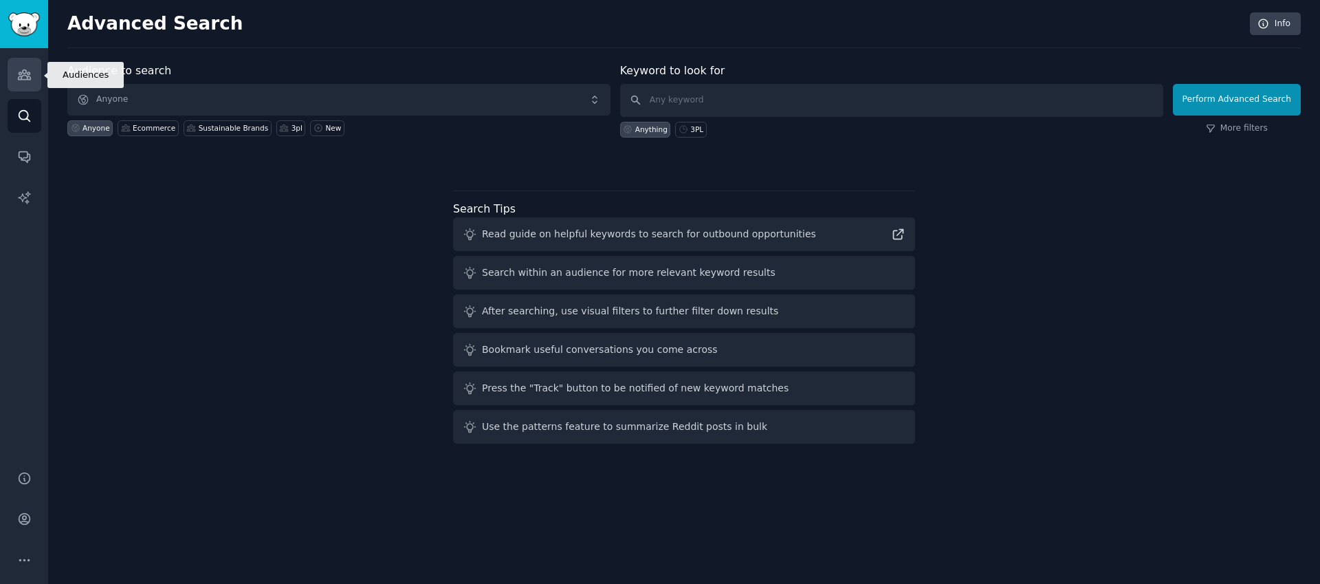
click at [24, 76] on icon "Sidebar" at bounding box center [24, 74] width 14 height 14
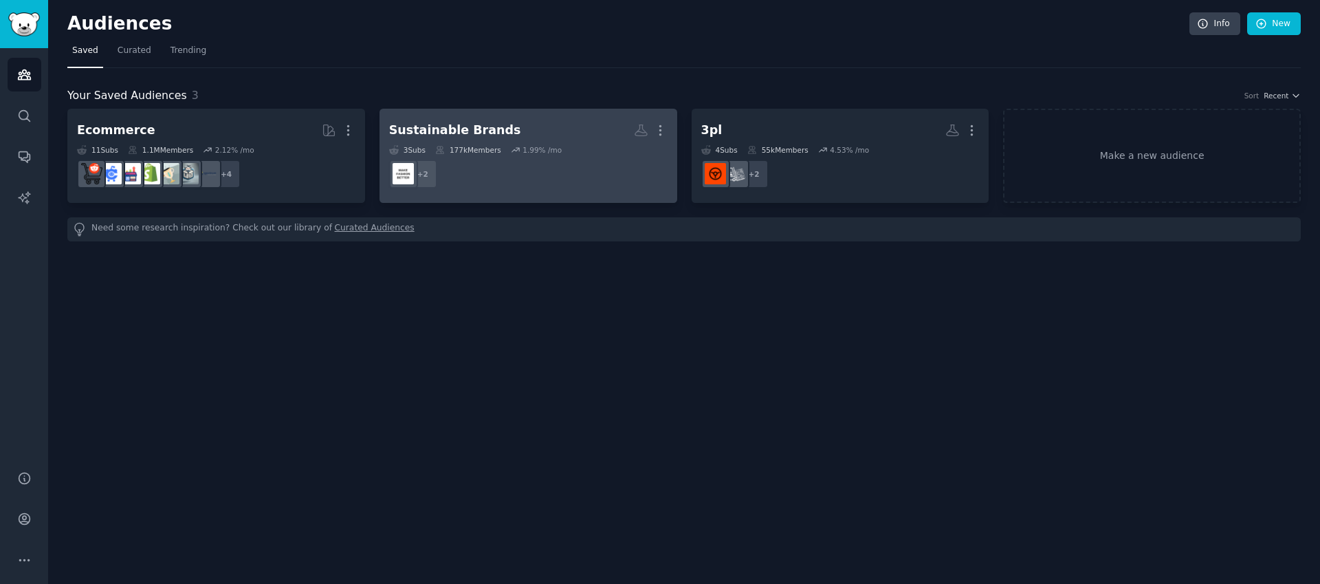
click at [548, 177] on dd "+ 2" at bounding box center [528, 174] width 279 height 39
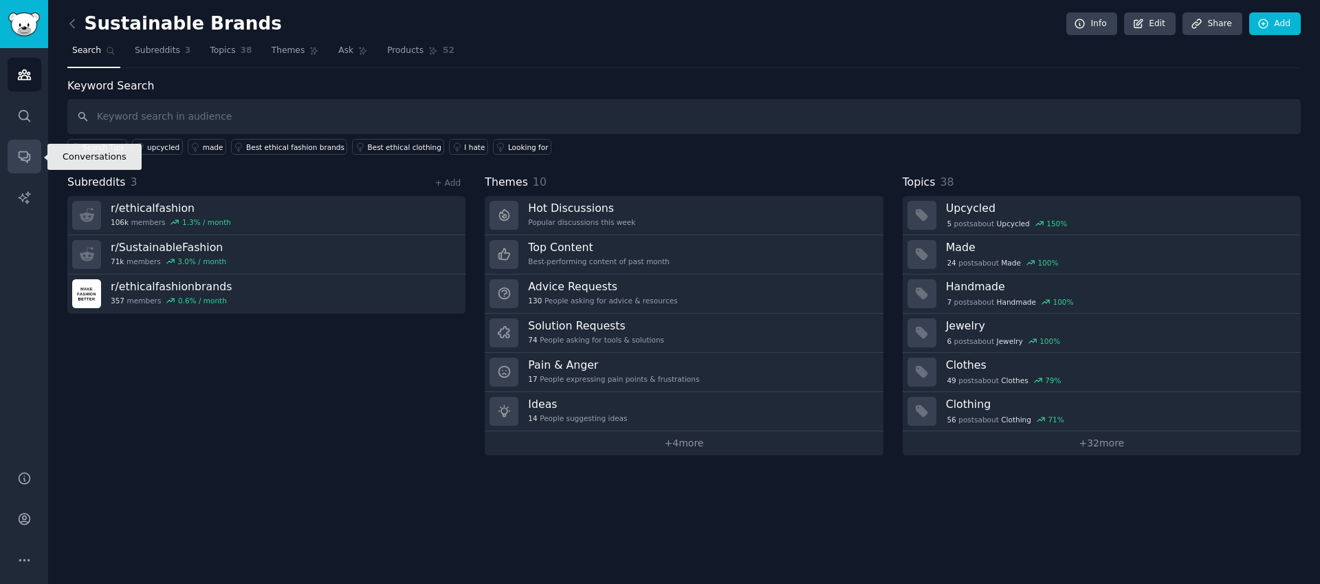
click at [14, 161] on link "Conversations" at bounding box center [25, 157] width 34 height 34
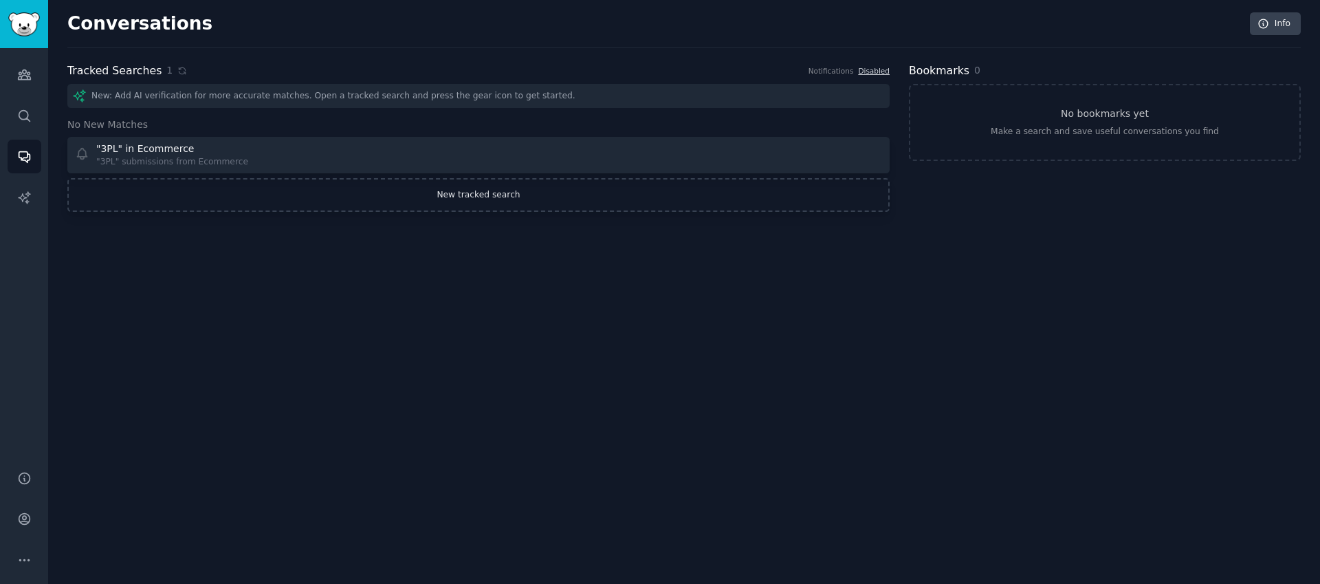
click at [492, 203] on link "New tracked search" at bounding box center [478, 195] width 823 height 34
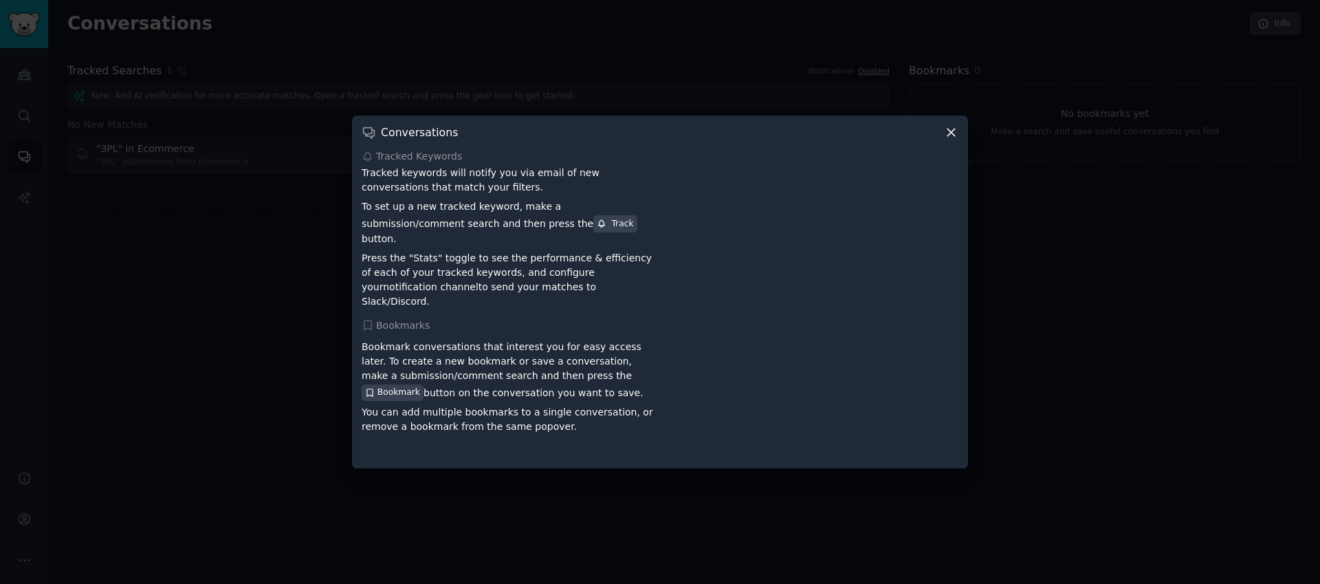
click at [949, 140] on icon at bounding box center [951, 132] width 14 height 14
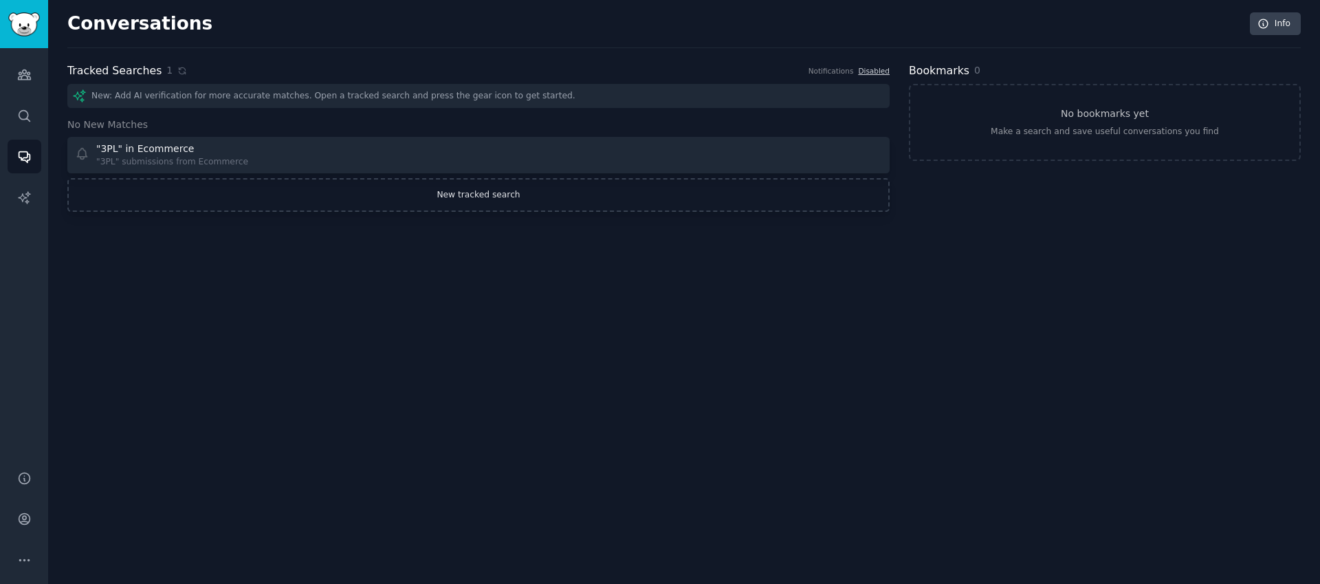
click at [474, 195] on link "New tracked search" at bounding box center [478, 195] width 823 height 34
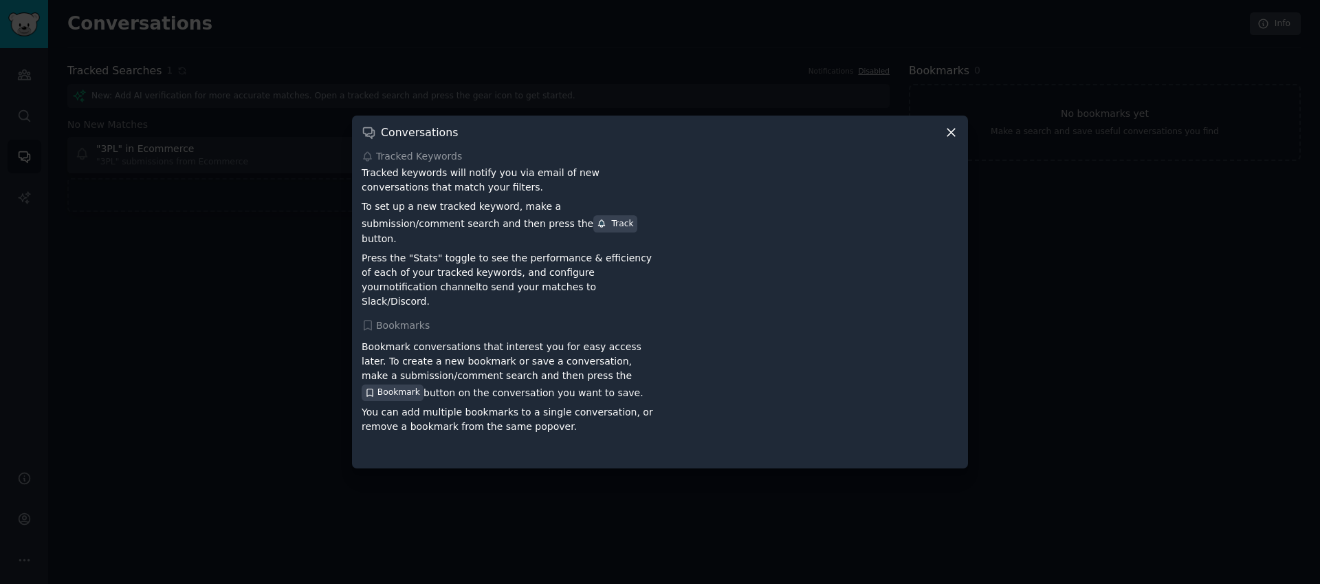
click at [949, 140] on icon at bounding box center [951, 132] width 14 height 14
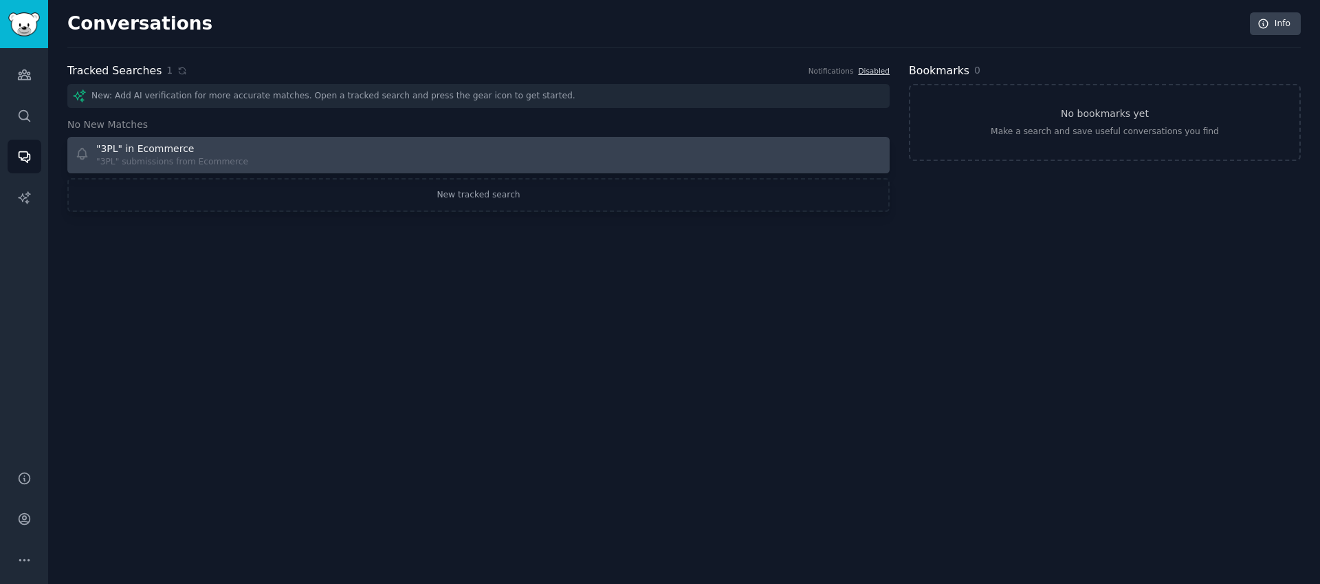
click at [243, 150] on div ""3PL" in Ecommerce "3PL" submissions from Ecommerce" at bounding box center [272, 155] width 395 height 27
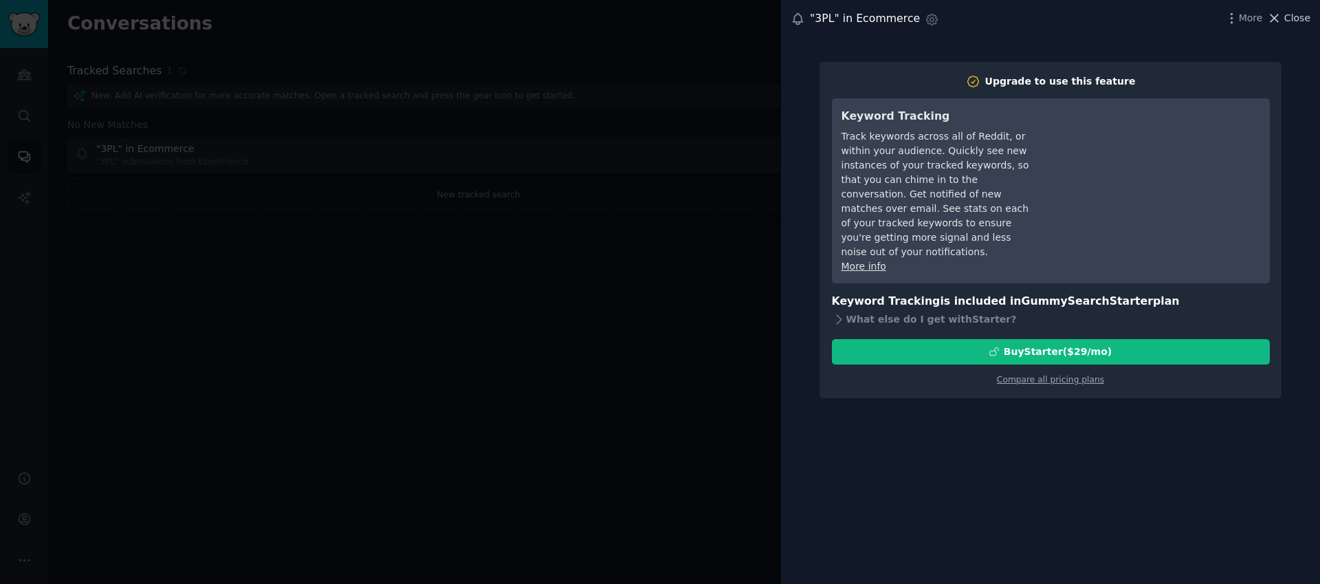
click at [1296, 21] on span "Close" at bounding box center [1298, 18] width 26 height 14
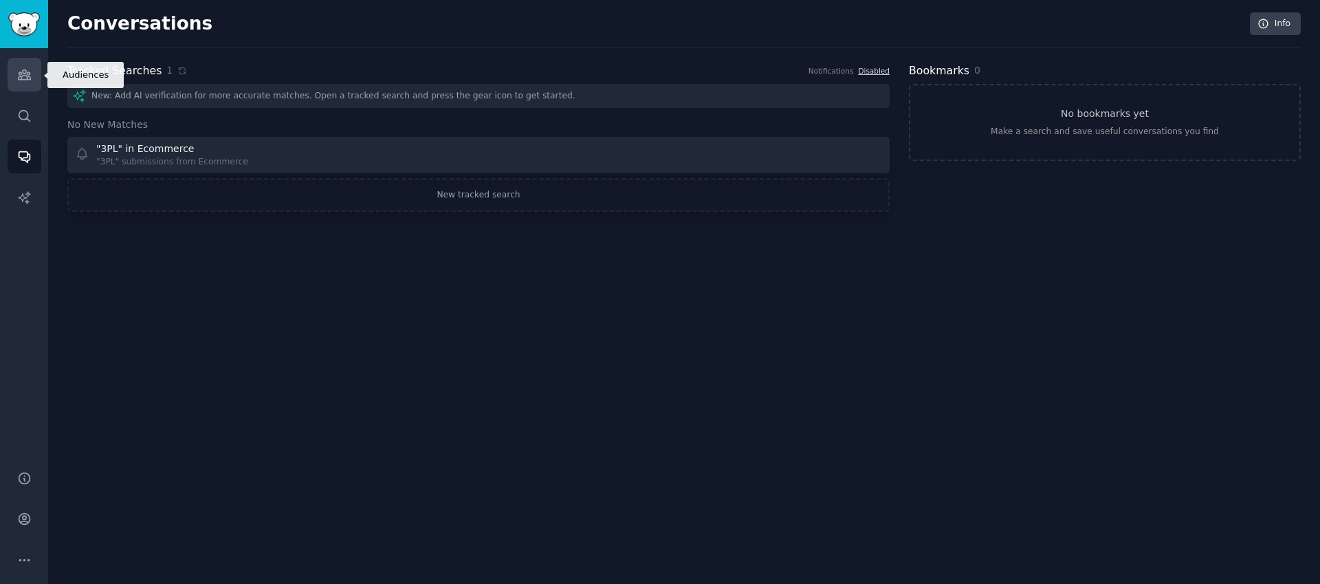
click at [28, 73] on icon "Sidebar" at bounding box center [24, 74] width 14 height 14
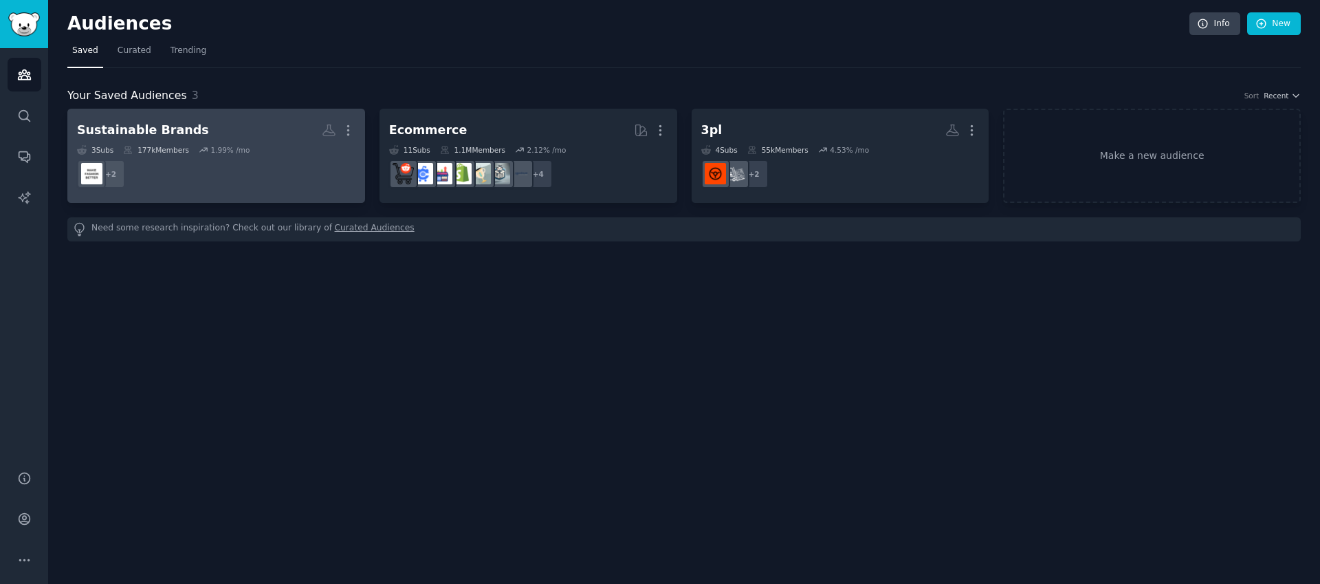
click at [231, 126] on h2 "Sustainable Brands More" at bounding box center [216, 130] width 279 height 24
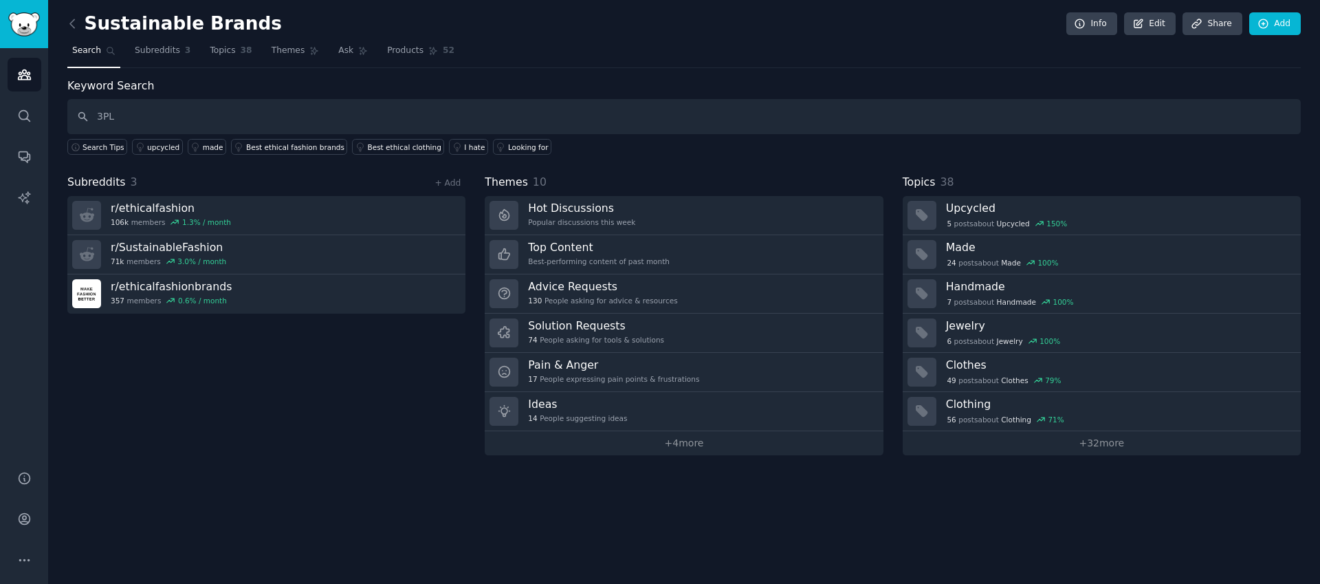
type input "3PL"
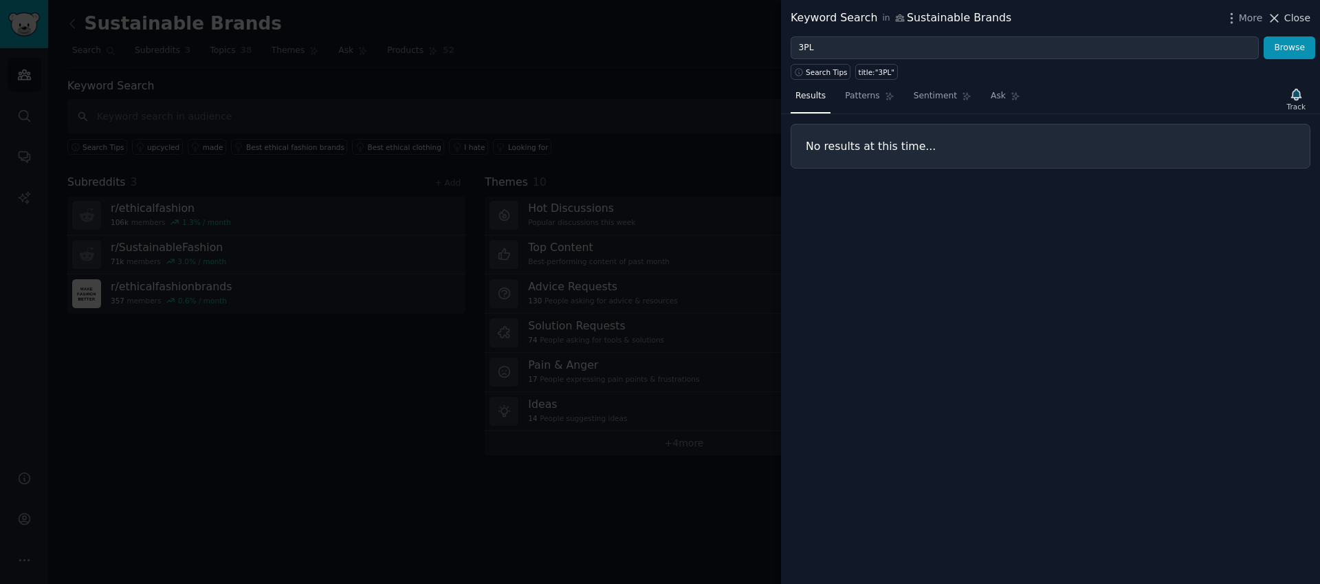
click at [1304, 21] on span "Close" at bounding box center [1298, 18] width 26 height 14
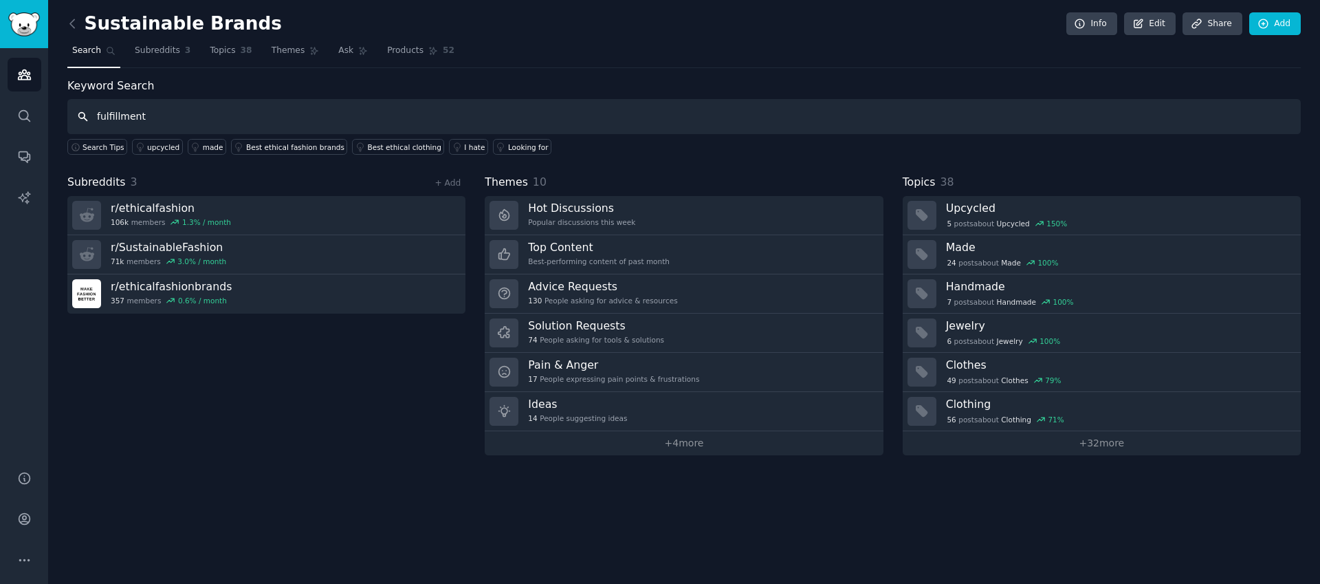
type input "fulfillment"
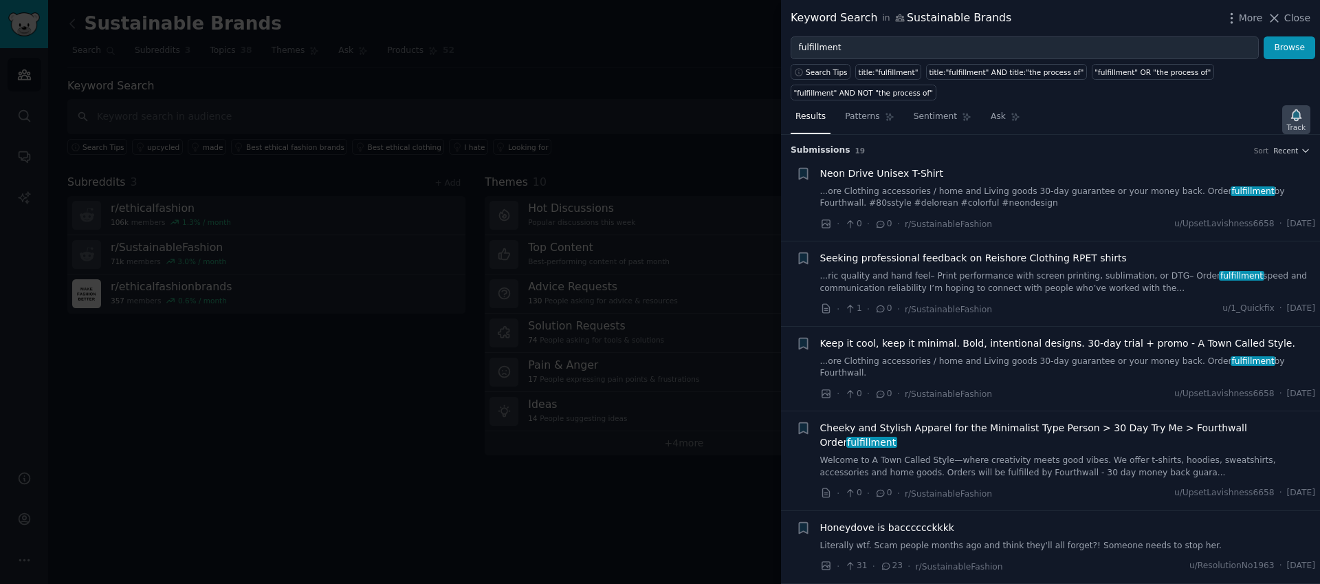
click at [1298, 115] on icon "button" at bounding box center [1297, 114] width 10 height 11
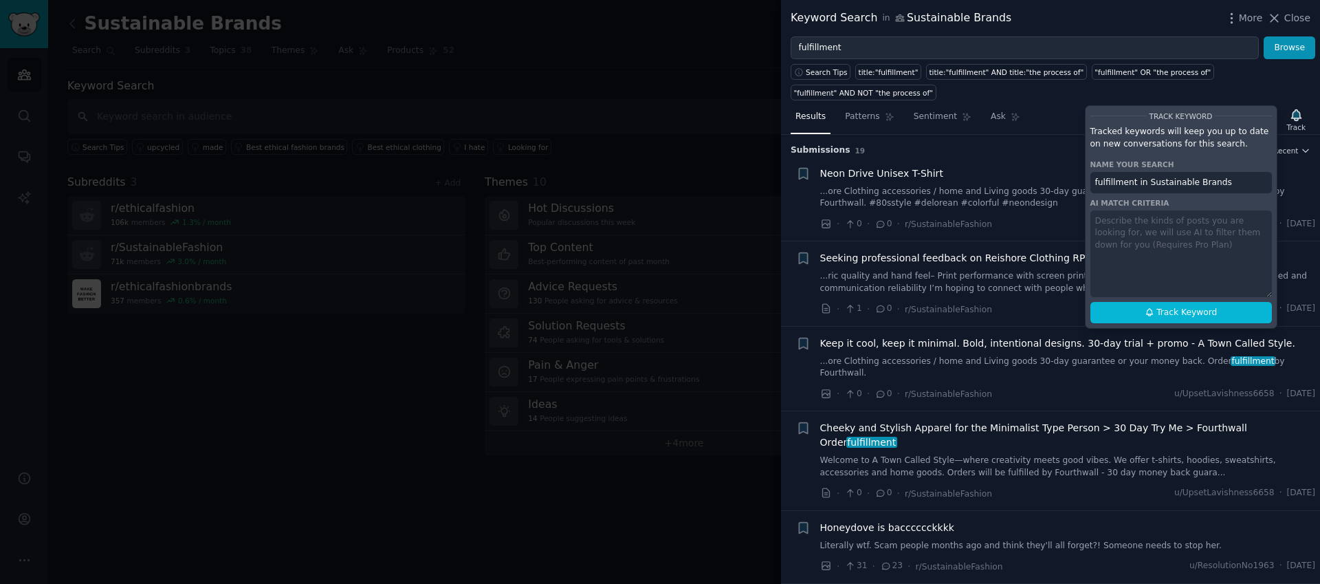
click at [1135, 184] on input "fulfillment in Sustainable Brands" at bounding box center [1182, 183] width 182 height 22
click at [1195, 312] on span "Track Keyword" at bounding box center [1187, 313] width 61 height 12
type input ""fulfillment" in Sustainable Brands"
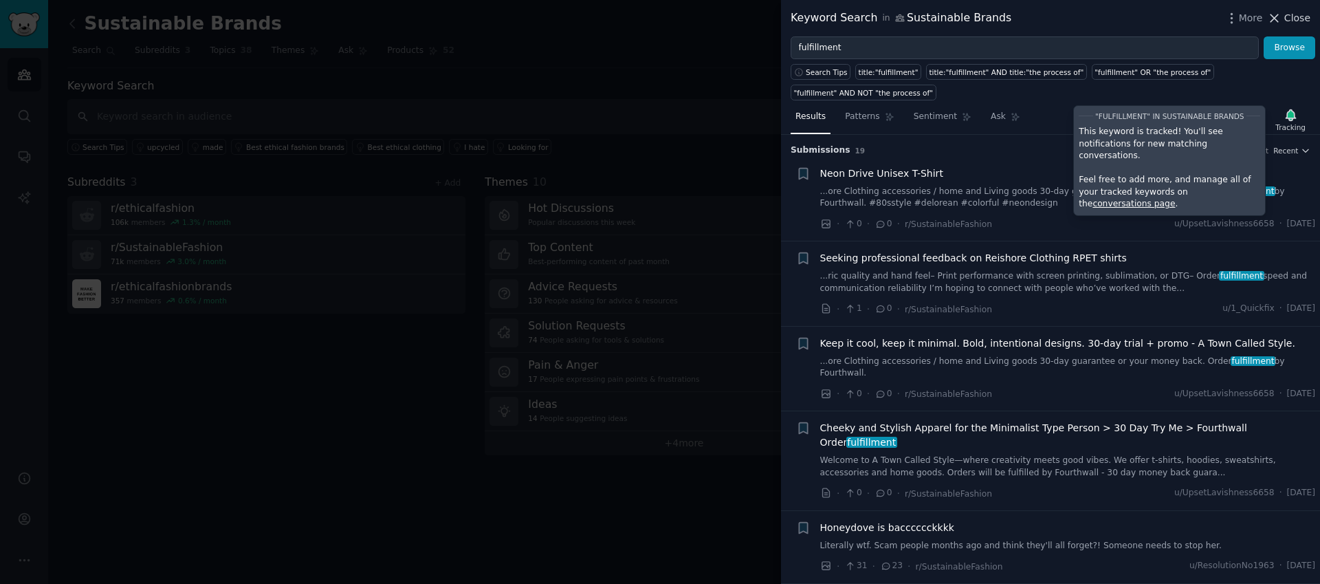
click at [1303, 21] on span "Close" at bounding box center [1298, 18] width 26 height 14
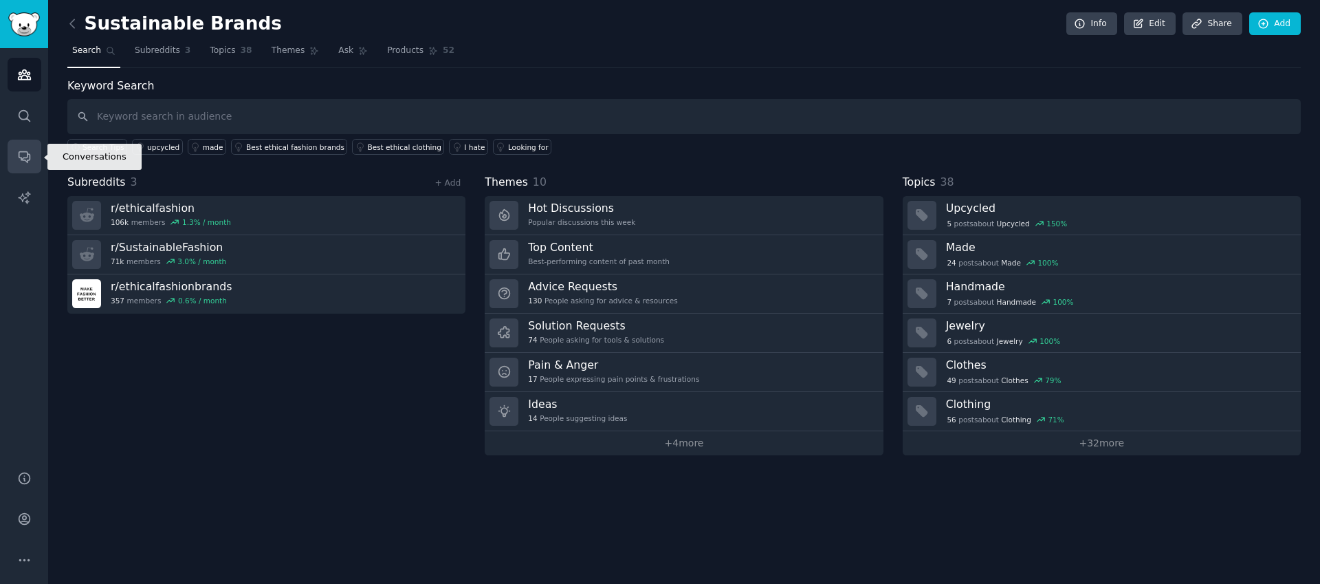
click at [23, 161] on icon "Sidebar" at bounding box center [24, 156] width 14 height 14
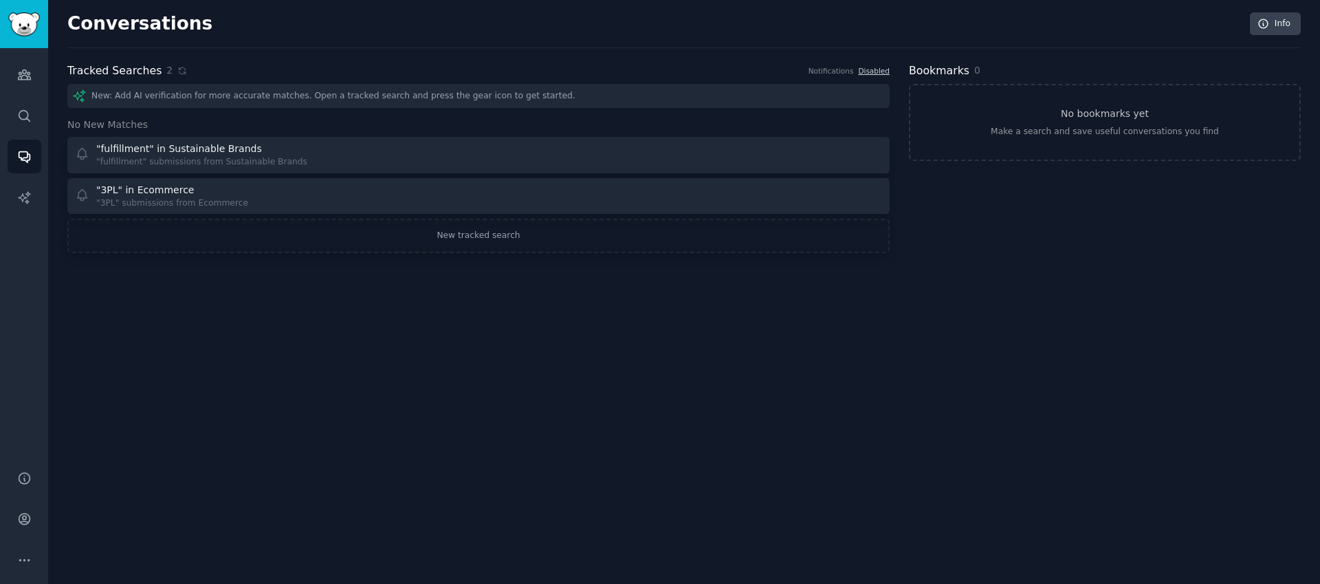
click at [724, 426] on div "Conversations Info Tracked Searches 2 Notifications Disabled New: Add AI verifi…" at bounding box center [684, 292] width 1272 height 584
